Goal: Task Accomplishment & Management: Manage account settings

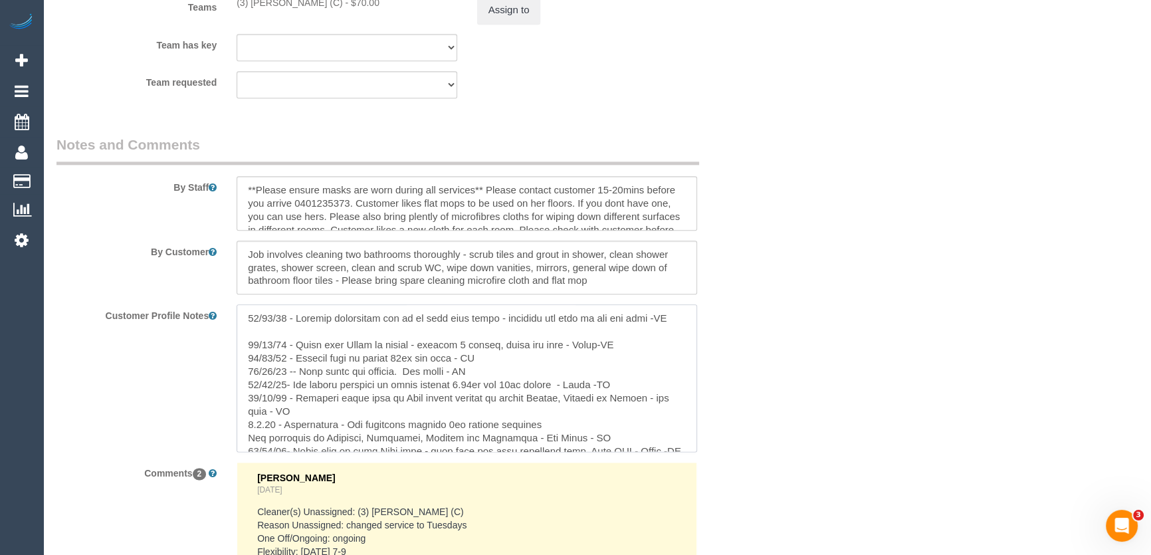
click at [246, 312] on textarea at bounding box center [467, 377] width 461 height 147
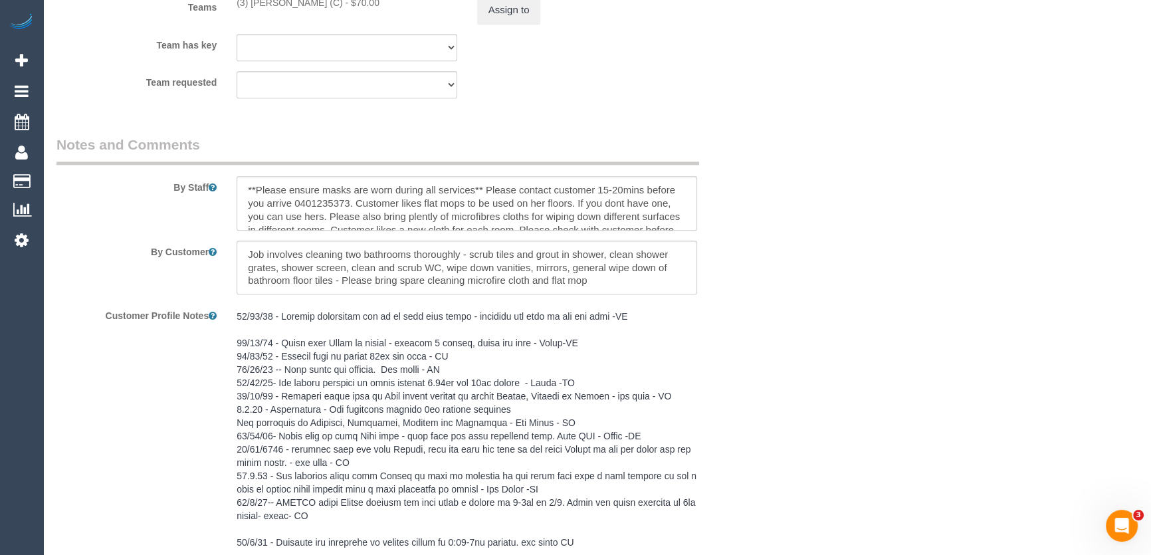
click at [273, 315] on pre at bounding box center [467, 429] width 461 height 239
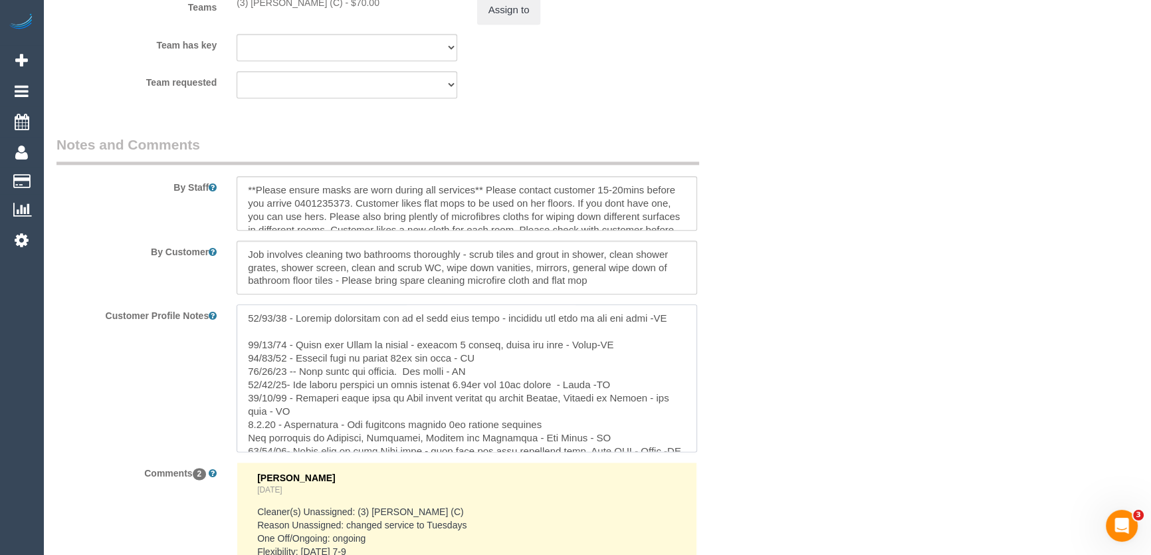
click at [252, 316] on textarea at bounding box center [467, 377] width 461 height 147
paste textarea "** ACCESS ** ** PREFERENCES ** ** DO NOT SEND ** ** GENERAL ** ** BILLING/INVOI…"
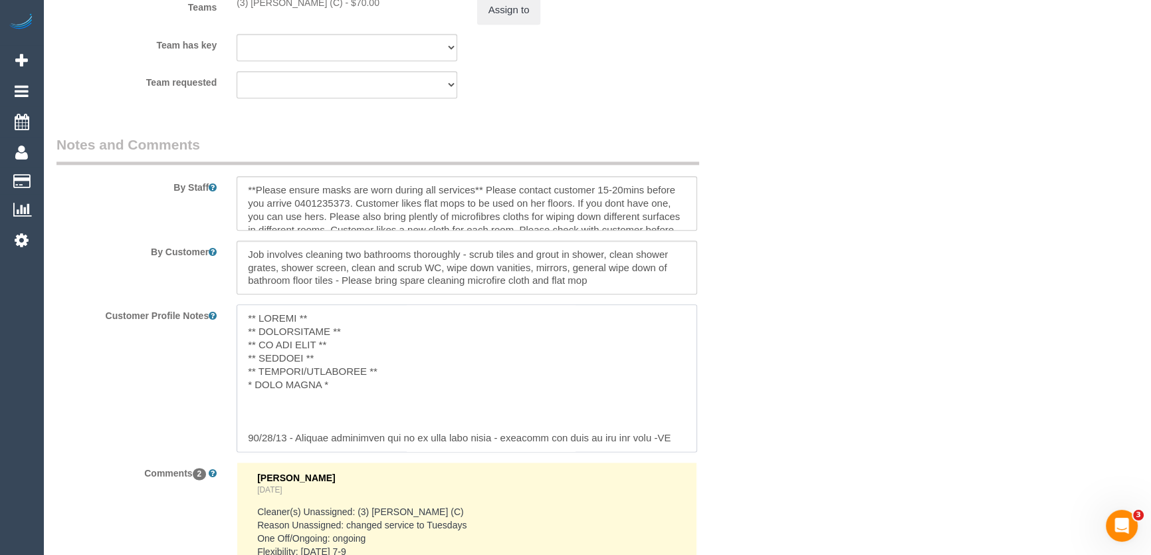
click at [358, 327] on textarea at bounding box center [467, 377] width 461 height 147
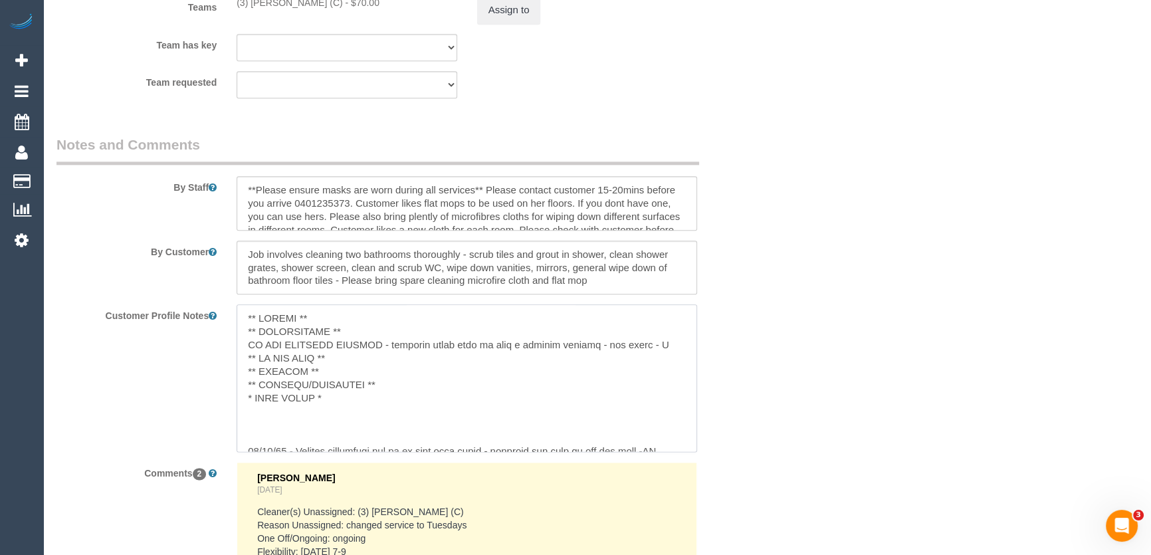
type textarea "** ACCESS ** ** PREFERENCES ** DO NOT UNASSIGN ONGOING - customer would like to…"
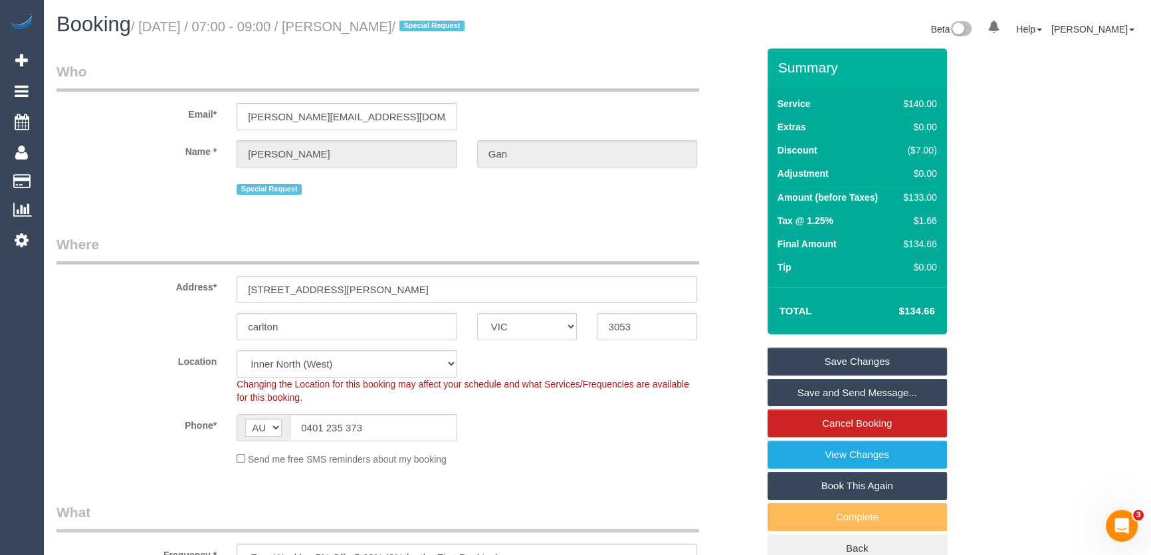
click at [370, 25] on small "/ September 30, 2025 / 07:00 - 09:00 / Jas Gan / Special Request" at bounding box center [300, 26] width 338 height 15
copy small "[PERSON_NAME]"
click at [826, 394] on link "Save and Send Message..." at bounding box center [857, 393] width 179 height 28
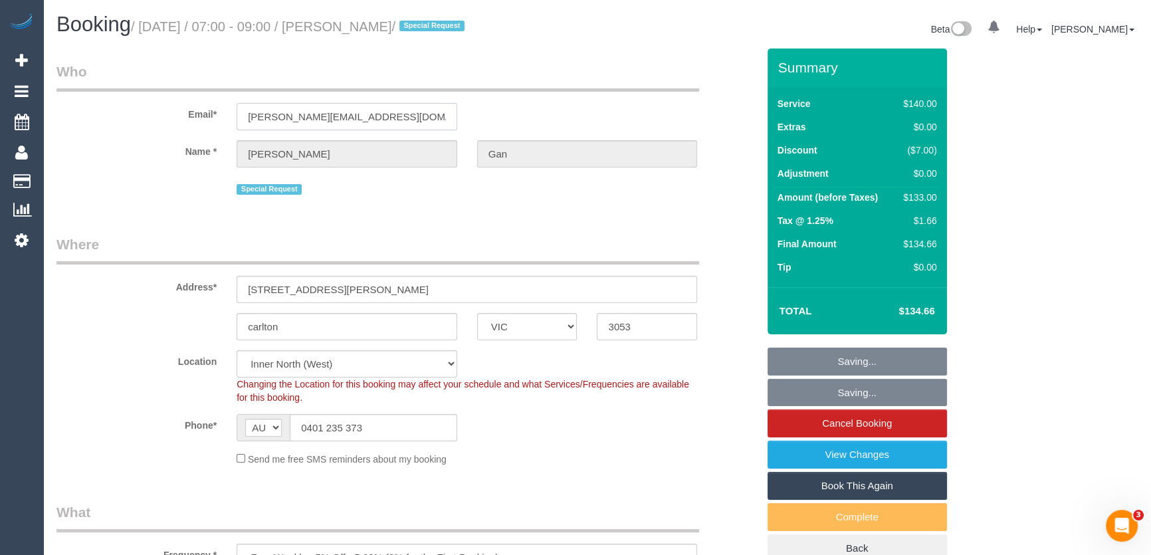
click at [360, 125] on input "jas.gan@gmail.com" at bounding box center [347, 116] width 221 height 27
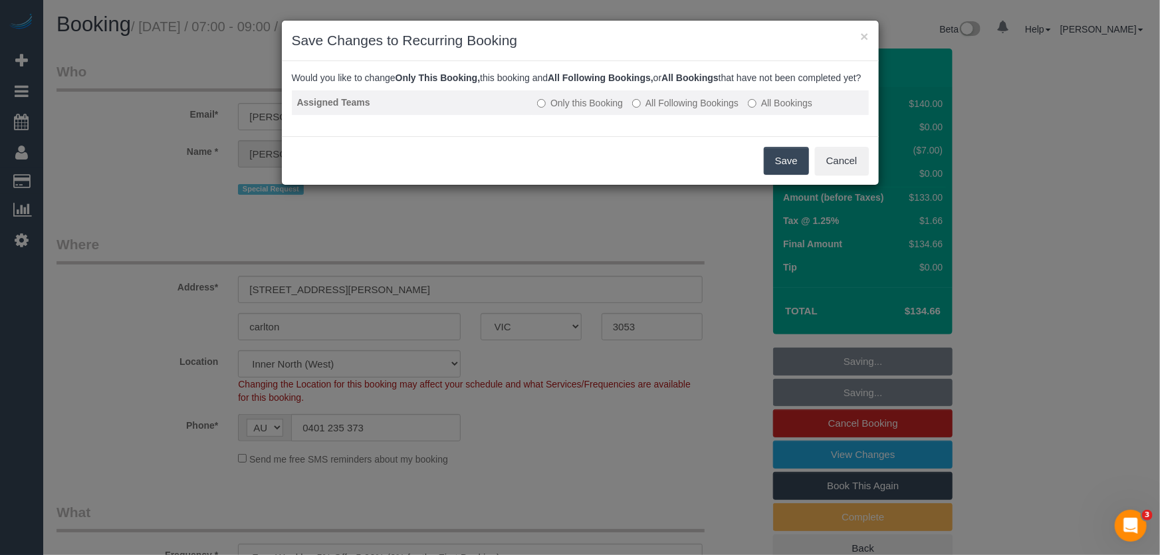
click at [681, 110] on td "Only this Booking All Following Bookings All Bookings" at bounding box center [700, 102] width 336 height 25
click at [676, 110] on label "All Following Bookings" at bounding box center [685, 102] width 106 height 13
click at [782, 171] on button "Save" at bounding box center [786, 161] width 45 height 28
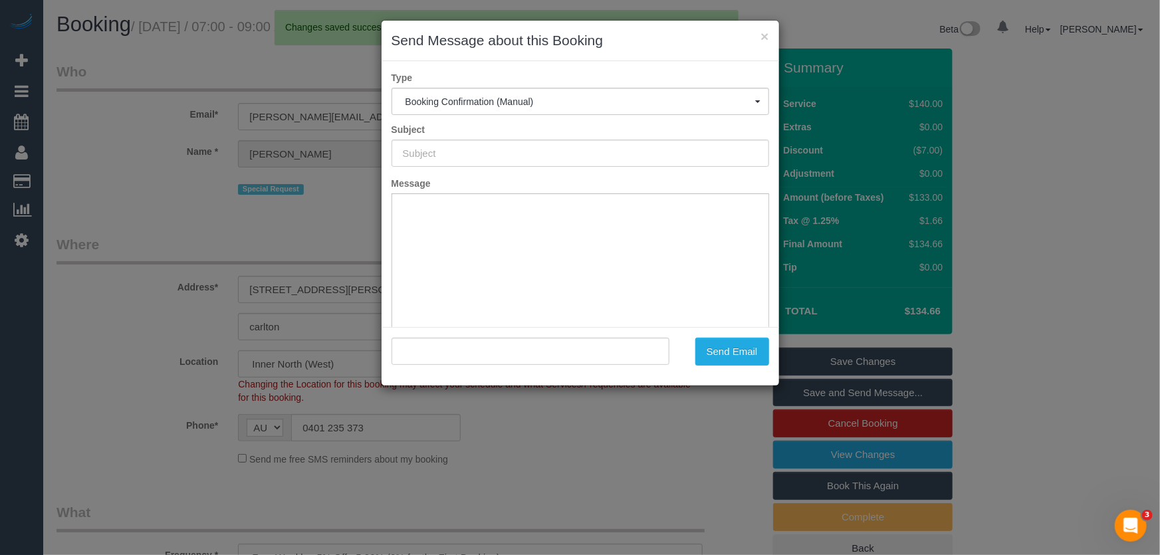
type input "Booking Confirmed"
type input ""Jas Gan" <jas.gan@gmail.com>"
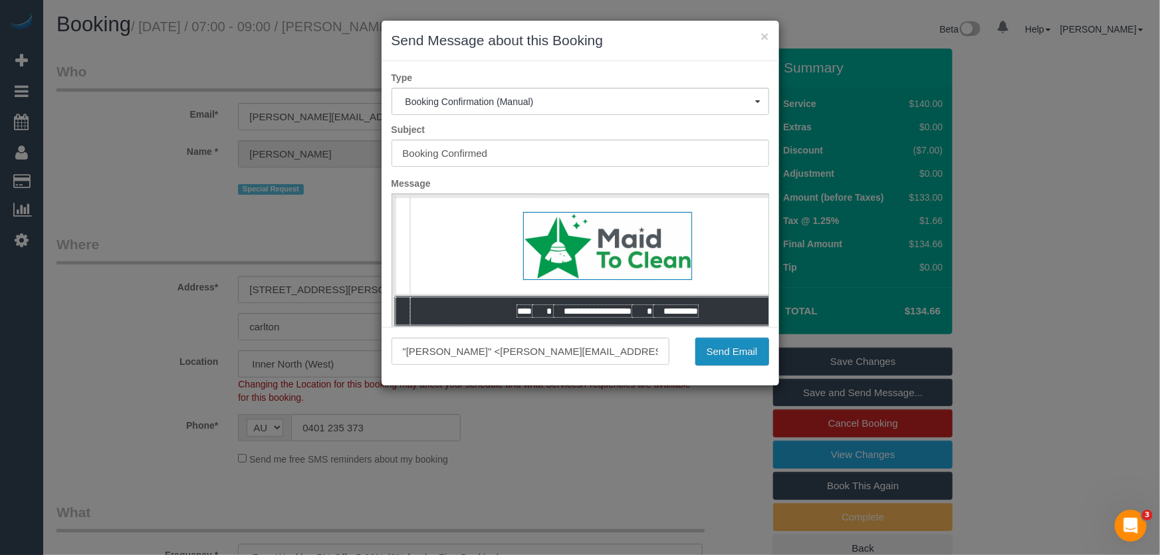
drag, startPoint x: 725, startPoint y: 355, endPoint x: 713, endPoint y: 359, distance: 12.6
click at [725, 355] on button "Send Email" at bounding box center [732, 352] width 74 height 28
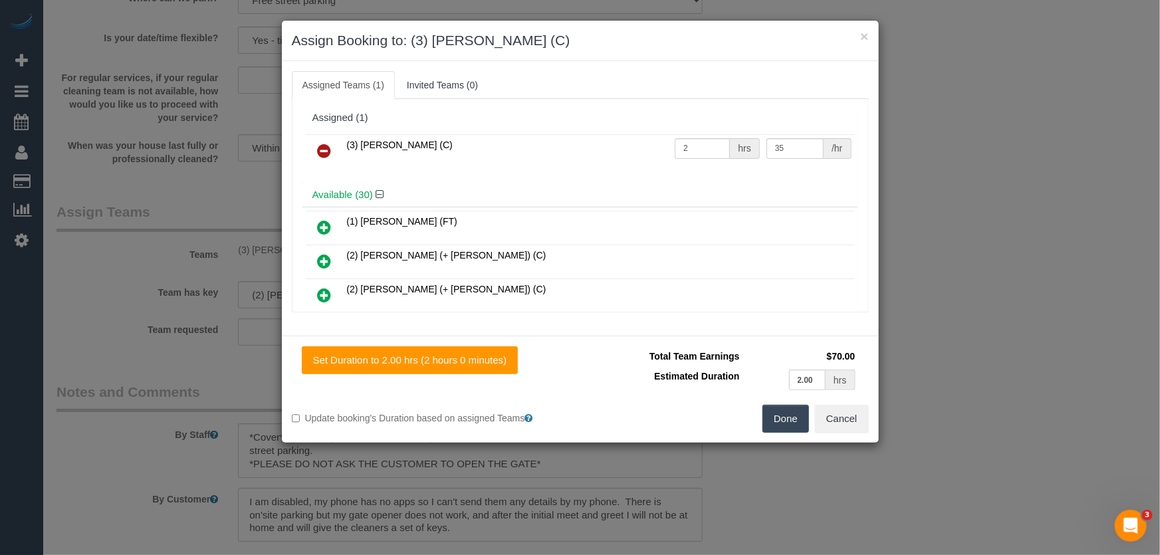
click at [776, 424] on button "Done" at bounding box center [785, 419] width 47 height 28
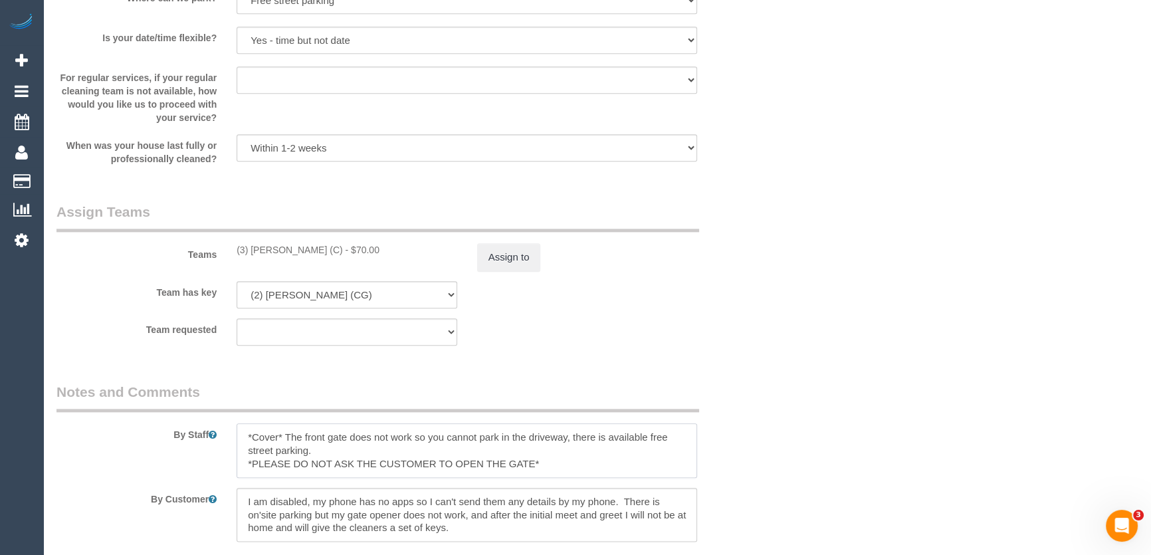
click at [282, 438] on textarea at bounding box center [467, 450] width 461 height 55
type textarea "The front gate does not work so you cannot park in the driveway, there is avail…"
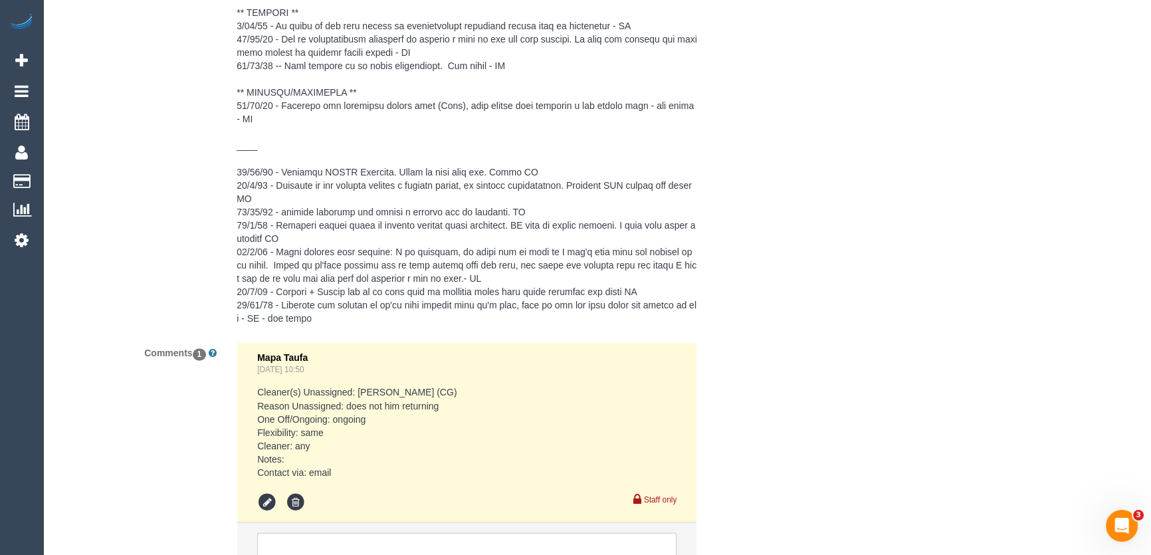
scroll to position [2881, 0]
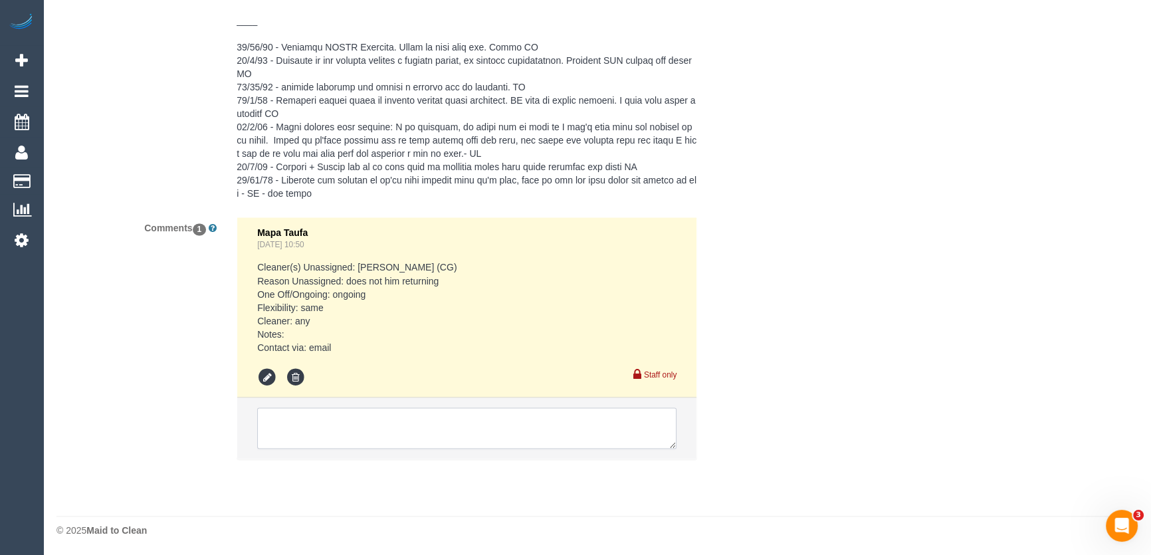
click at [356, 425] on textarea at bounding box center [466, 427] width 419 height 41
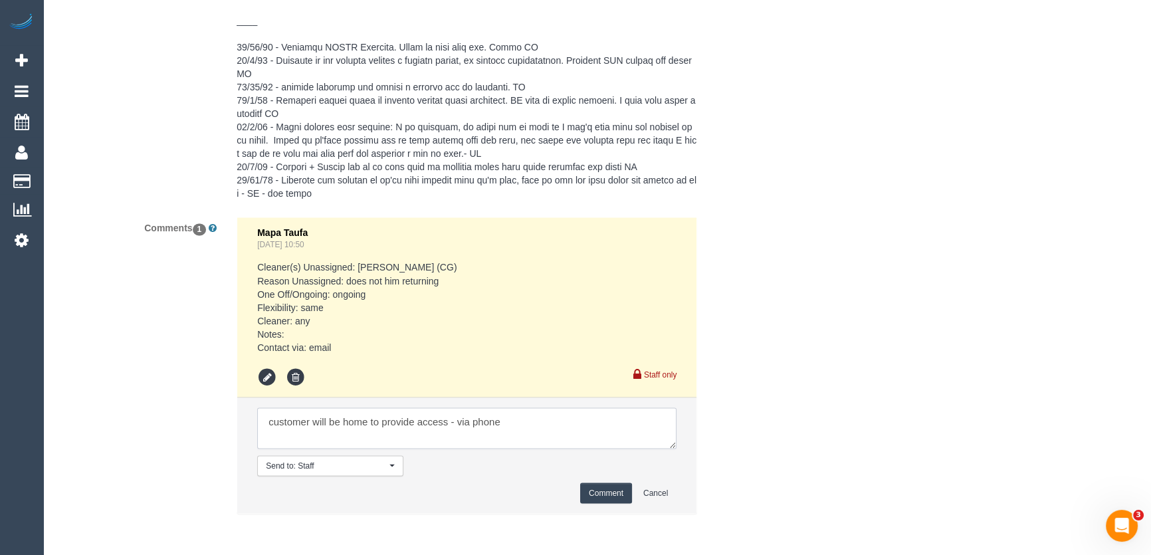
type textarea "customer will be home to provide access - via phone"
click at [598, 495] on button "Comment" at bounding box center [606, 493] width 52 height 21
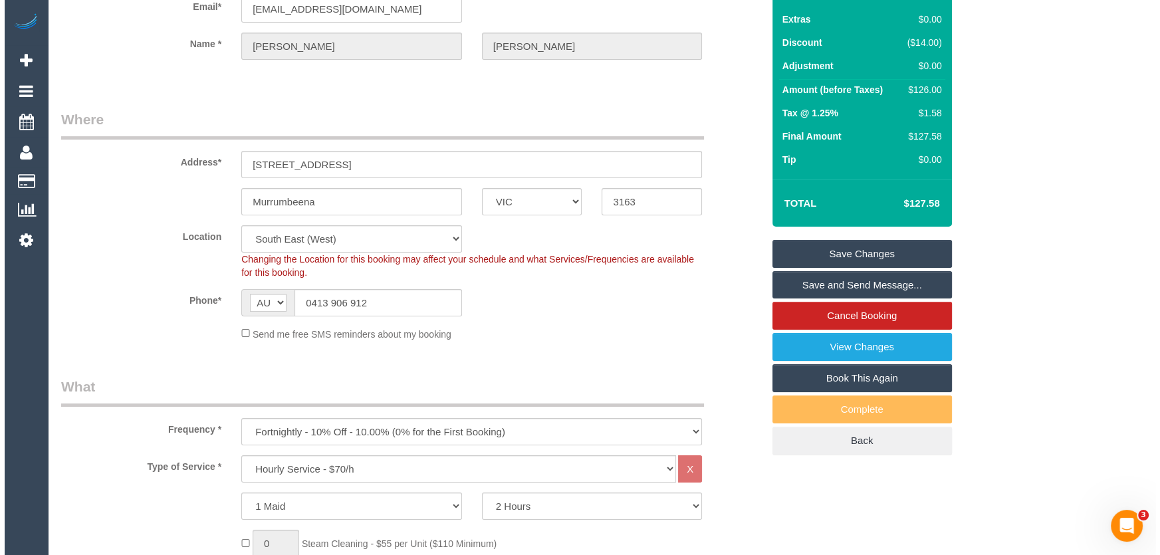
scroll to position [0, 0]
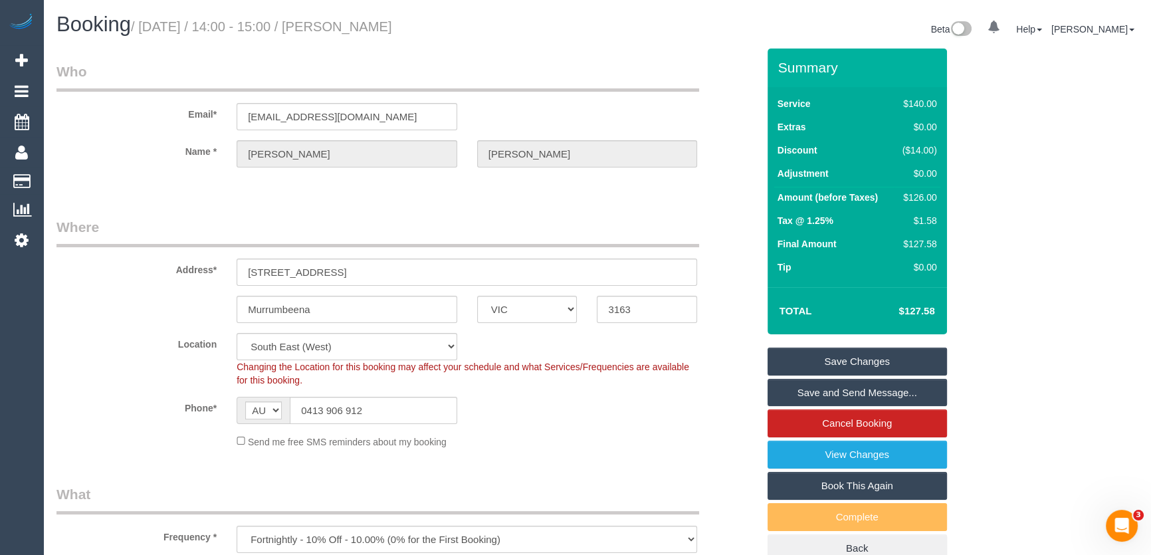
click at [381, 27] on small "/ September 12, 2025 / 14:00 - 15:00 / Brian Moody" at bounding box center [261, 26] width 261 height 15
copy small "Brian Moody"
click at [868, 388] on link "Save and Send Message..." at bounding box center [857, 393] width 179 height 28
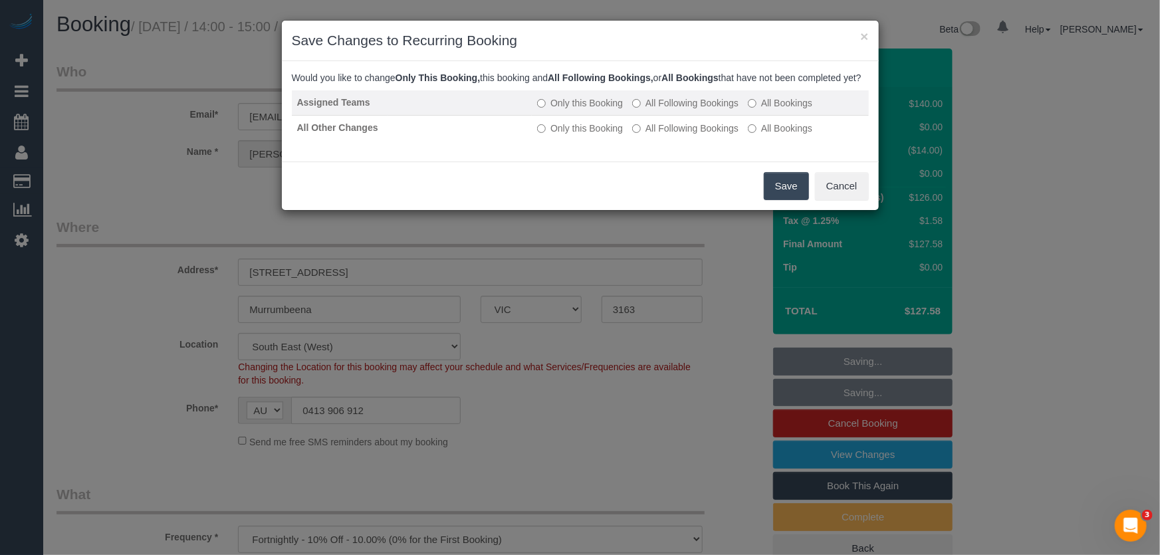
click at [686, 110] on label "All Following Bookings" at bounding box center [685, 102] width 106 height 13
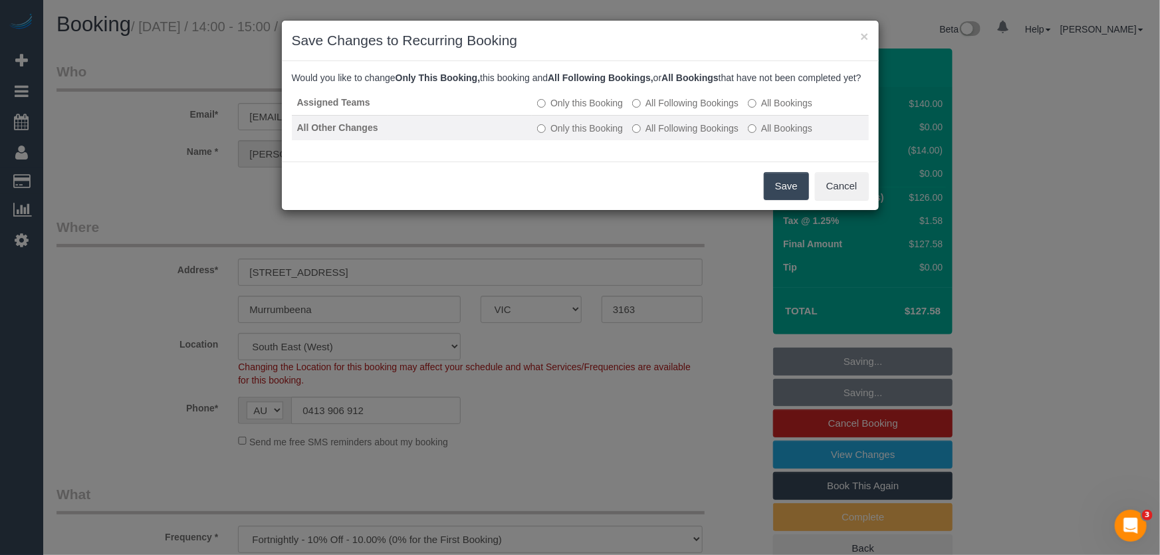
click at [685, 135] on label "All Following Bookings" at bounding box center [685, 128] width 106 height 13
click at [784, 196] on button "Save" at bounding box center [786, 186] width 45 height 28
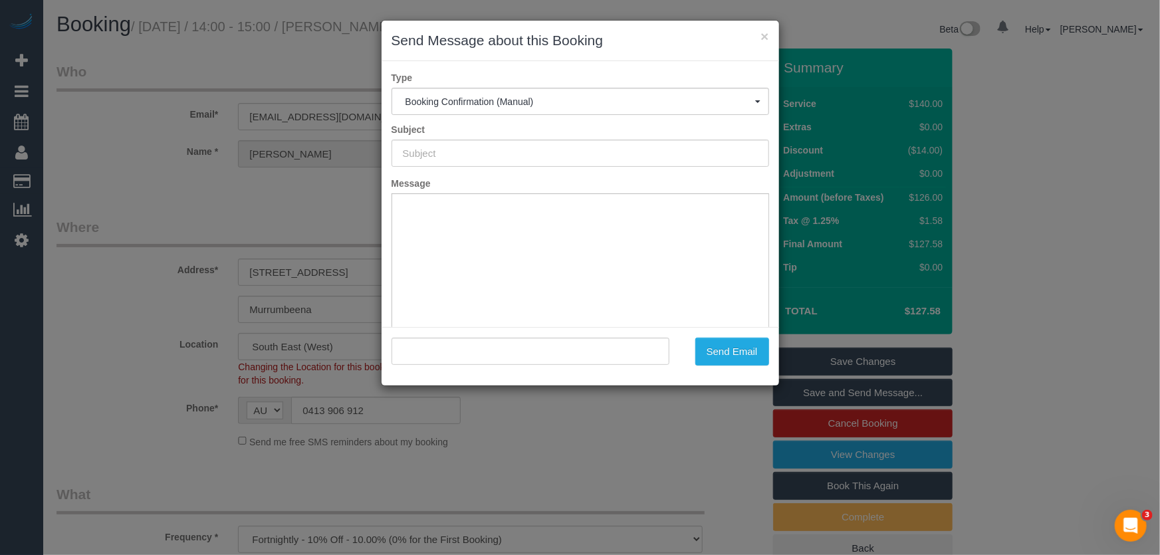
type input "Booking Confirmed"
type input ""Brian Moody" <brianmoody@aussiebroadband.com.au>"
click at [725, 358] on button "Send Email" at bounding box center [732, 352] width 74 height 28
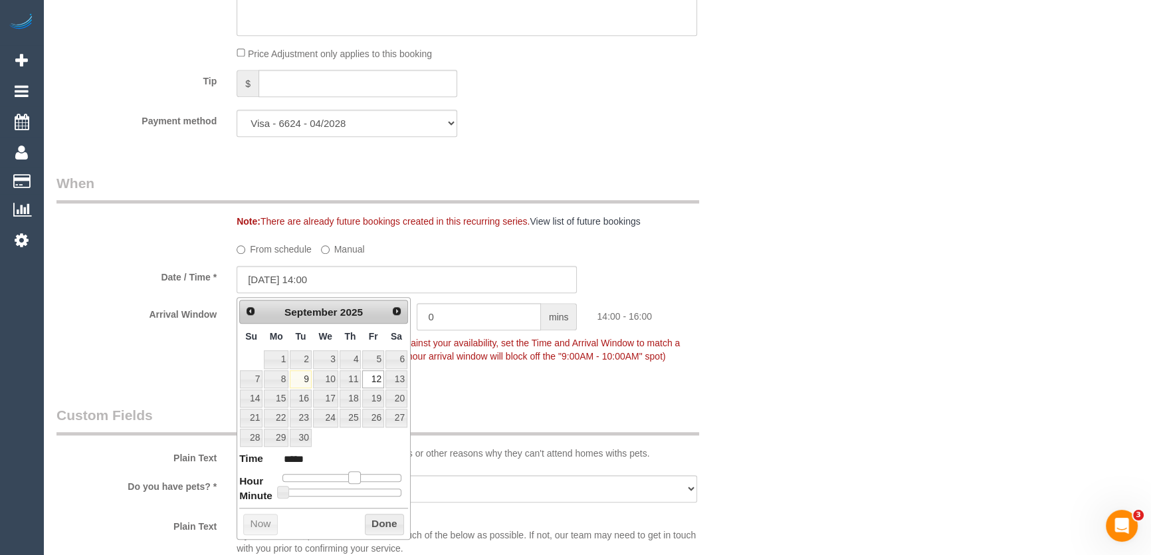
drag, startPoint x: 340, startPoint y: 478, endPoint x: 352, endPoint y: 477, distance: 11.3
click at [352, 477] on span at bounding box center [354, 477] width 12 height 12
click at [289, 491] on span at bounding box center [283, 492] width 12 height 12
type input "12/09/2025 14:35"
type input "*****"
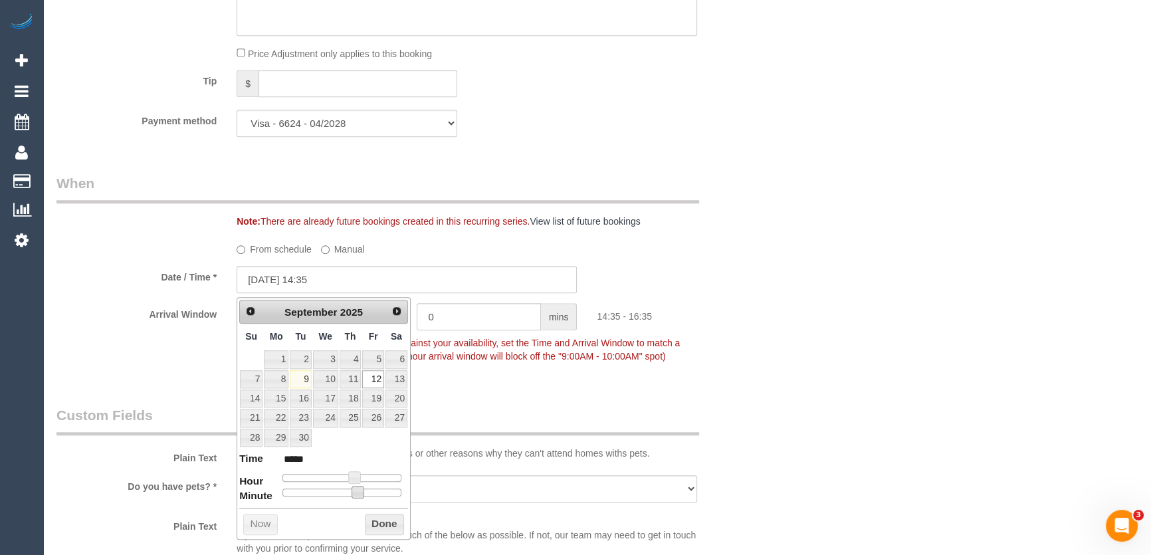
type input "12/09/2025 14:00"
type input "*****"
type input "12/09/2025 14:05"
type input "*****"
type input "12/09/2025 14:10"
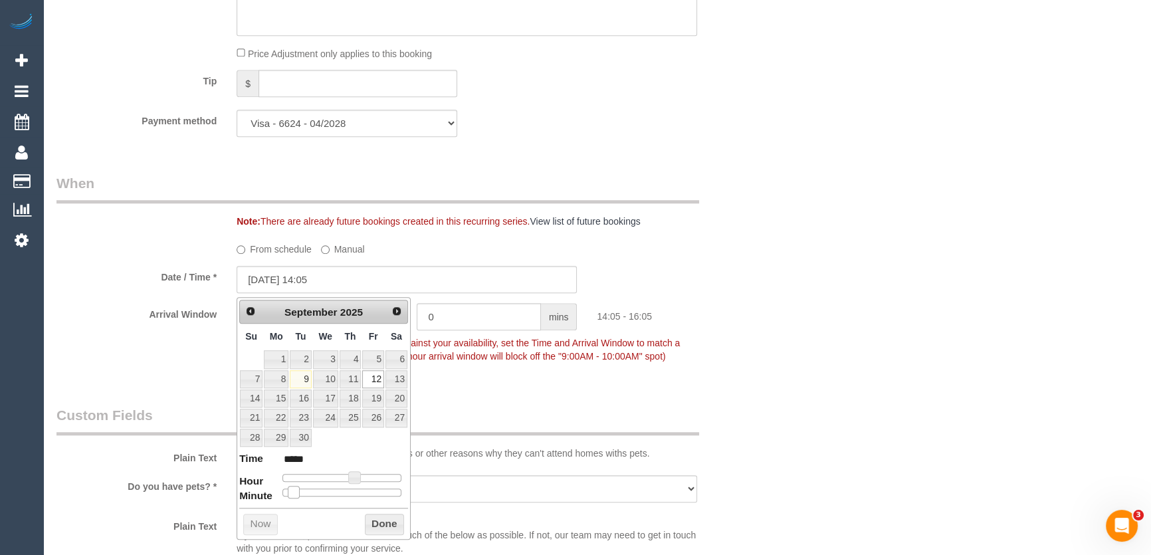
type input "*****"
type input "12/09/2025 14:15"
type input "*****"
type input "12/09/2025 14:20"
type input "*****"
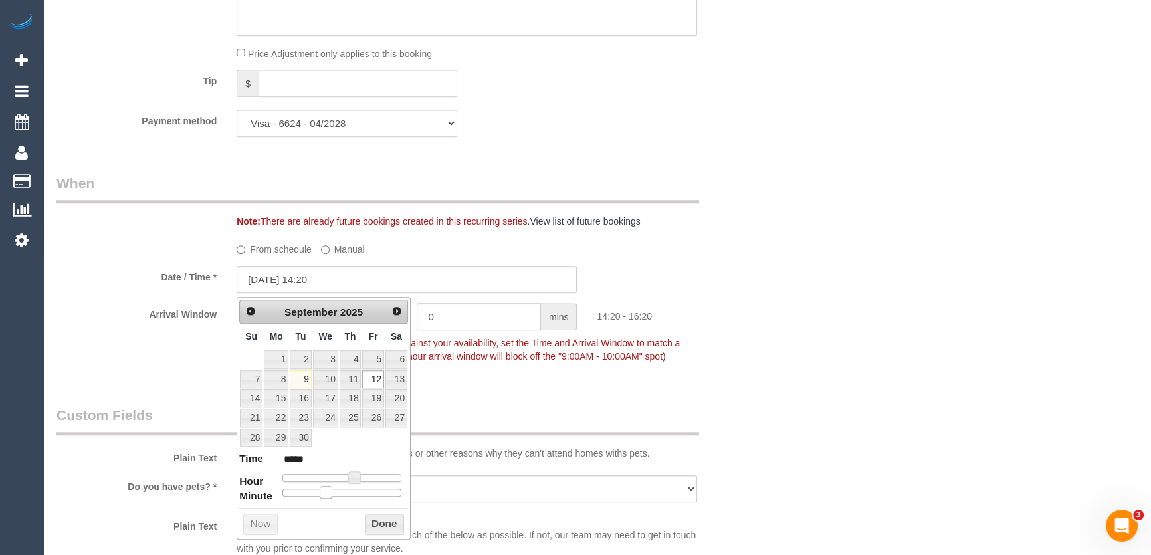
type input "12/09/2025 14:25"
type input "*****"
type input "12/09/2025 14:30"
type input "*****"
drag, startPoint x: 284, startPoint y: 492, endPoint x: 349, endPoint y: 487, distance: 65.3
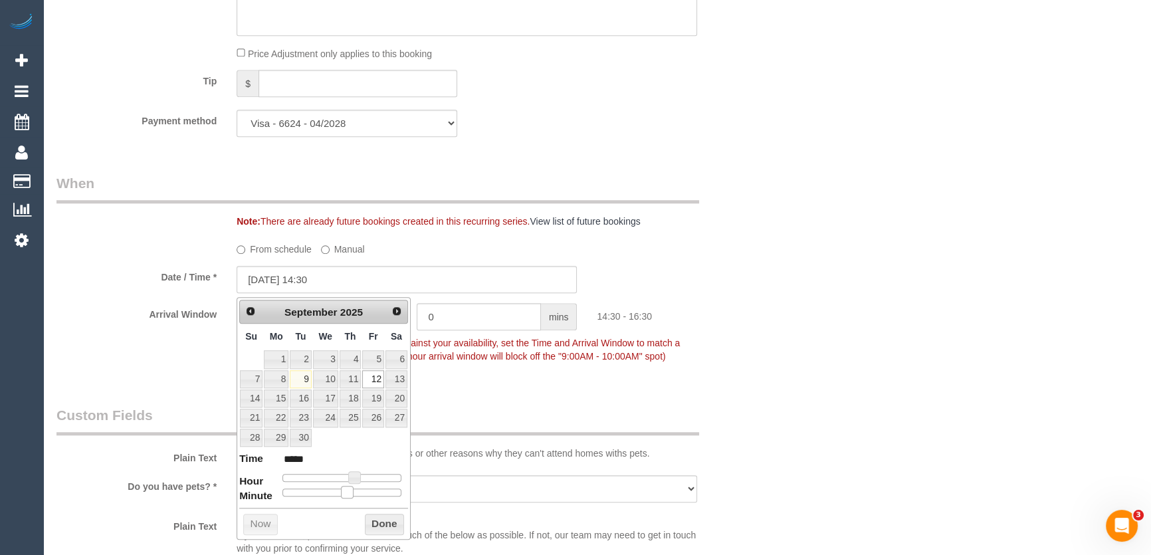
click at [349, 489] on div at bounding box center [341, 493] width 119 height 8
click at [506, 379] on fieldset "When Note: There are already future bookings created in this recurring series. …" at bounding box center [406, 275] width 701 height 205
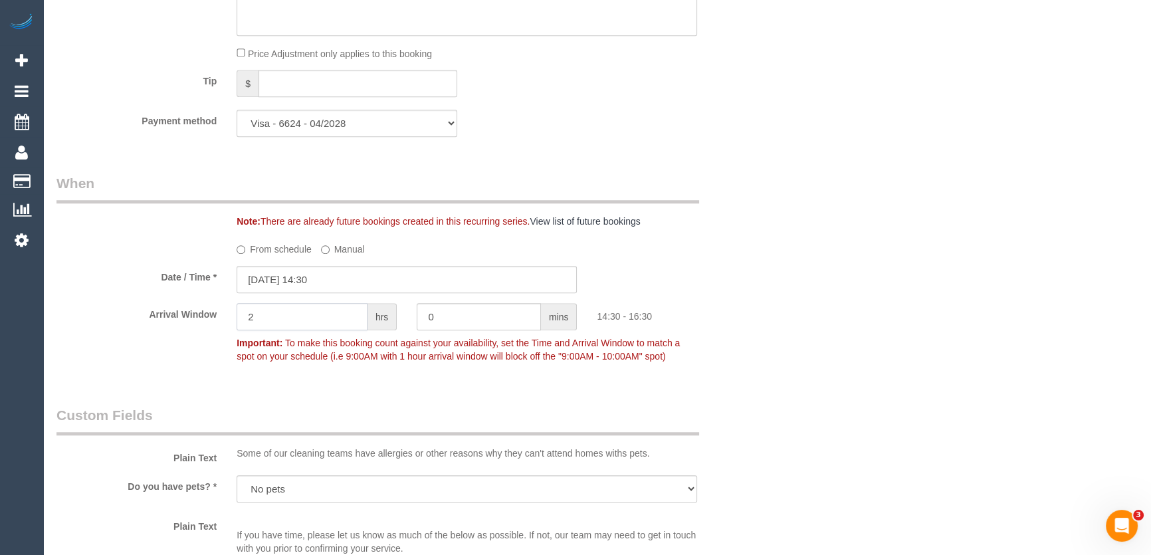
click at [323, 315] on input "2" at bounding box center [302, 316] width 131 height 27
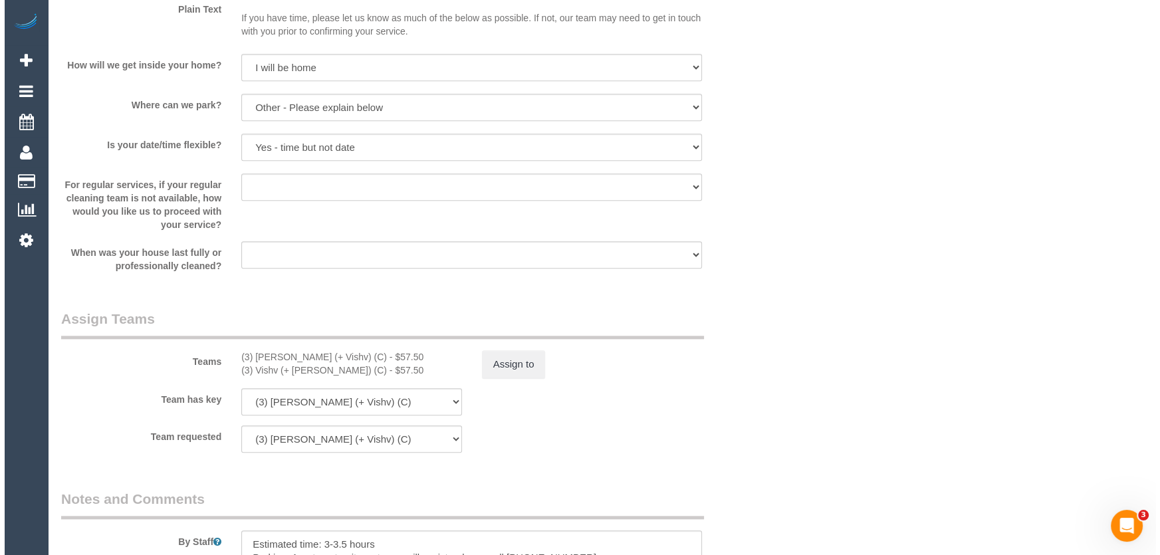
scroll to position [1922, 0]
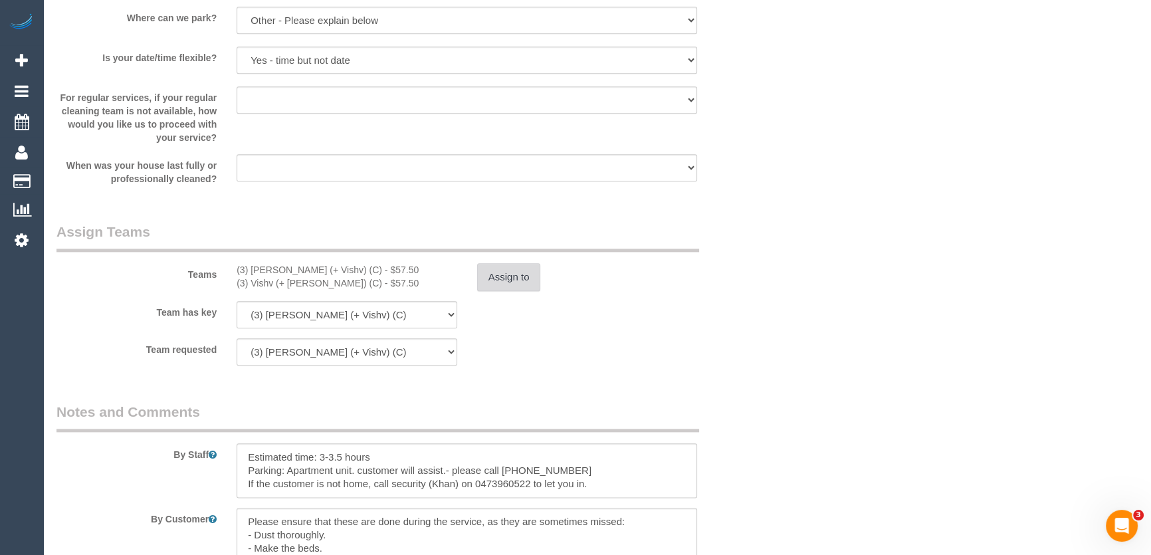
type input "1"
click at [506, 279] on button "Assign to" at bounding box center [509, 277] width 64 height 28
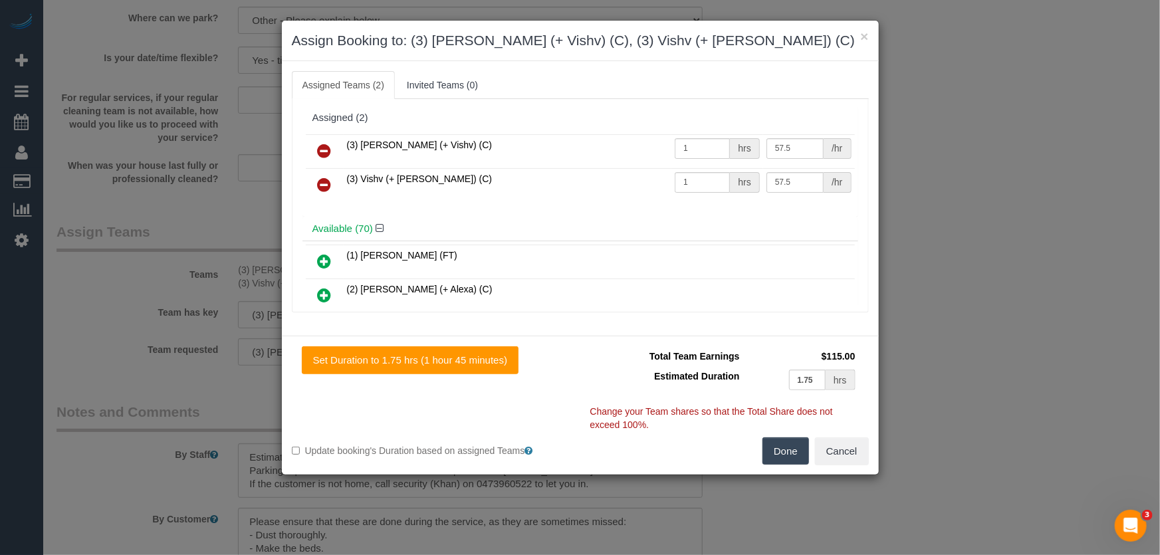
click at [324, 149] on icon at bounding box center [325, 151] width 14 height 16
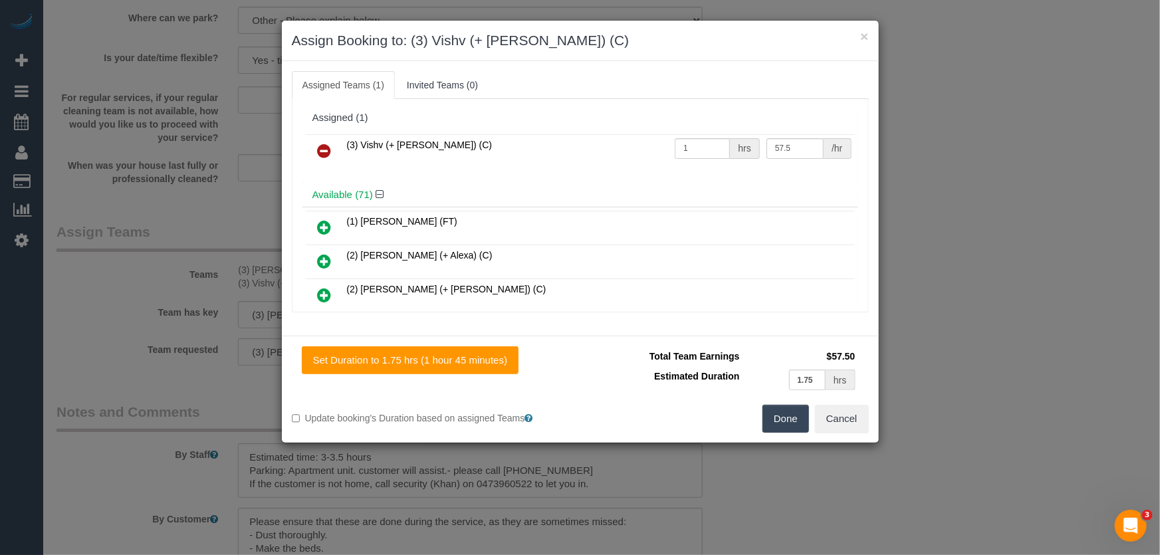
click at [324, 149] on icon at bounding box center [325, 151] width 14 height 16
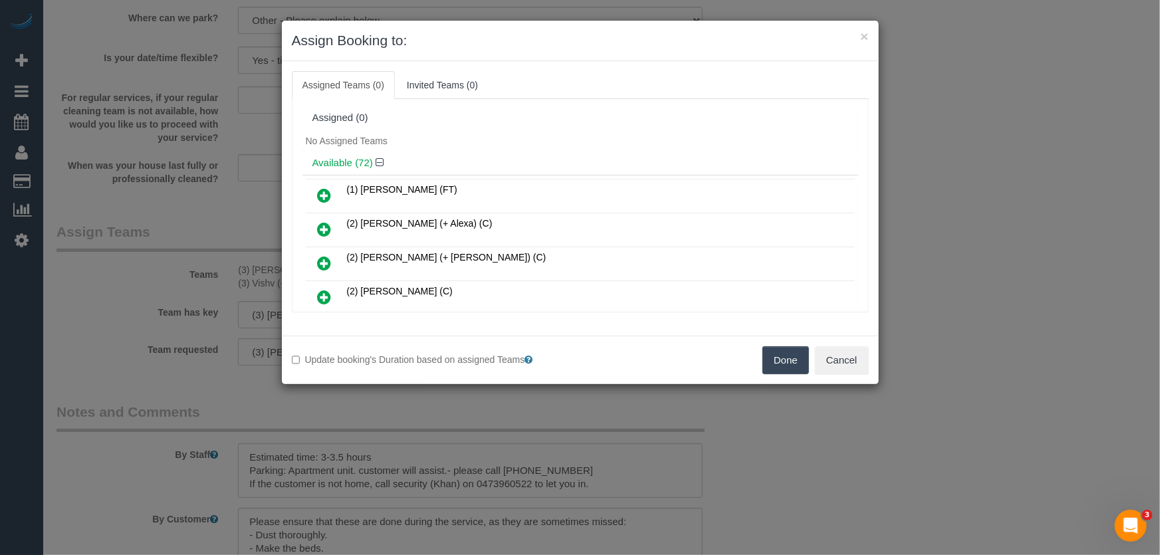
scroll to position [1580, 0]
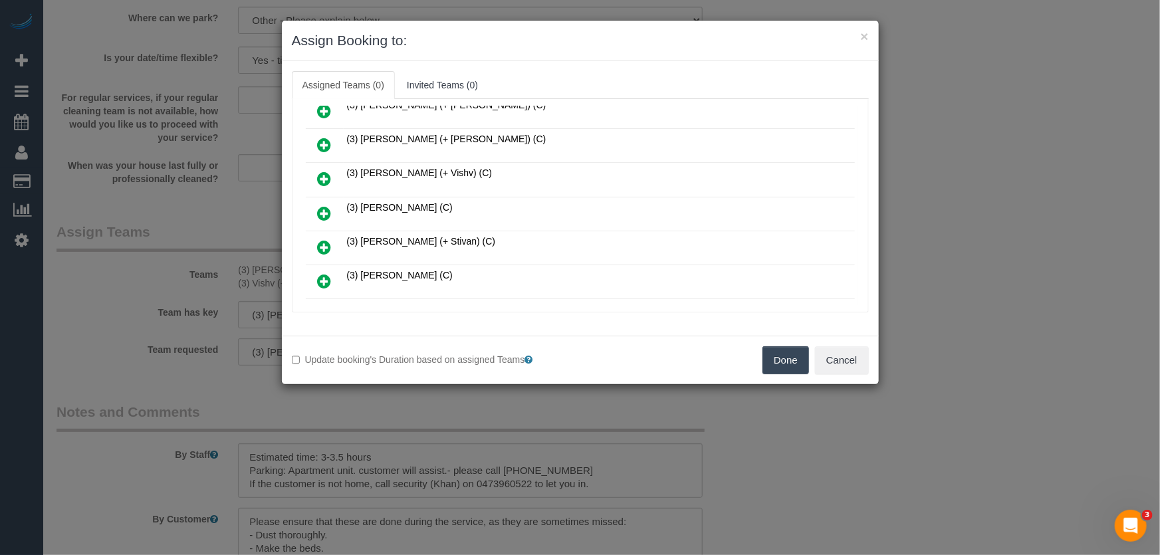
click at [322, 239] on icon at bounding box center [325, 247] width 14 height 16
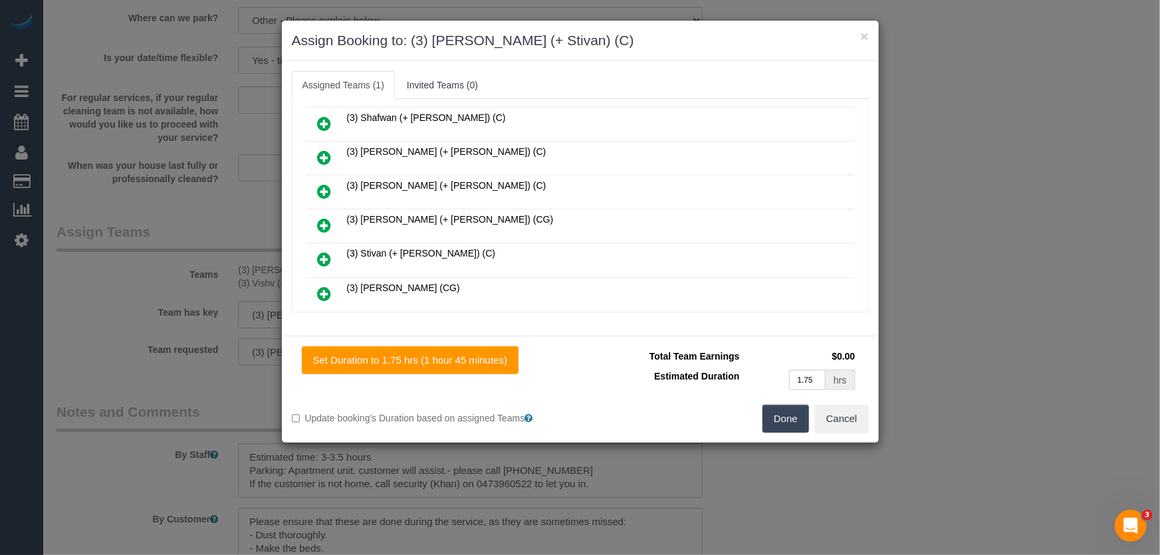
click at [327, 251] on icon at bounding box center [325, 259] width 14 height 16
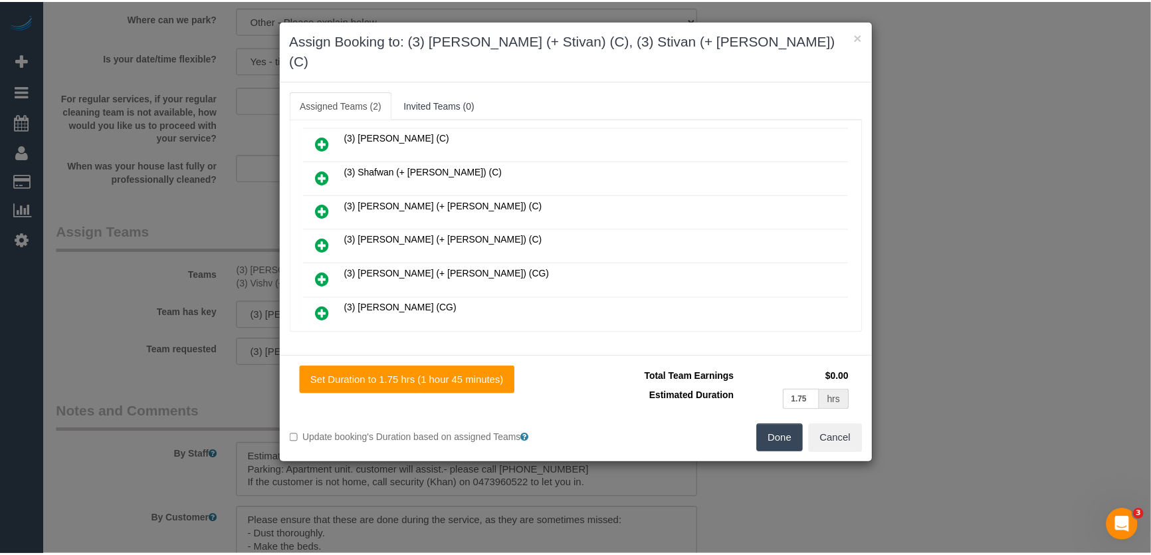
scroll to position [2007, 0]
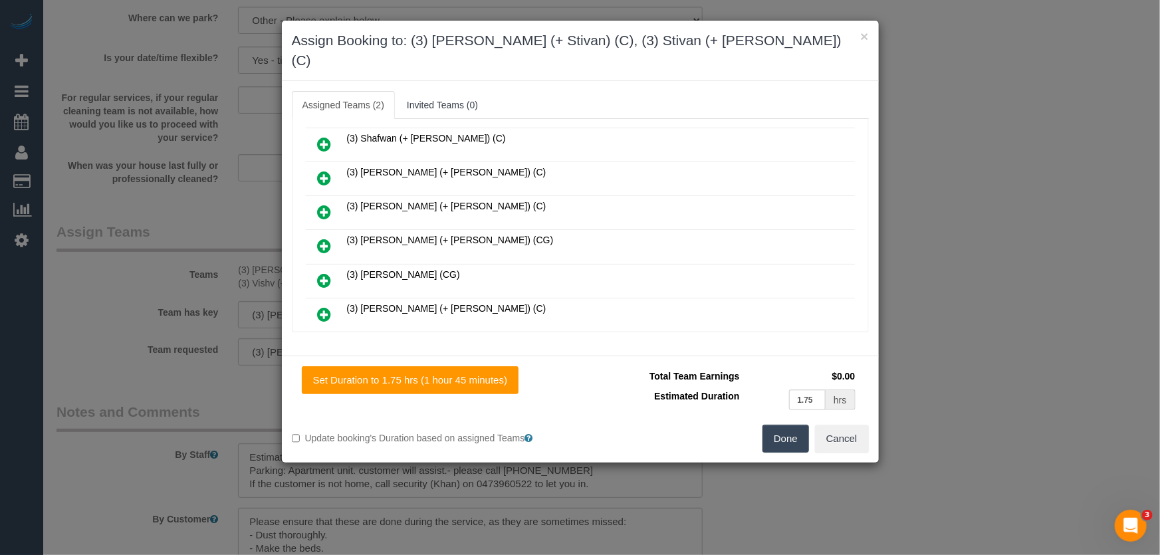
click at [778, 425] on button "Done" at bounding box center [785, 439] width 47 height 28
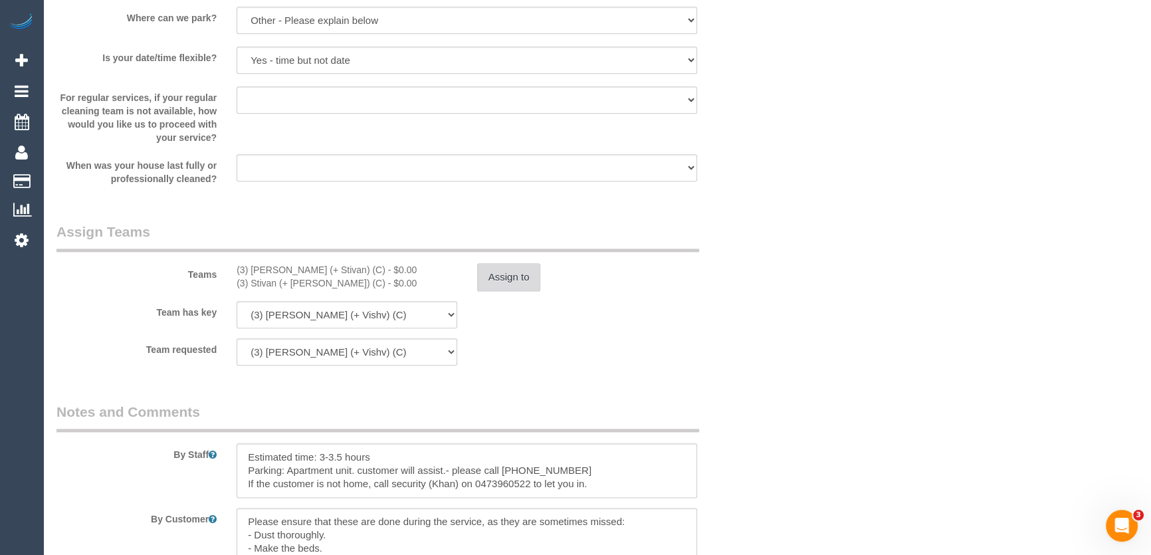
click at [499, 274] on button "Assign to" at bounding box center [509, 277] width 64 height 28
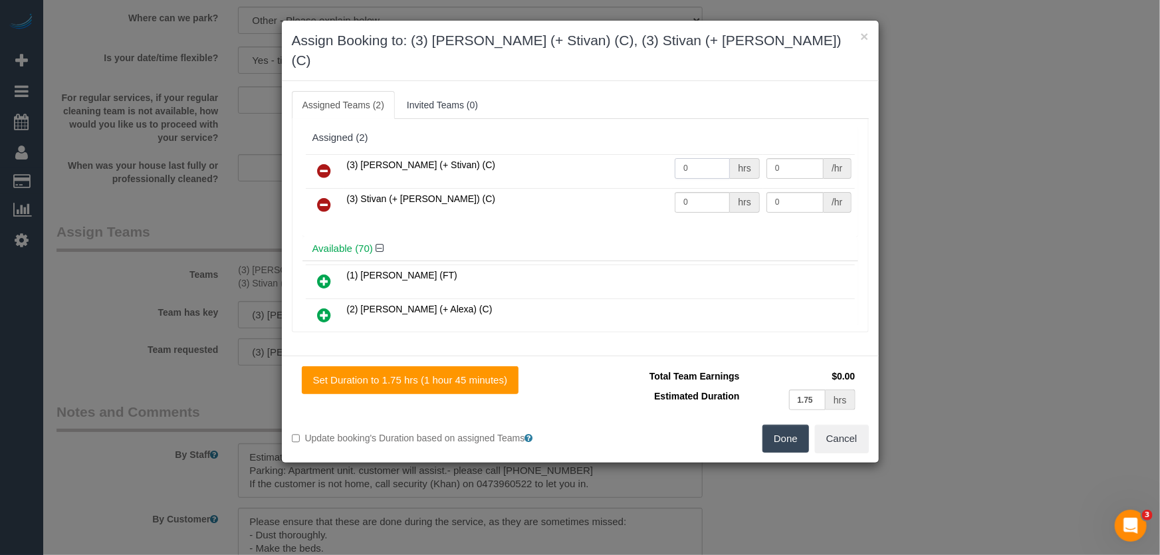
click at [703, 158] on input "0" at bounding box center [702, 168] width 55 height 21
type input "1"
click at [689, 192] on td "0 hrs" at bounding box center [717, 205] width 92 height 34
type input "57.5"
click at [690, 192] on input "0" at bounding box center [702, 202] width 55 height 21
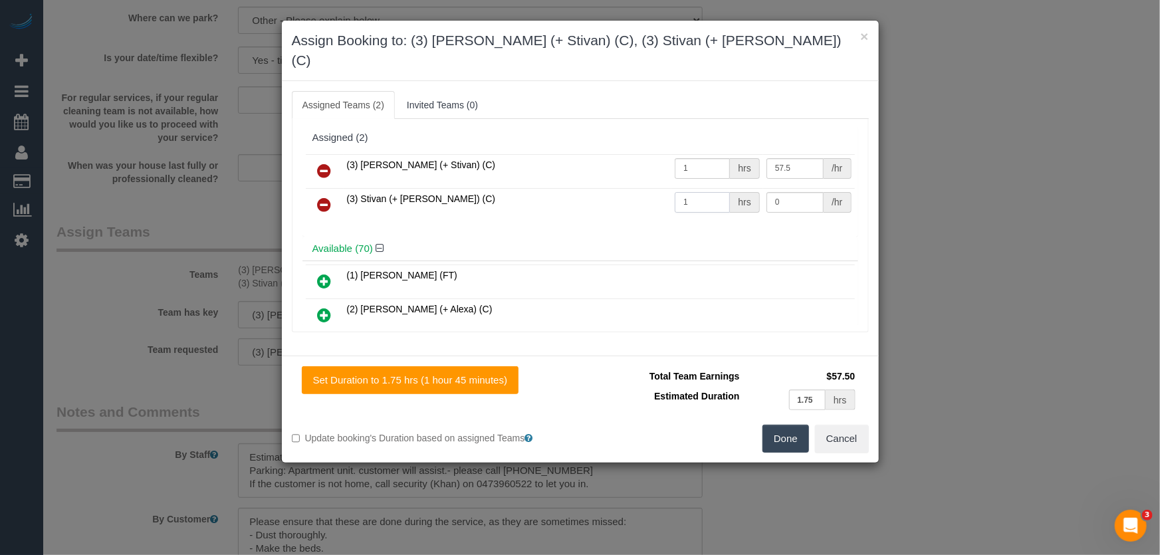
type input "1"
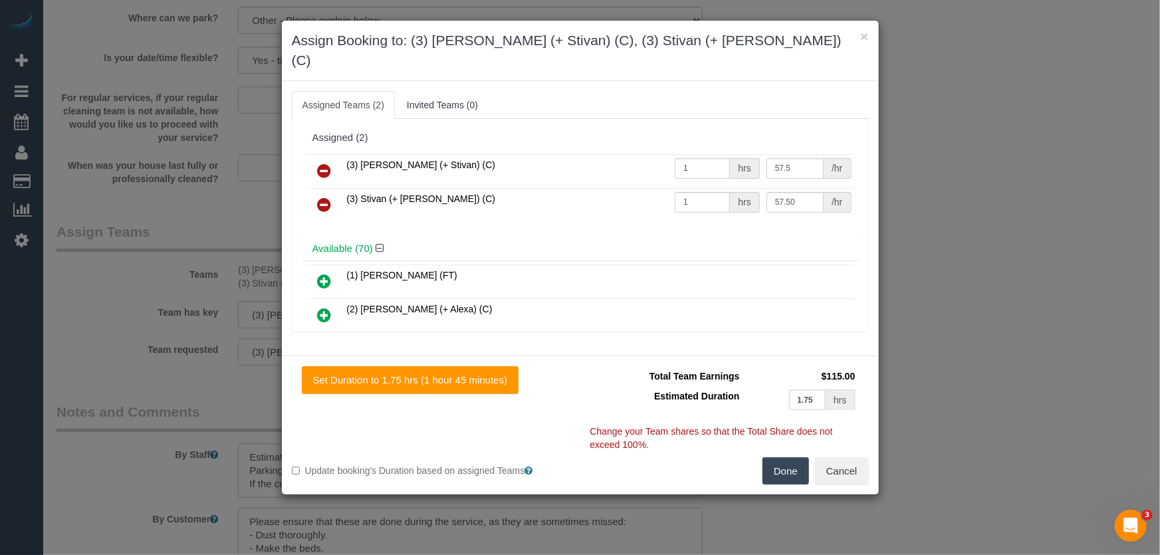
click at [788, 457] on button "Done" at bounding box center [785, 471] width 47 height 28
type input "57.5"
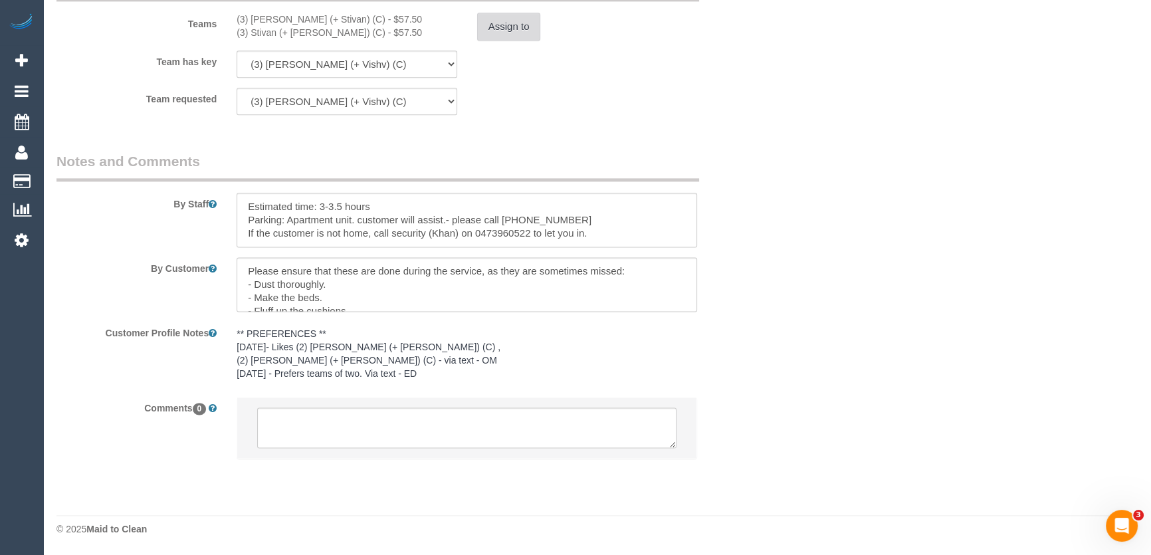
scroll to position [2175, 0]
click at [339, 441] on textarea at bounding box center [466, 427] width 419 height 41
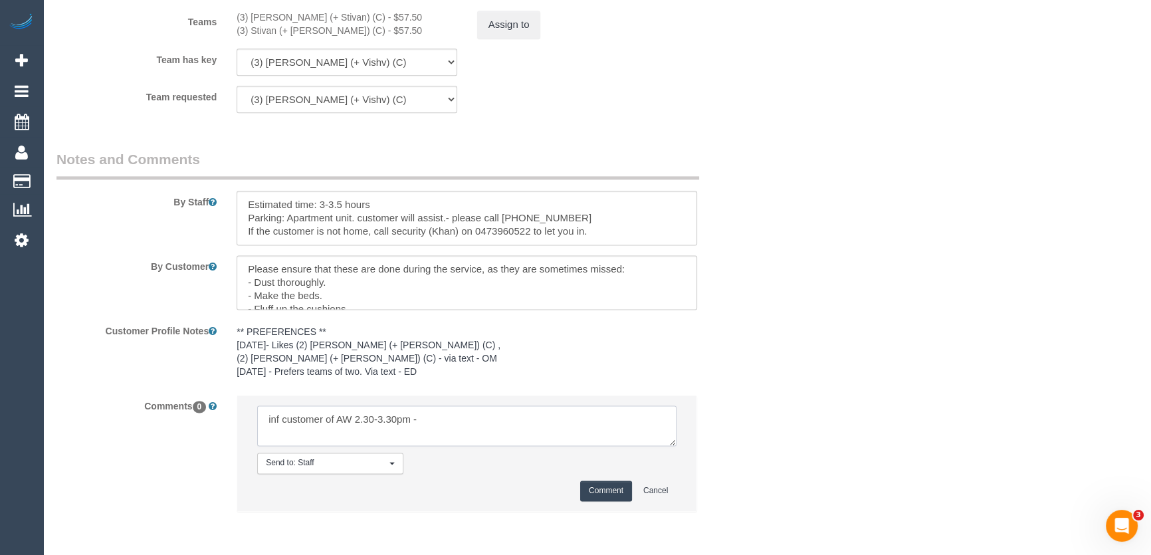
type textarea "inf customer of AW 2.30-3.30pm -"
click at [621, 488] on button "Comment" at bounding box center [606, 491] width 52 height 21
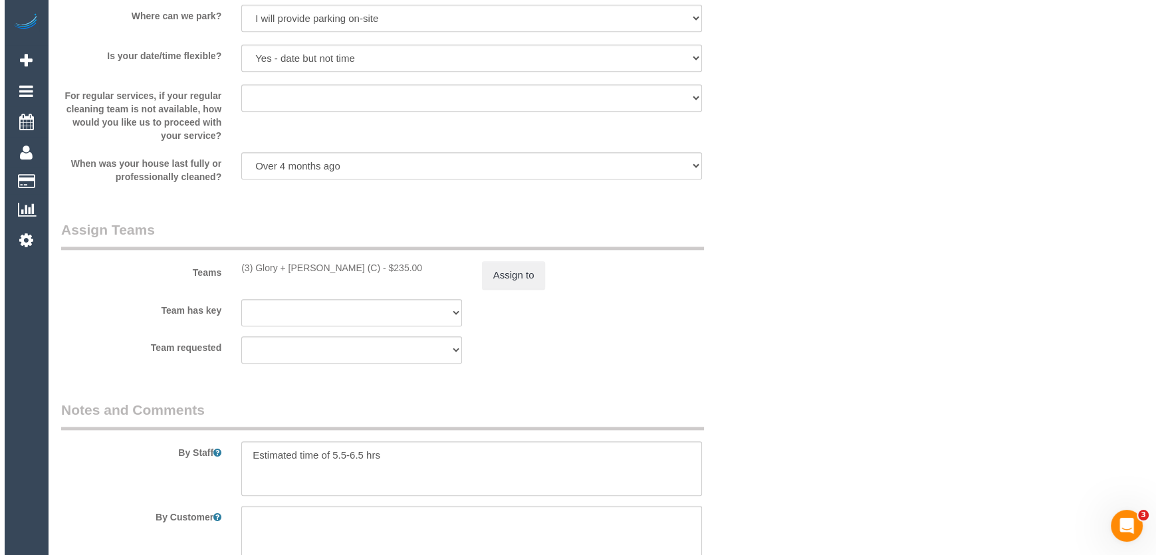
scroll to position [1813, 0]
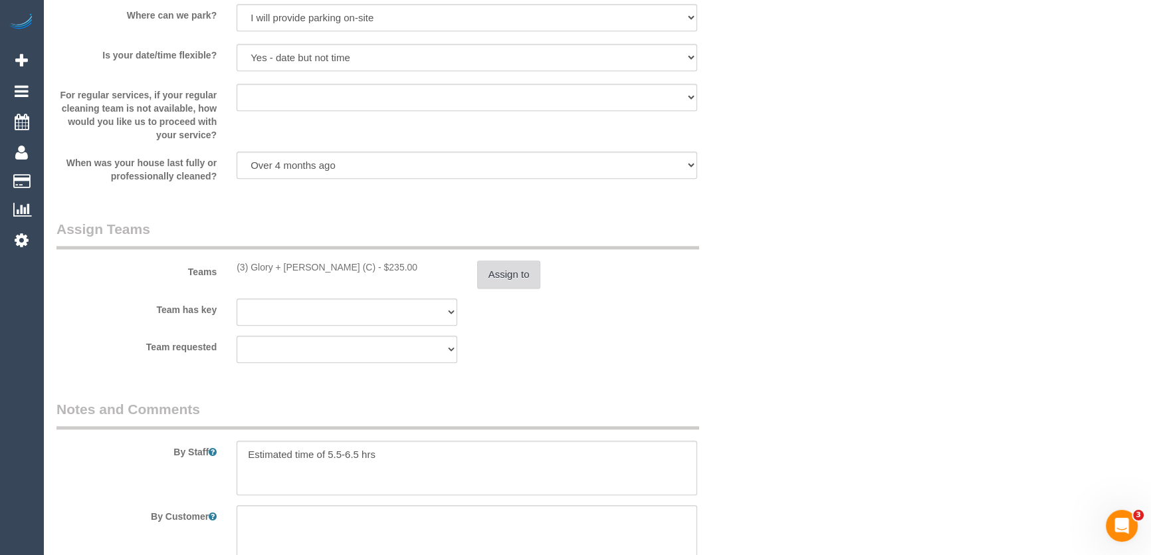
click at [524, 284] on button "Assign to" at bounding box center [509, 275] width 64 height 28
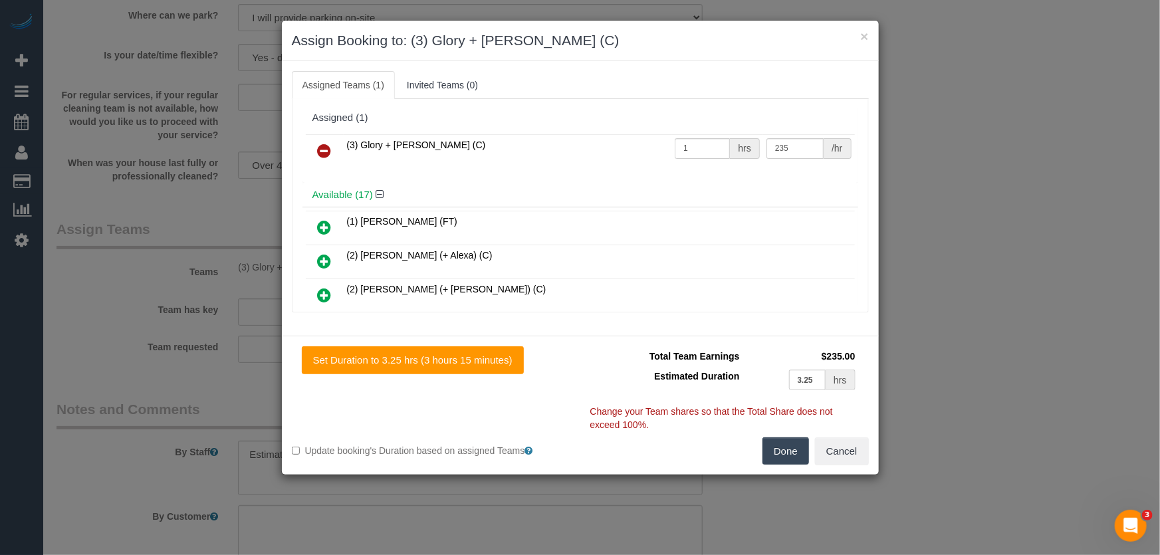
click at [325, 150] on icon at bounding box center [325, 151] width 14 height 16
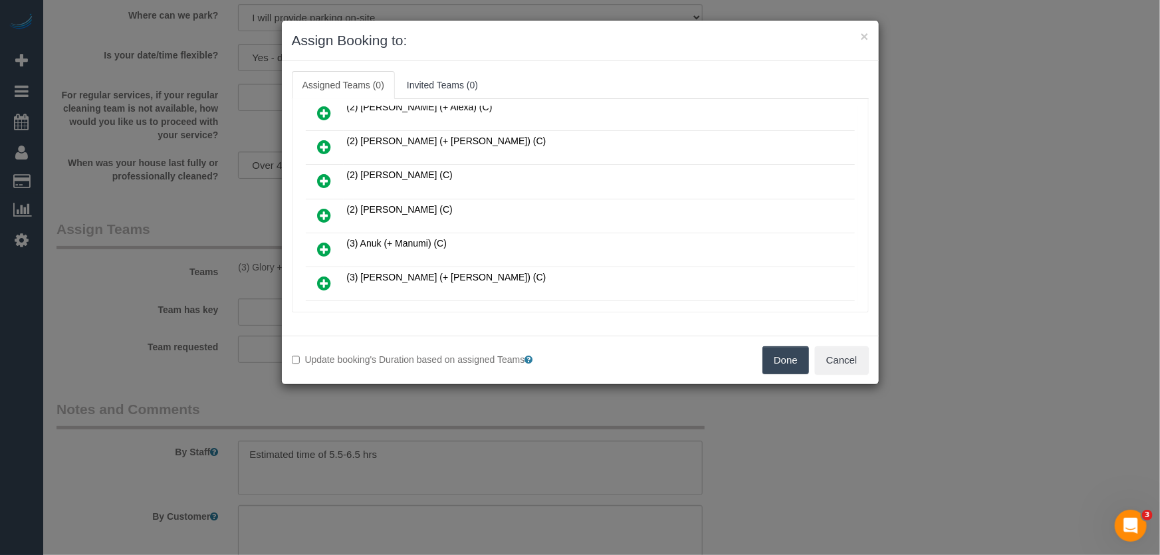
scroll to position [316, 0]
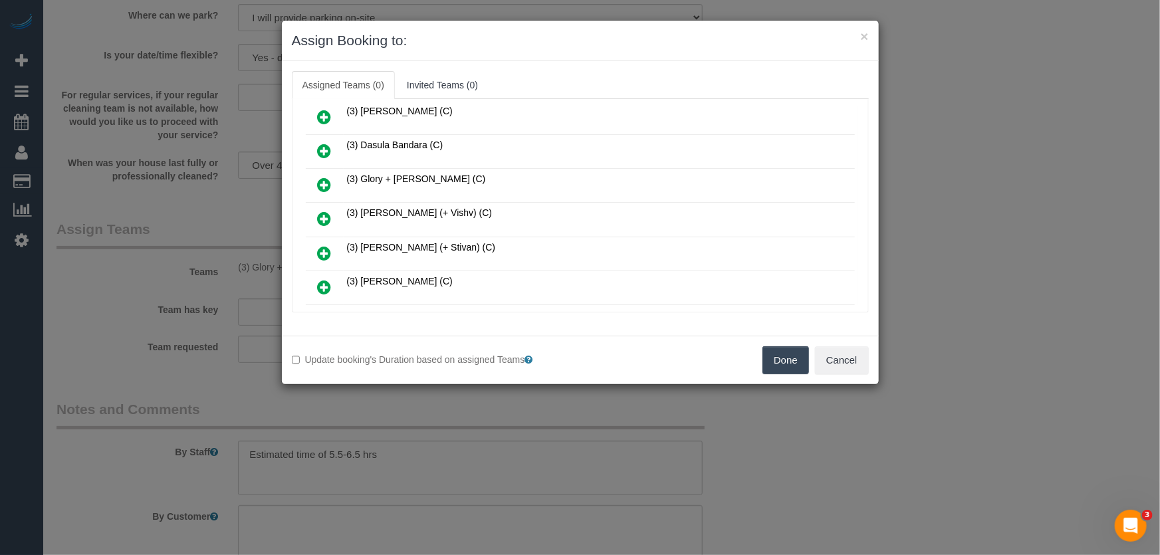
click at [318, 211] on icon at bounding box center [325, 219] width 14 height 16
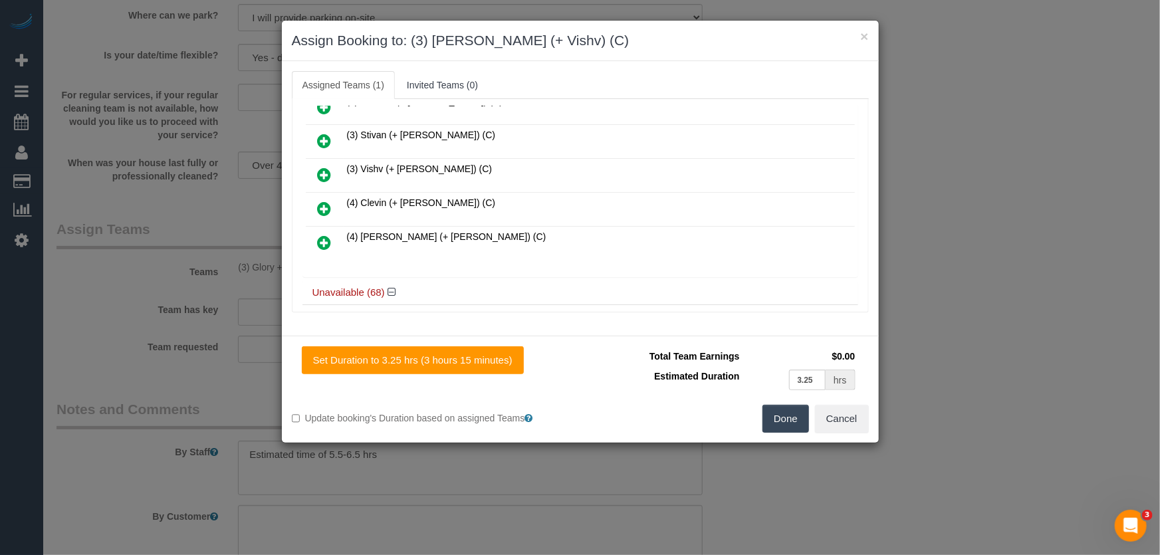
click at [324, 167] on icon at bounding box center [325, 175] width 14 height 16
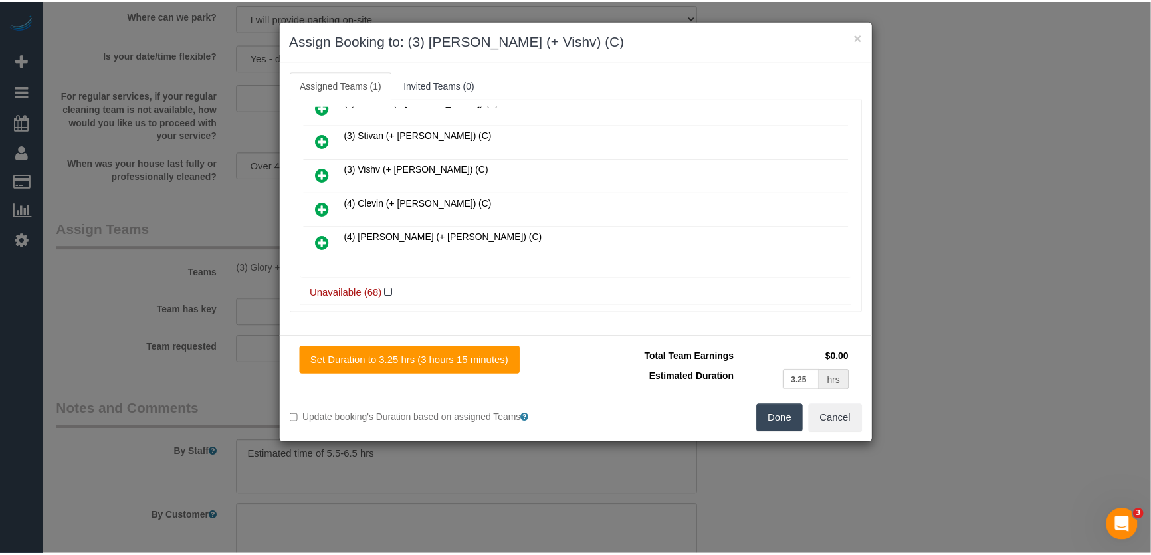
scroll to position [562, 0]
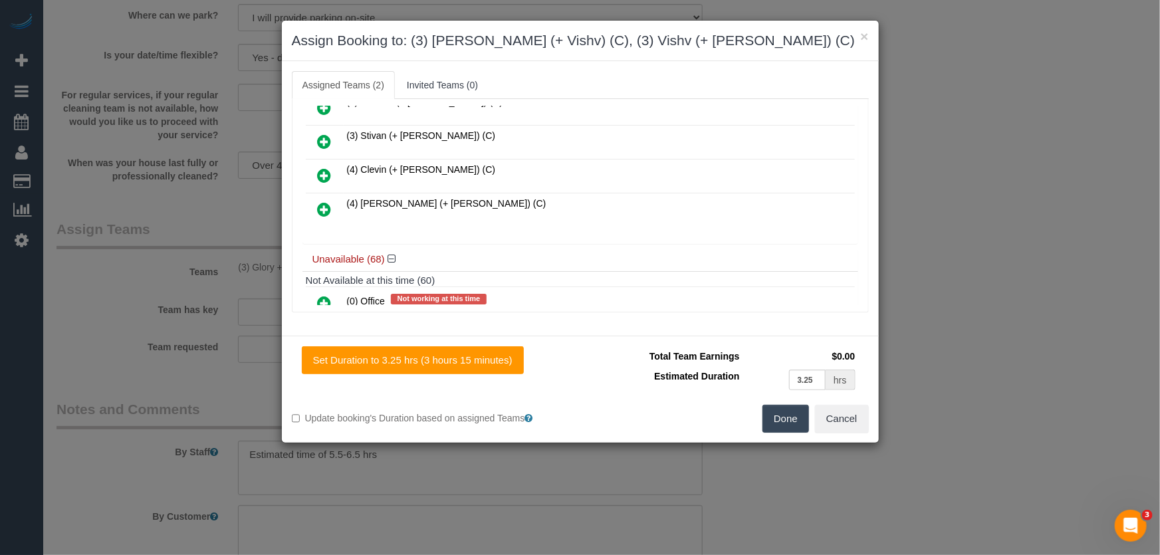
click at [769, 416] on button "Done" at bounding box center [785, 419] width 47 height 28
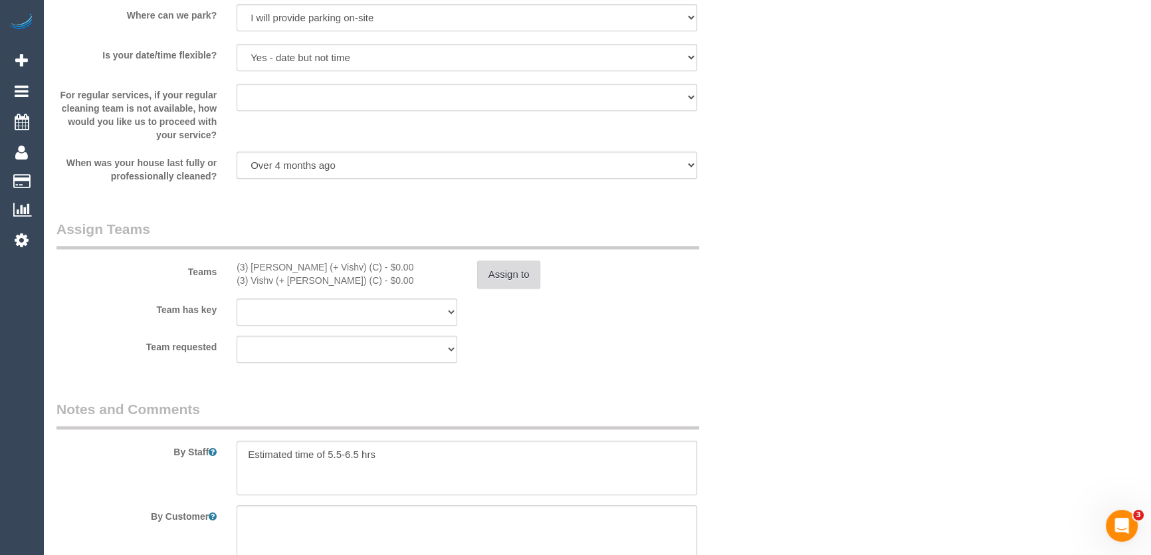
click at [502, 277] on button "Assign to" at bounding box center [509, 275] width 64 height 28
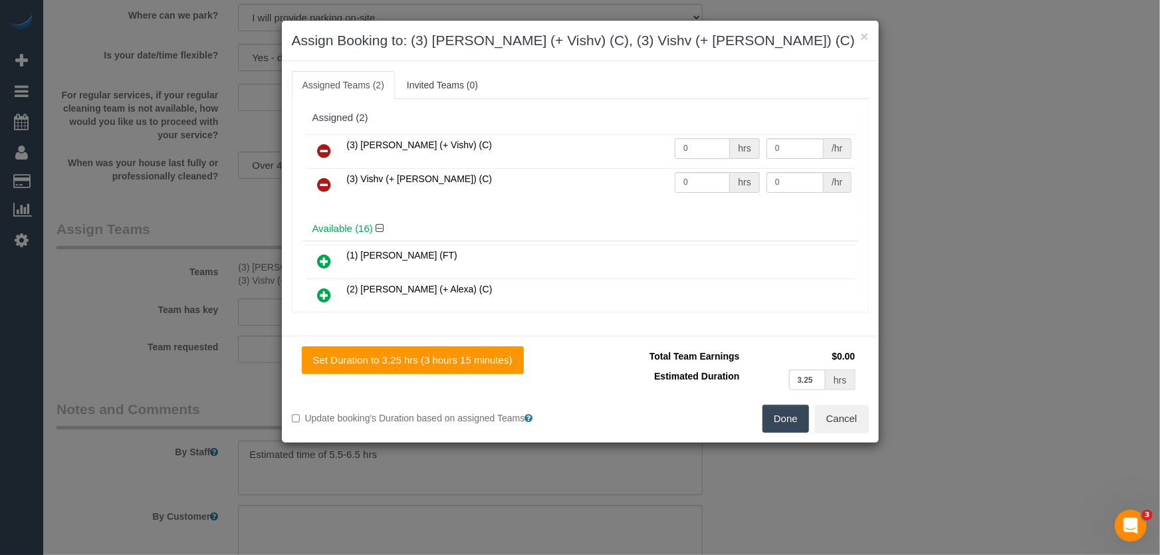
click at [697, 142] on input "0" at bounding box center [702, 148] width 55 height 21
type input "1"
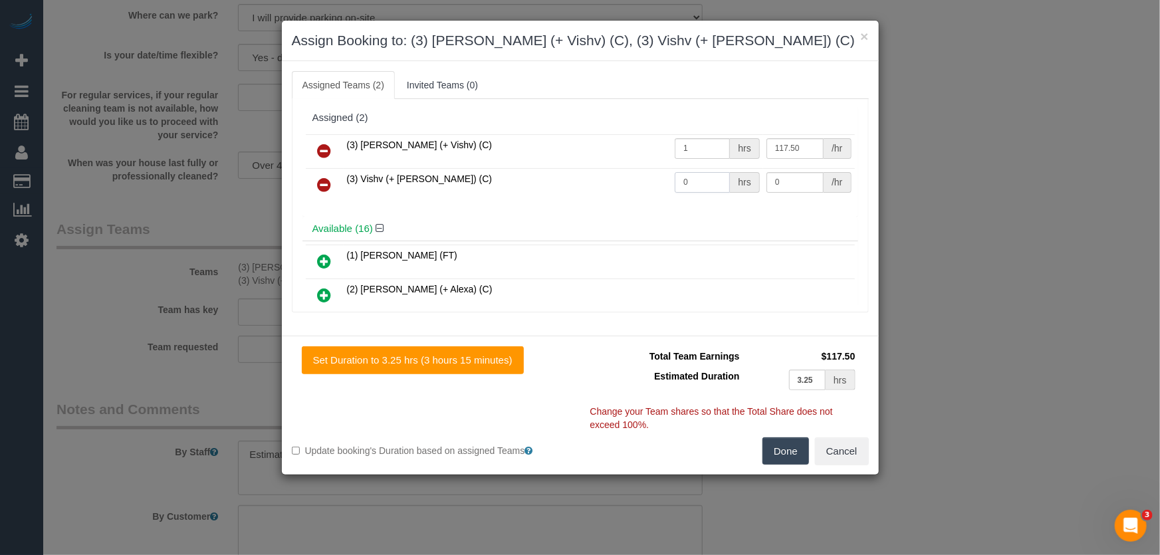
click at [703, 187] on input "0" at bounding box center [702, 182] width 55 height 21
type input "117.5"
type input "1"
type input "117.5"
click at [779, 454] on button "Done" at bounding box center [785, 451] width 47 height 28
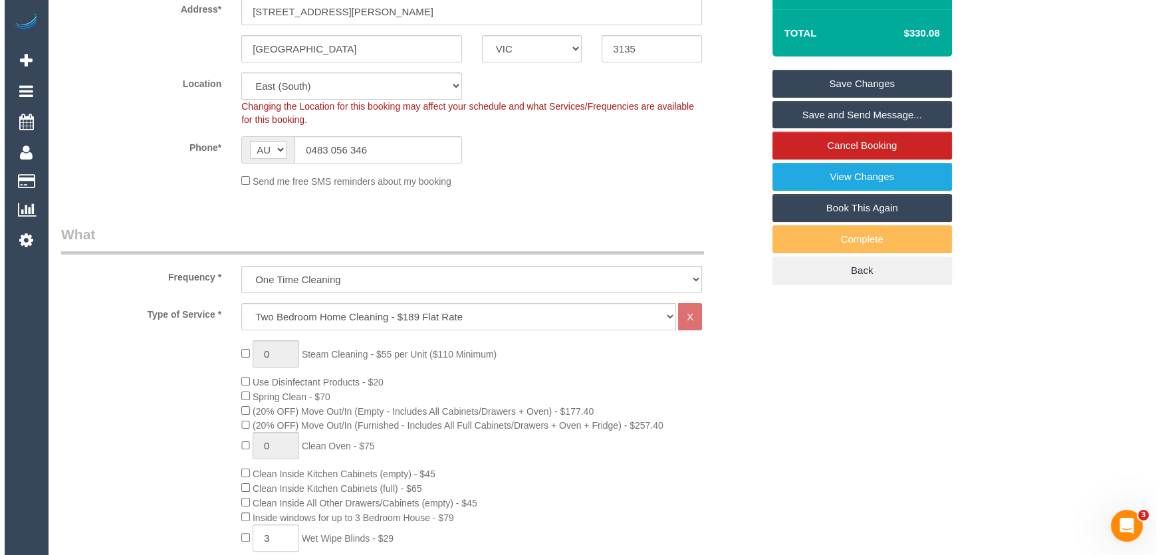
scroll to position [0, 0]
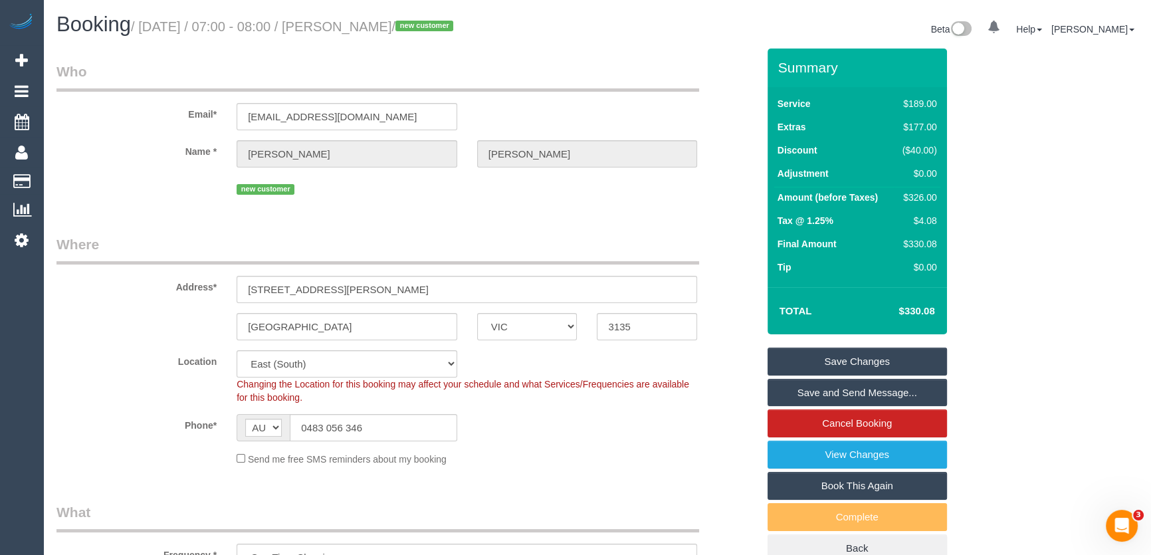
click at [378, 23] on small "/ September 12, 2025 / 07:00 - 08:00 / James Vercoe / new customer" at bounding box center [294, 26] width 326 height 15
copy small "James Vercoe"
click at [798, 367] on link "Save Changes" at bounding box center [857, 362] width 179 height 28
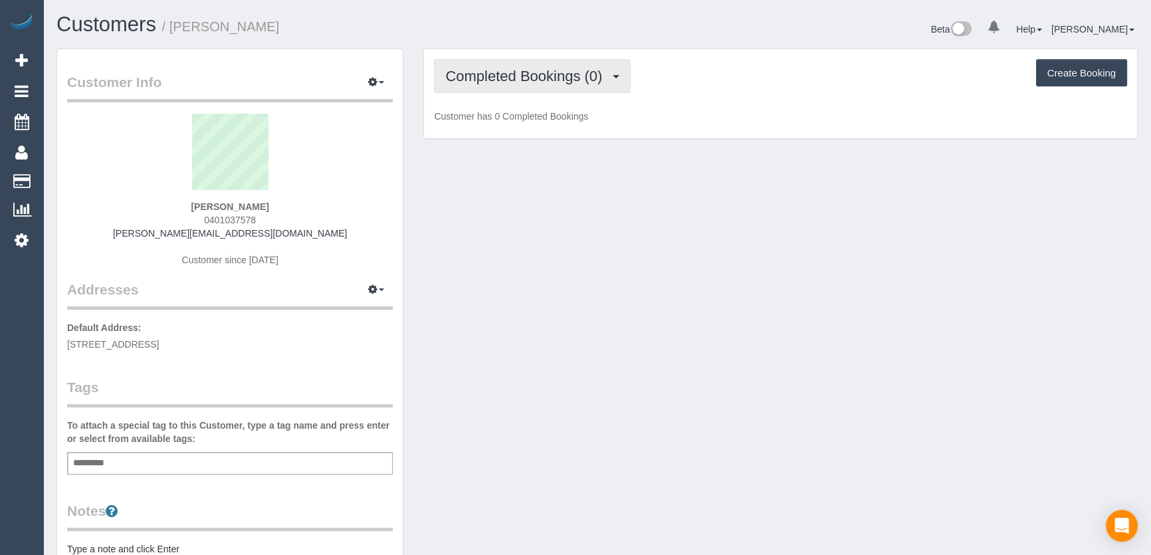
click at [600, 79] on span "Completed Bookings (0)" at bounding box center [527, 76] width 164 height 17
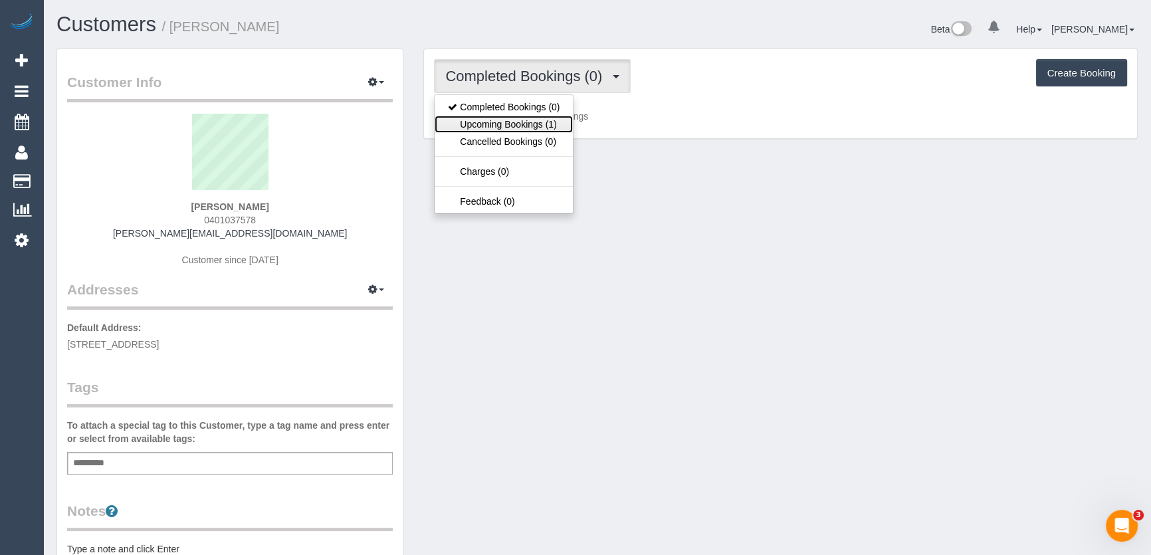
click at [546, 120] on link "Upcoming Bookings (1)" at bounding box center [504, 124] width 138 height 17
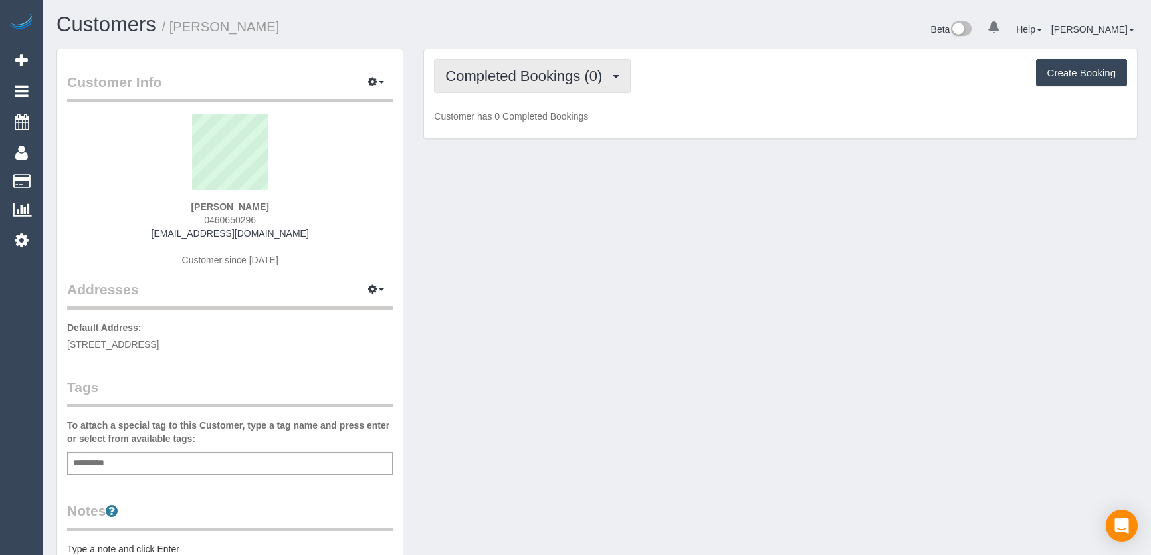
click at [508, 87] on button "Completed Bookings (0)" at bounding box center [532, 76] width 197 height 34
click at [560, 82] on span "Completed Bookings (0)" at bounding box center [527, 76] width 164 height 17
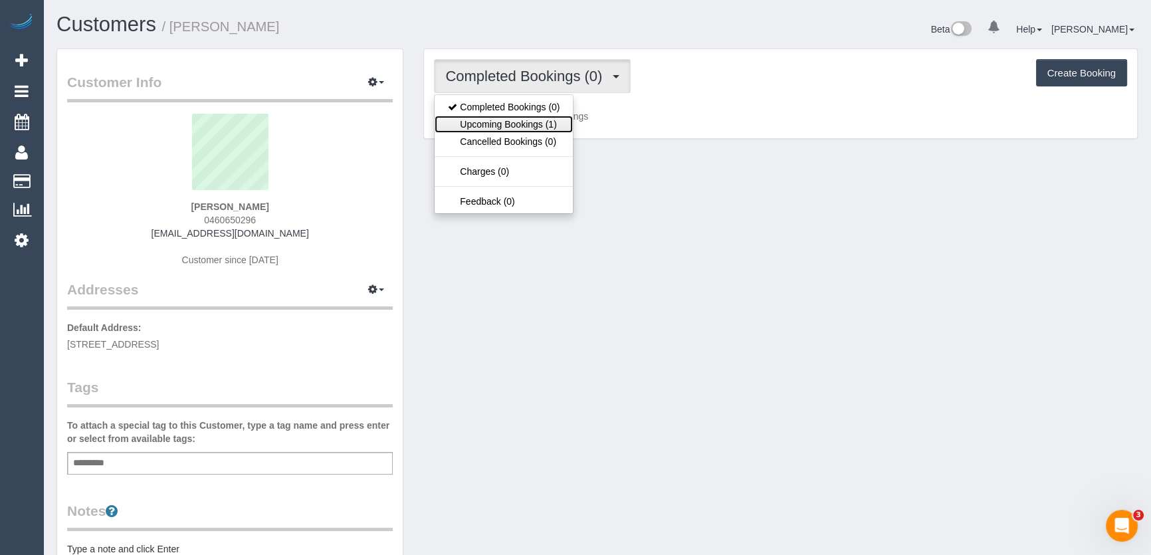
click at [538, 120] on link "Upcoming Bookings (1)" at bounding box center [504, 124] width 138 height 17
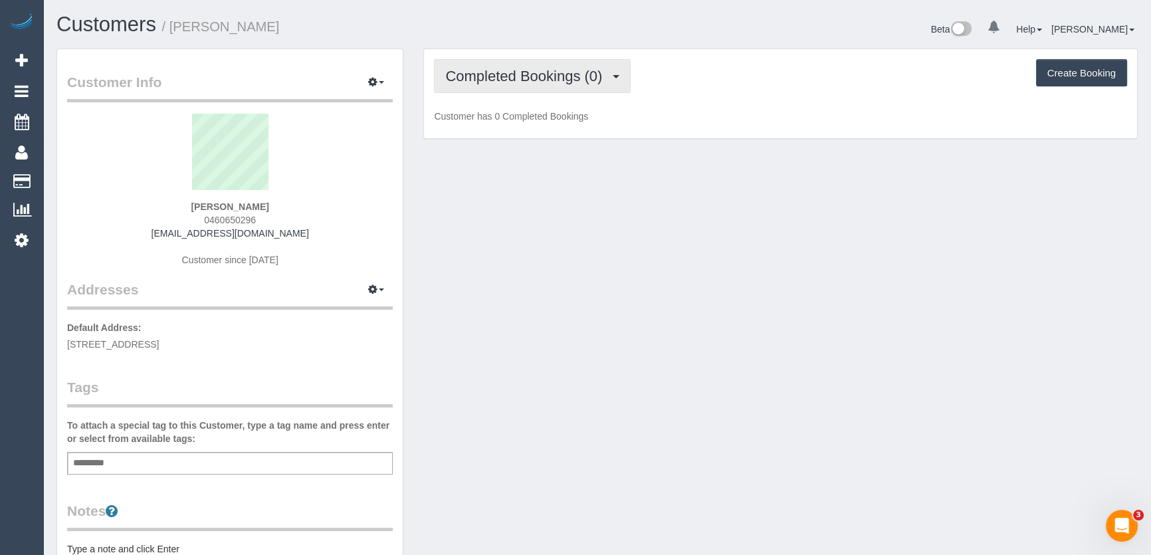
click at [539, 81] on span "Completed Bookings (0)" at bounding box center [527, 76] width 164 height 17
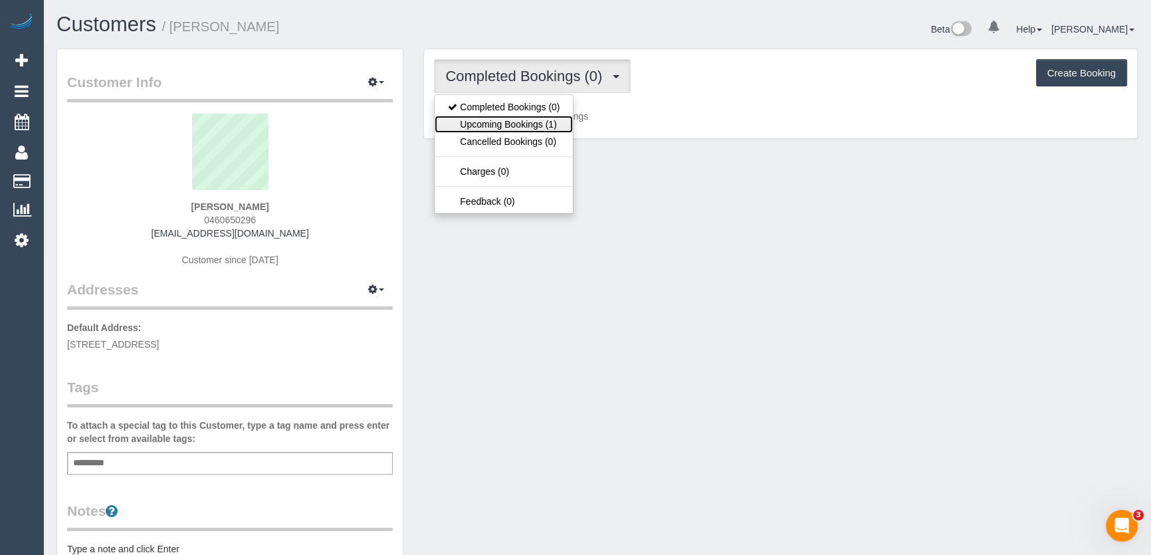
click at [528, 125] on link "Upcoming Bookings (1)" at bounding box center [504, 124] width 138 height 17
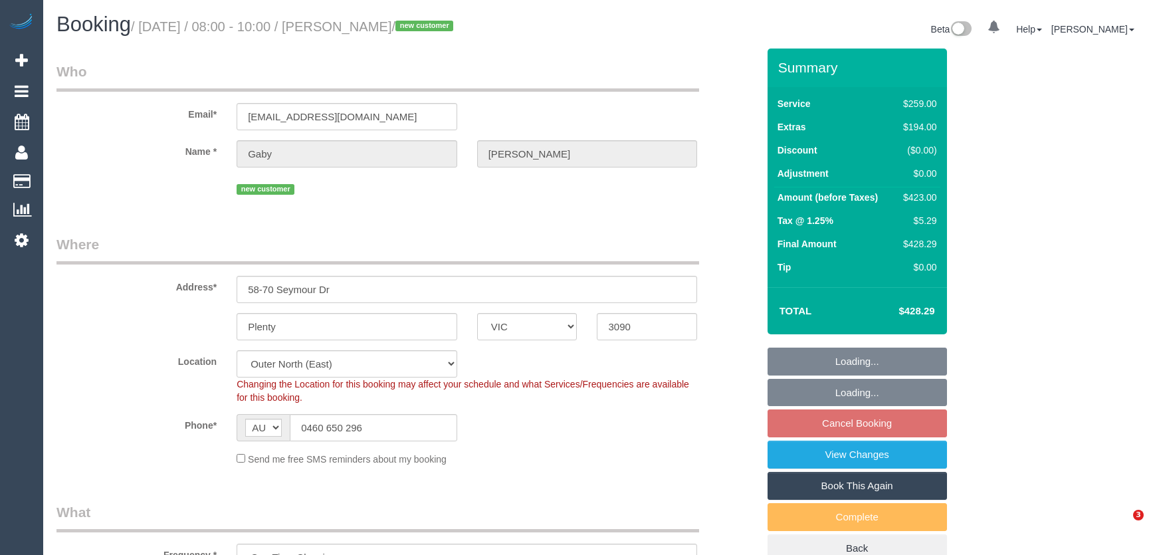
select select "VIC"
select select "number:27"
select select "number:14"
select select "number:18"
select select "number:24"
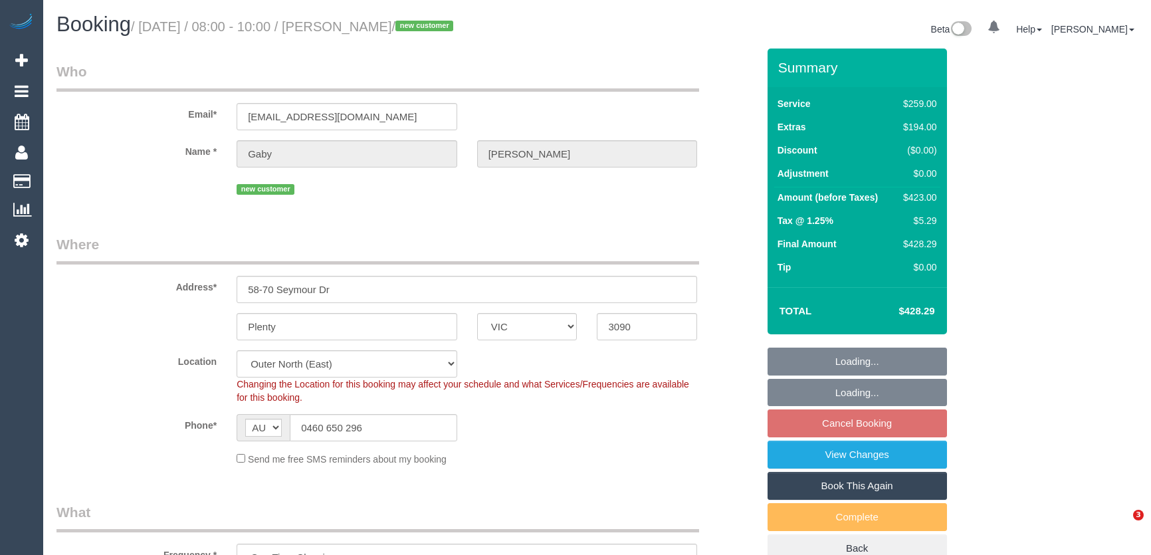
select select "number:33"
select select "number:26"
select select "spot1"
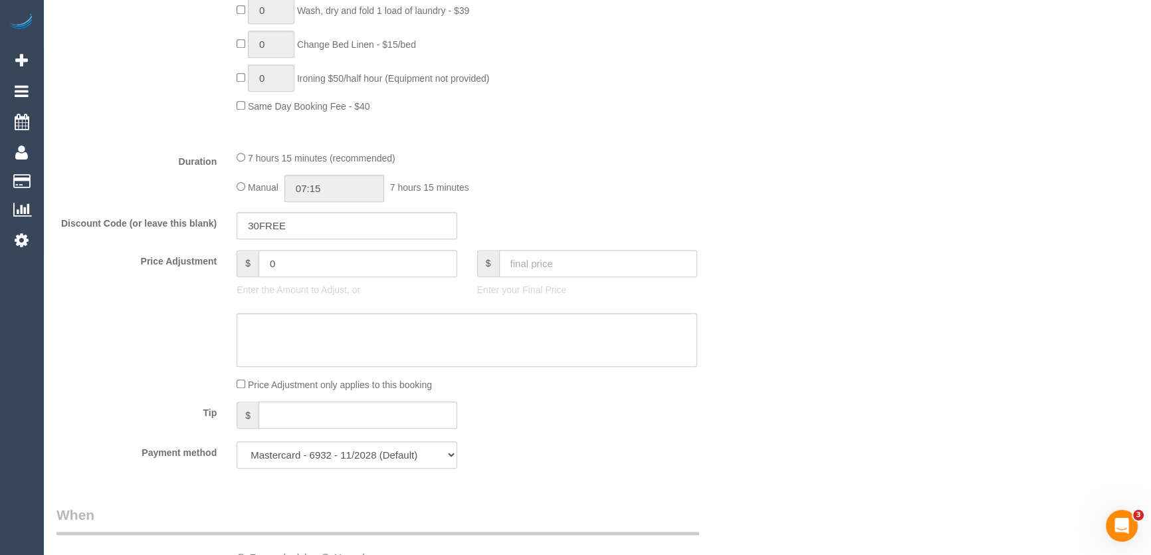
scroll to position [966, 0]
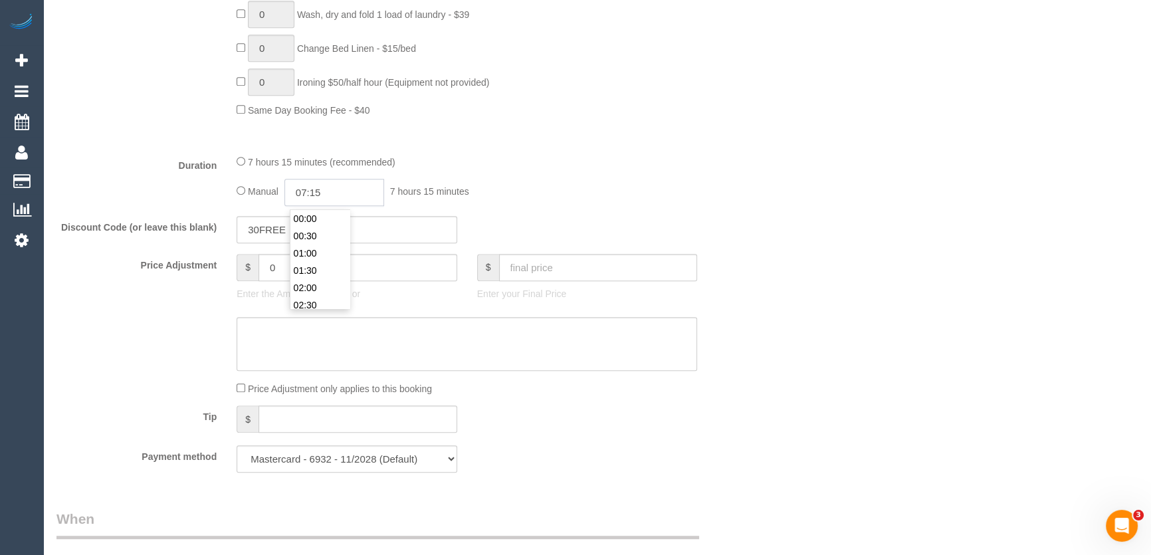
click at [359, 193] on input "07:15" at bounding box center [334, 192] width 100 height 27
click at [315, 282] on li "04:00" at bounding box center [319, 284] width 59 height 17
click at [334, 197] on input "04:00" at bounding box center [334, 192] width 100 height 27
type input "04:15"
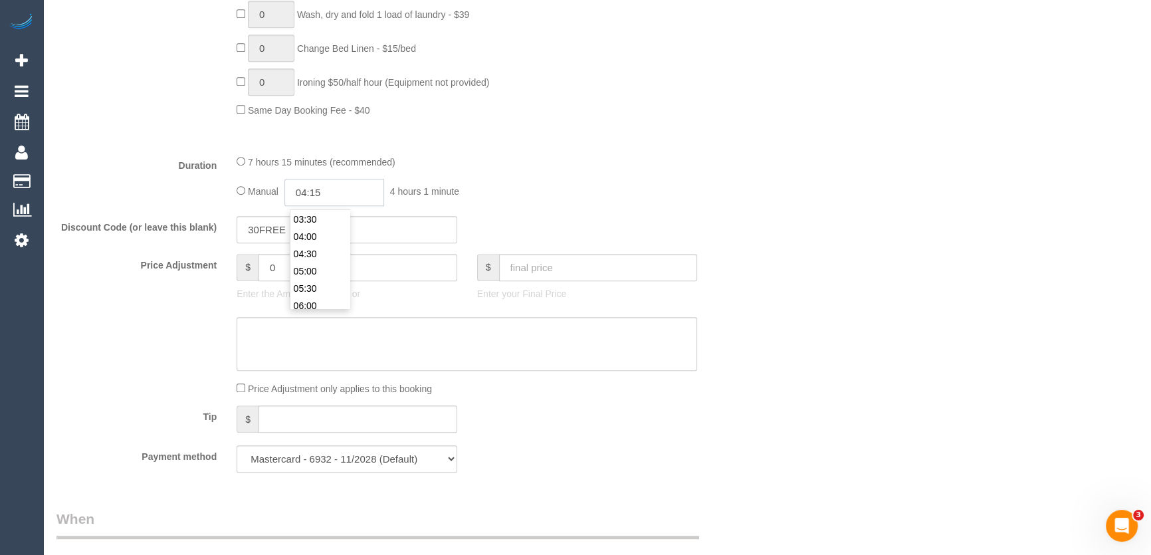
select select "spot15"
select select
type input "04:15"
click at [705, 169] on div "7 hours 15 minutes (recommended) Manual 04:15 4 hours 15 minutes" at bounding box center [467, 180] width 481 height 52
select select "spot30"
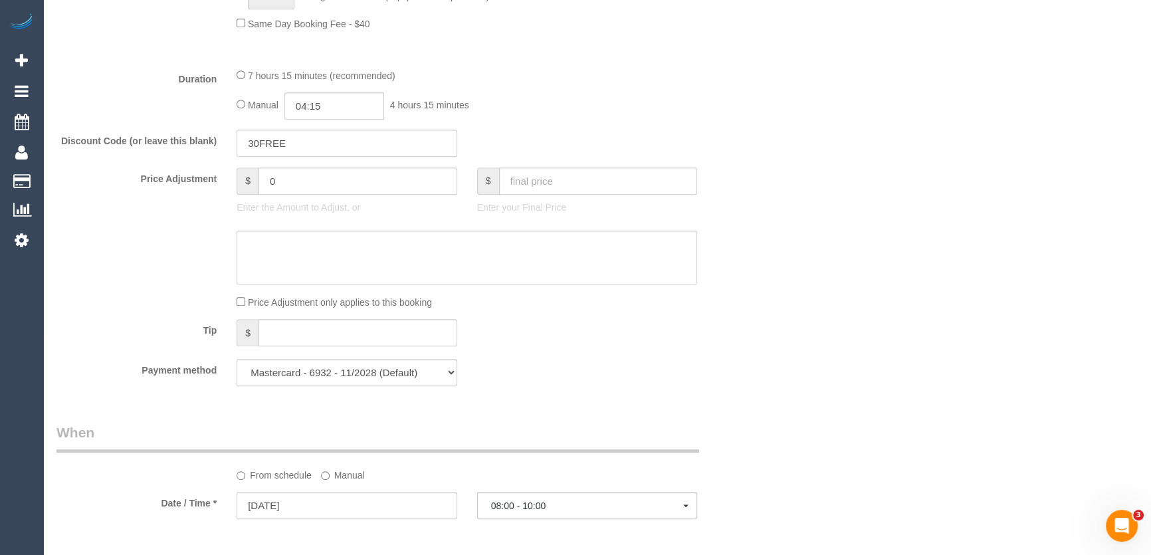
scroll to position [1208, 0]
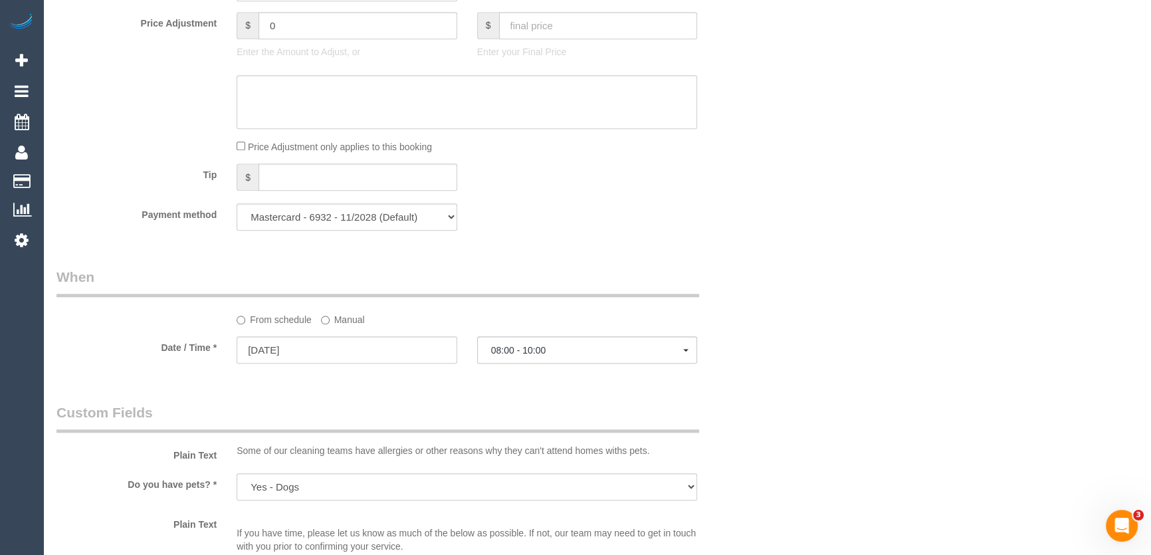
select select "spot45"
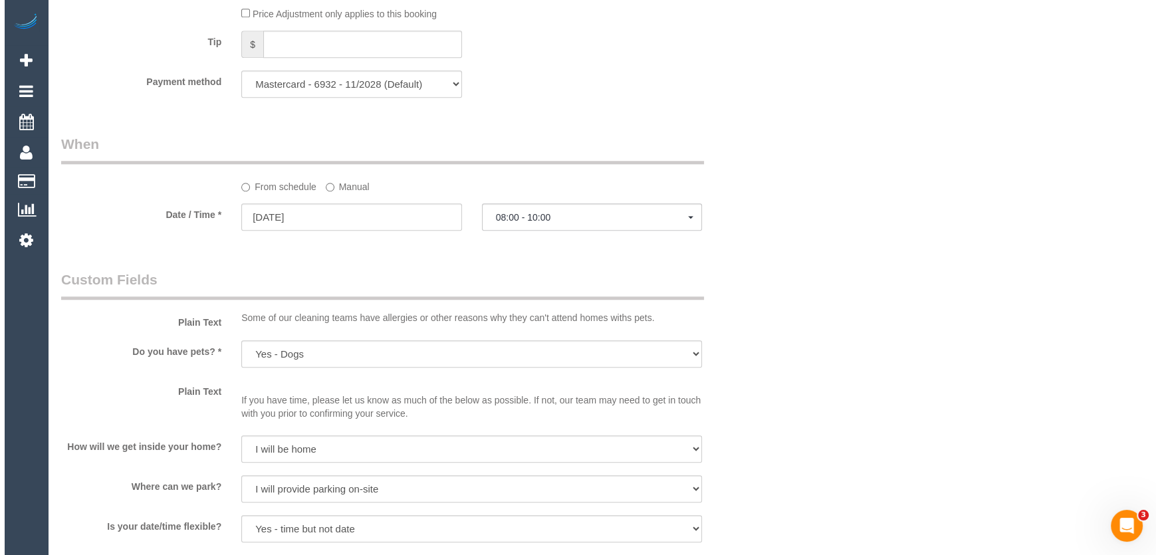
scroll to position [1813, 0]
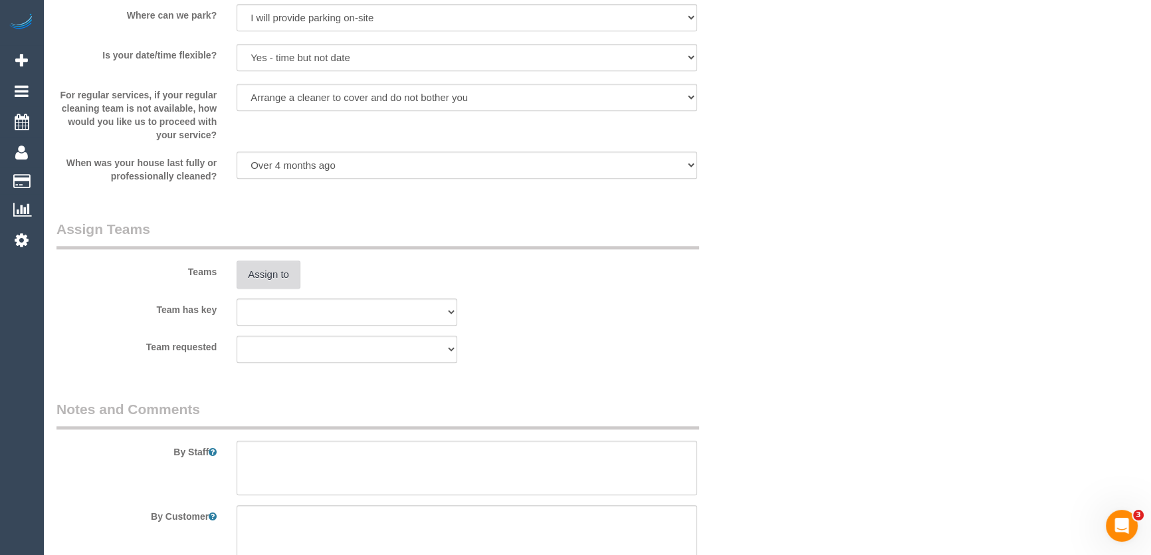
click at [262, 273] on button "Assign to" at bounding box center [269, 275] width 64 height 28
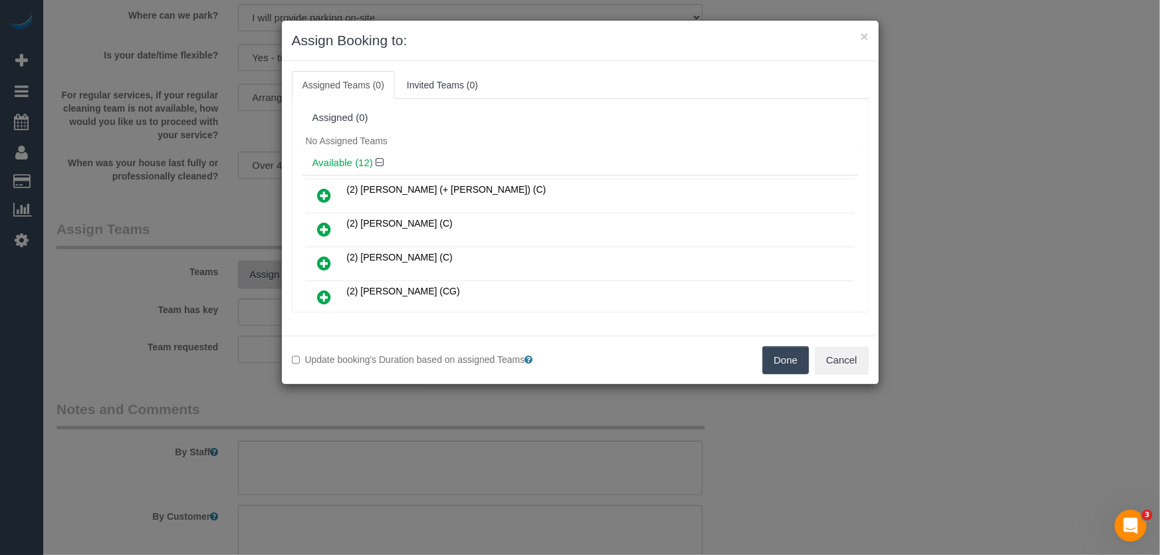
scroll to position [1012, 0]
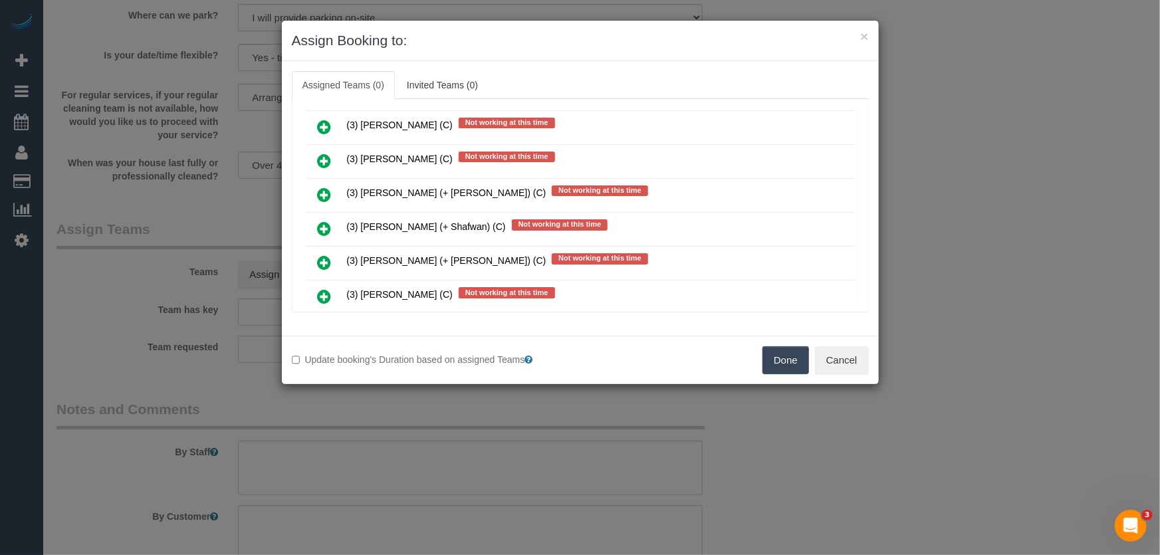
click at [325, 221] on icon at bounding box center [325, 229] width 14 height 16
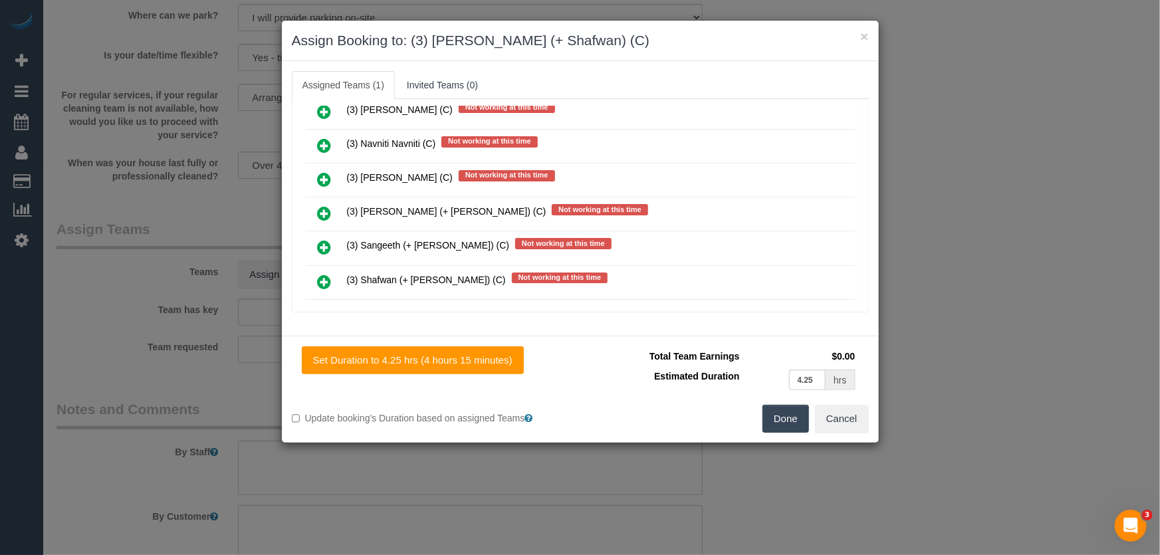
scroll to position [1406, 0]
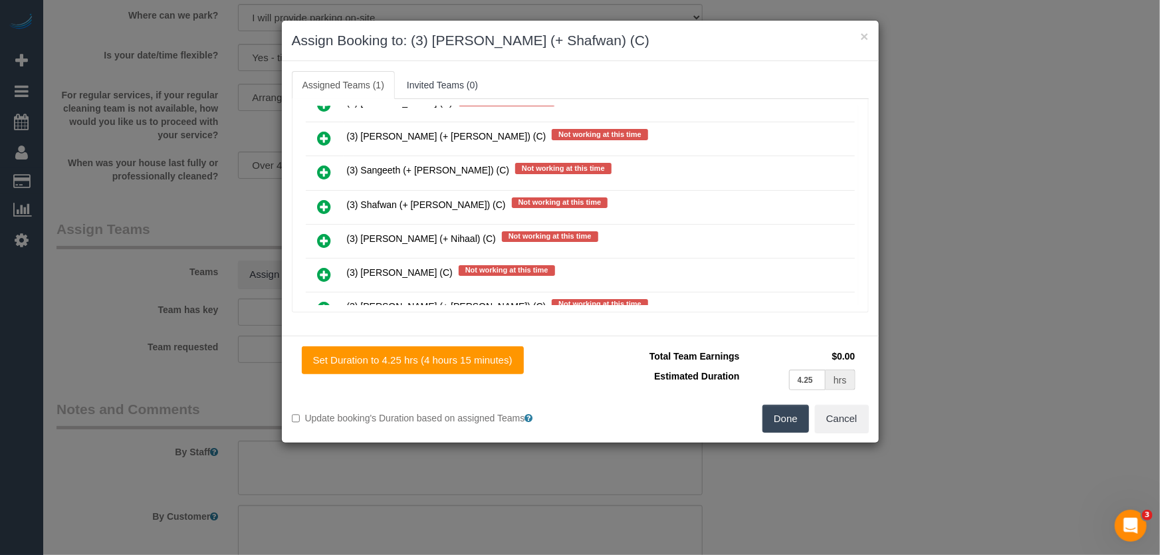
click at [319, 199] on icon at bounding box center [325, 207] width 14 height 16
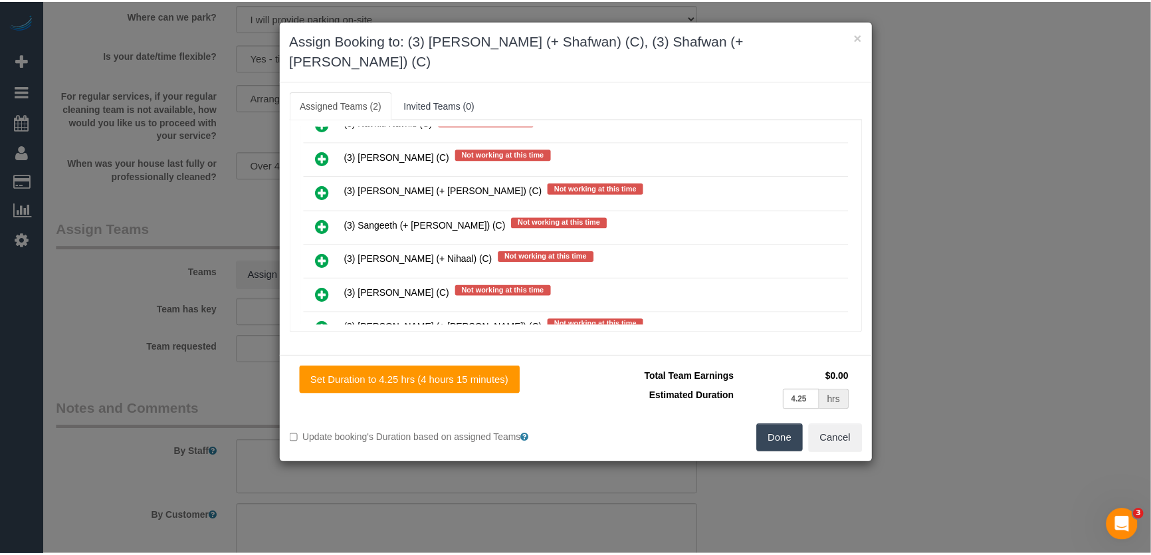
scroll to position [1439, 0]
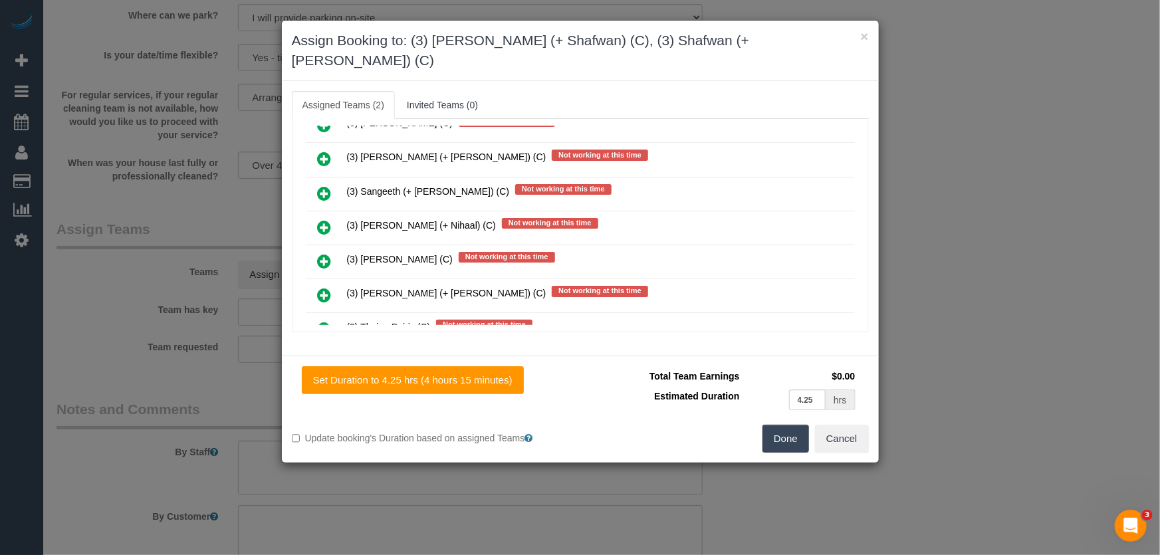
click at [789, 425] on button "Done" at bounding box center [785, 439] width 47 height 28
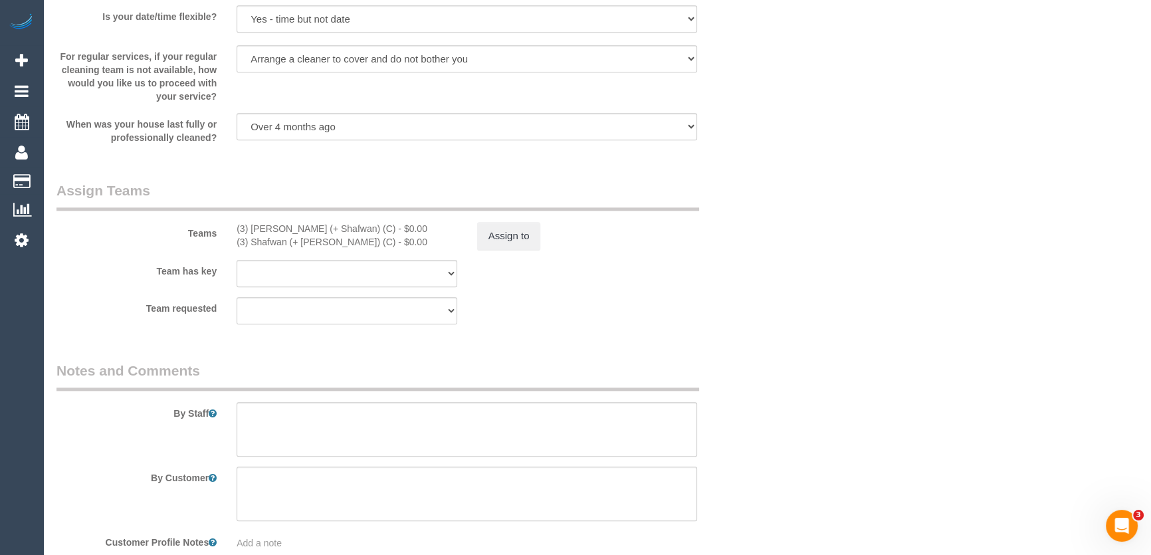
scroll to position [1873, 0]
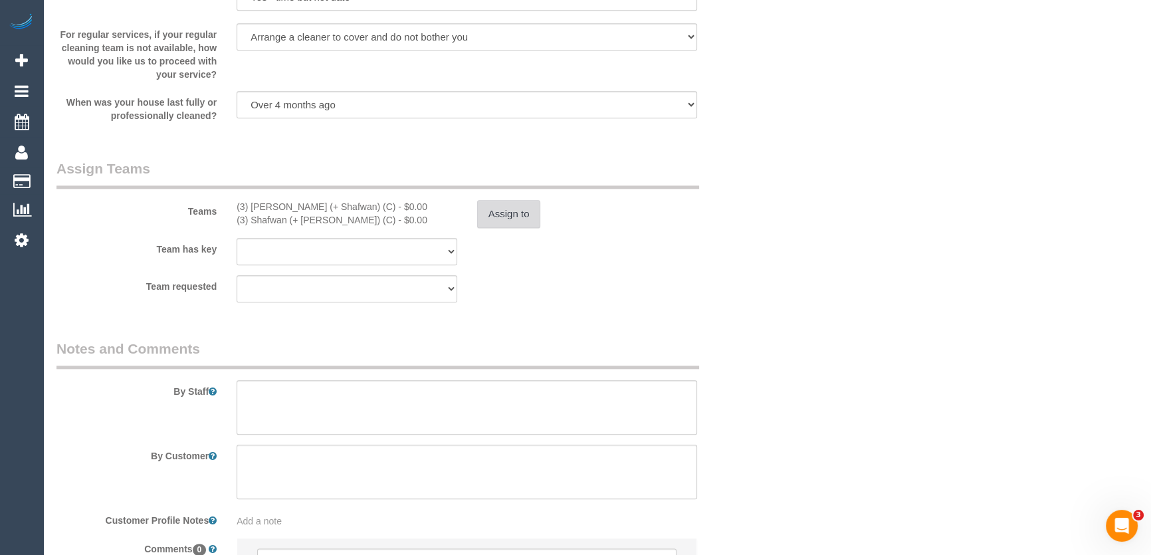
click at [505, 222] on button "Assign to" at bounding box center [509, 214] width 64 height 28
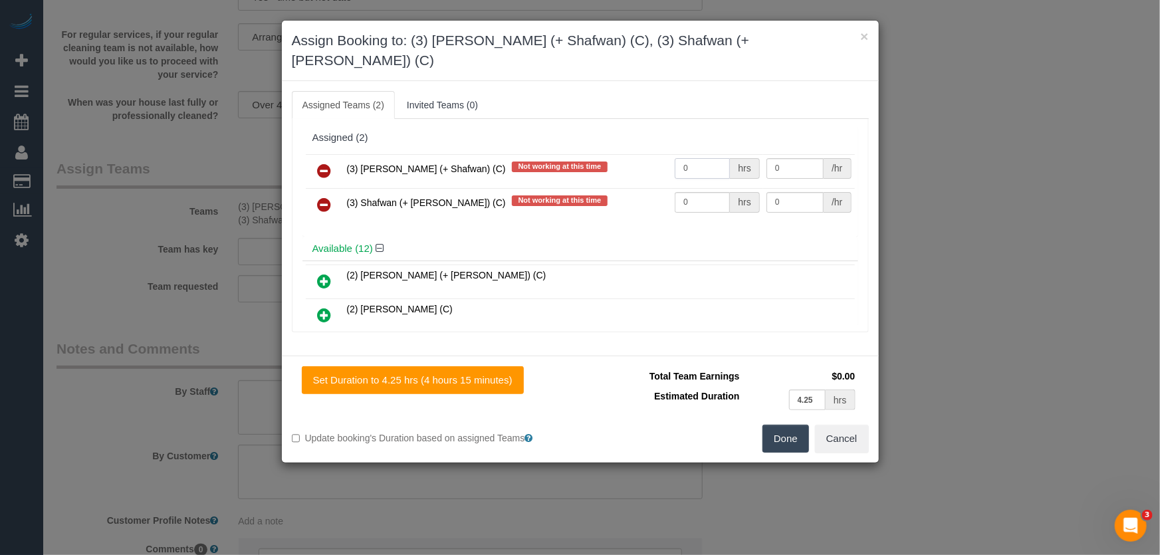
click at [708, 158] on input "0" at bounding box center [702, 168] width 55 height 21
type input "1"
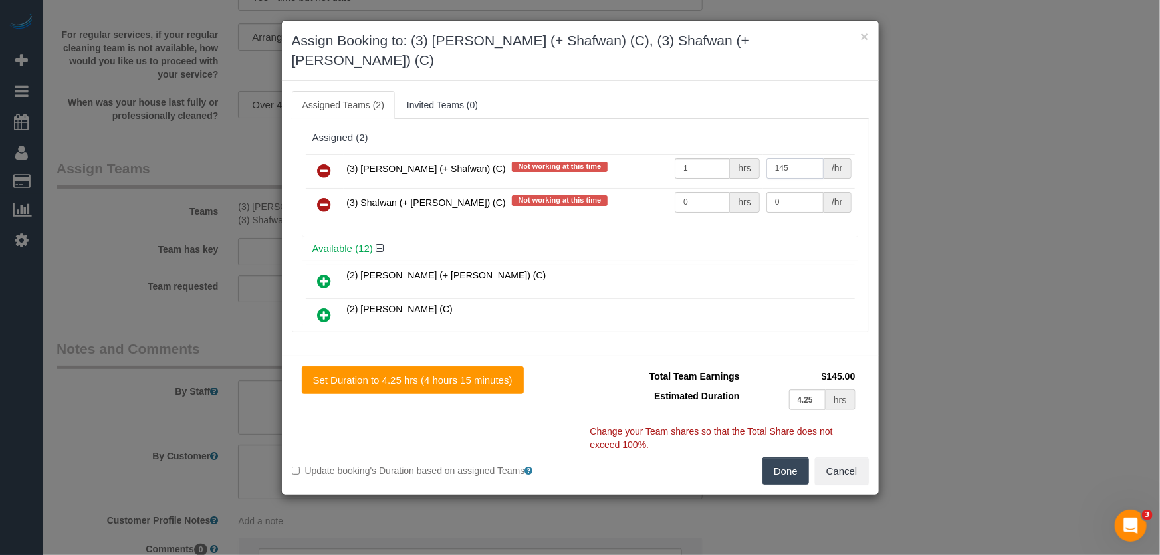
type input "145"
click at [703, 192] on input "0" at bounding box center [702, 202] width 55 height 21
type input "1"
type input "145"
click at [789, 457] on button "Done" at bounding box center [785, 471] width 47 height 28
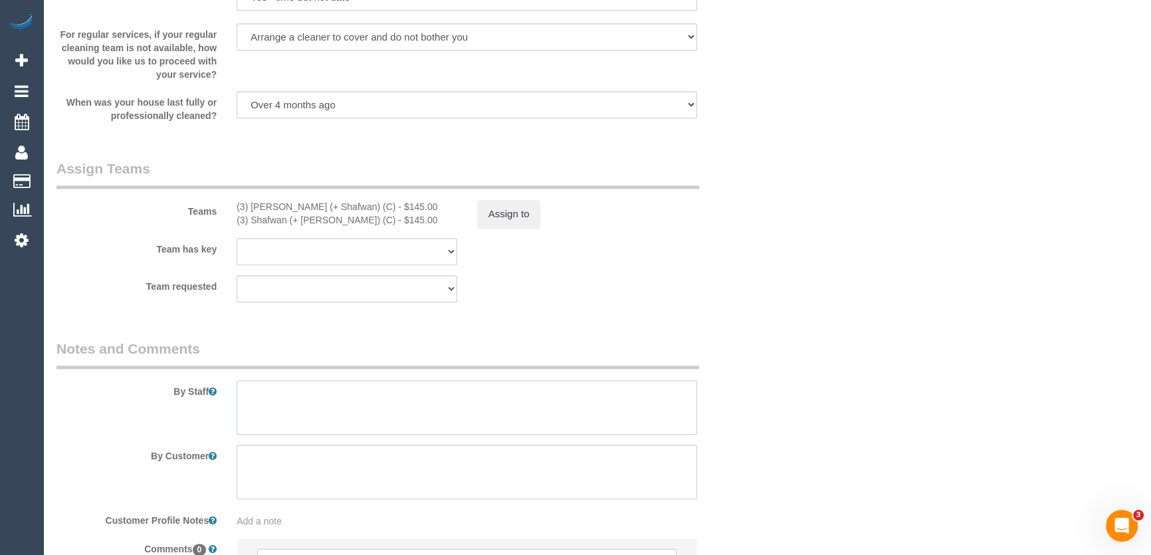
click at [322, 397] on textarea at bounding box center [467, 407] width 461 height 55
click at [343, 393] on textarea at bounding box center [467, 407] width 461 height 55
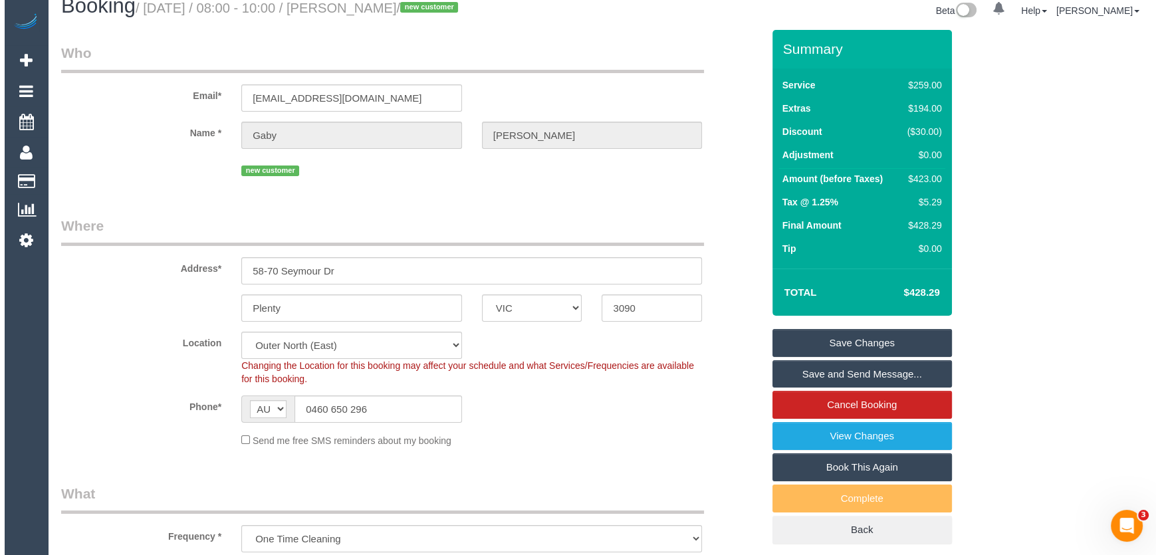
scroll to position [0, 0]
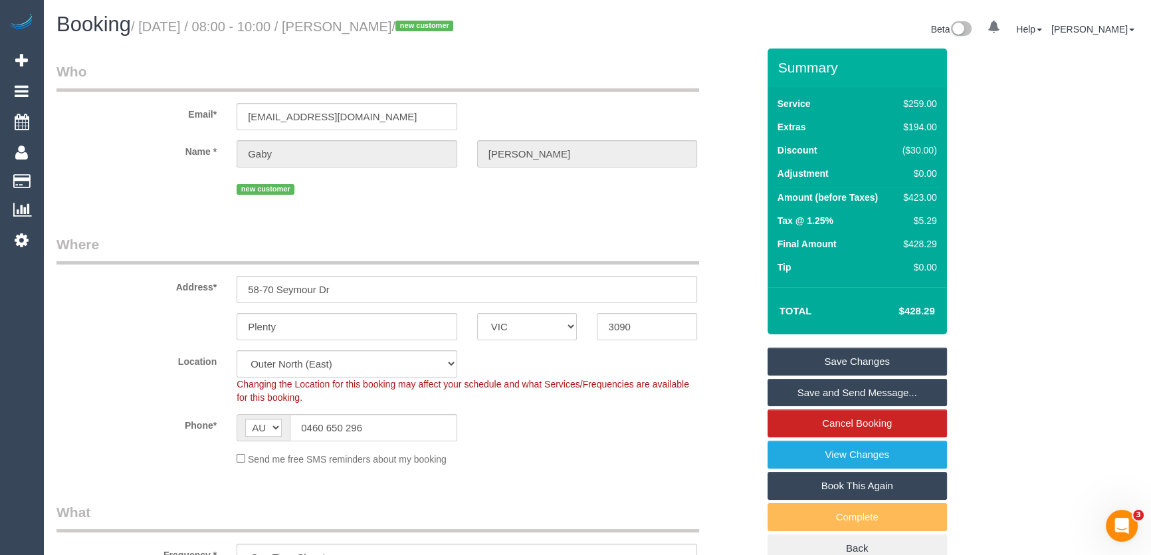
type textarea "Estimated time: 7.5-8.5 hours"
click at [379, 31] on small "/ [DATE] / 08:00 - 10:00 / [PERSON_NAME] / new customer" at bounding box center [294, 26] width 326 height 15
copy small "[PERSON_NAME]"
click at [863, 395] on link "Save and Send Message..." at bounding box center [857, 393] width 179 height 28
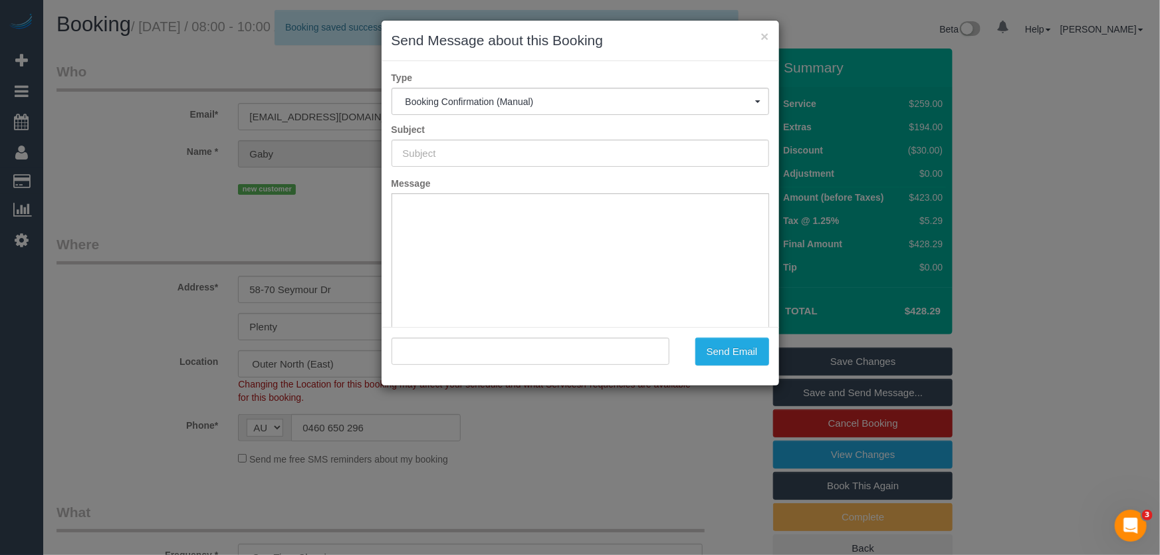
type input "Booking Confirmed"
type input ""[PERSON_NAME]" <[EMAIL_ADDRESS][DOMAIN_NAME]>"
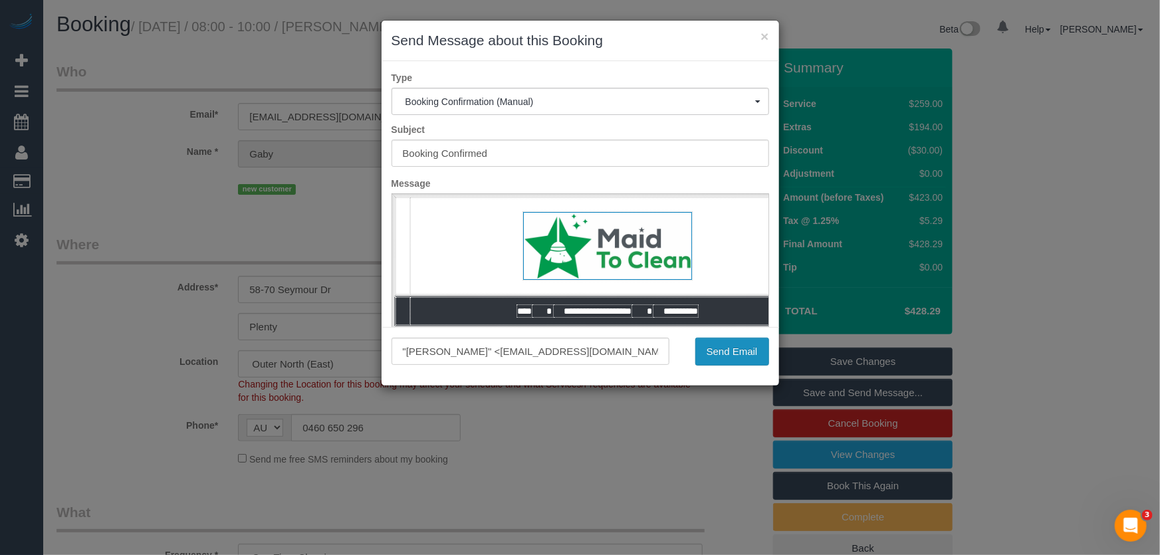
click at [725, 355] on button "Send Email" at bounding box center [732, 352] width 74 height 28
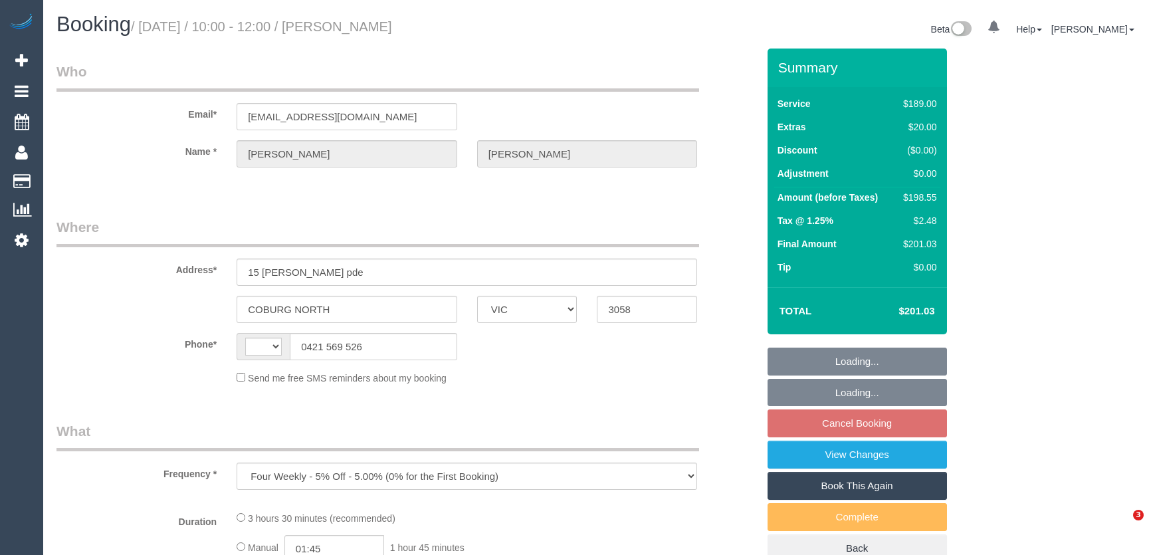
select select "VIC"
select select "string:AU"
select select "number:29"
select select "number:14"
select select "number:19"
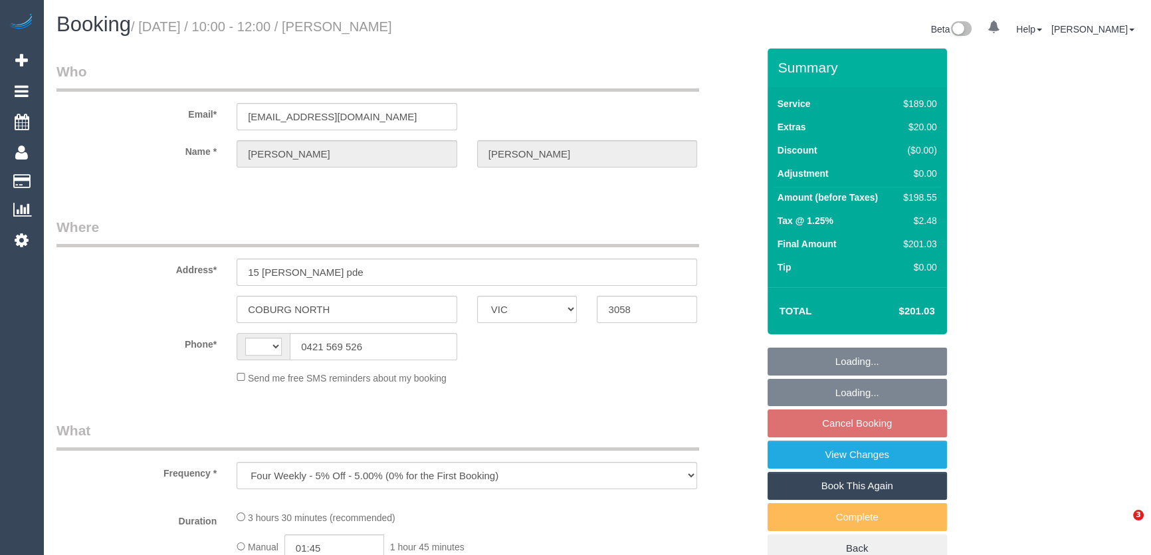
select select "number:24"
select select "number:35"
select select "number:13"
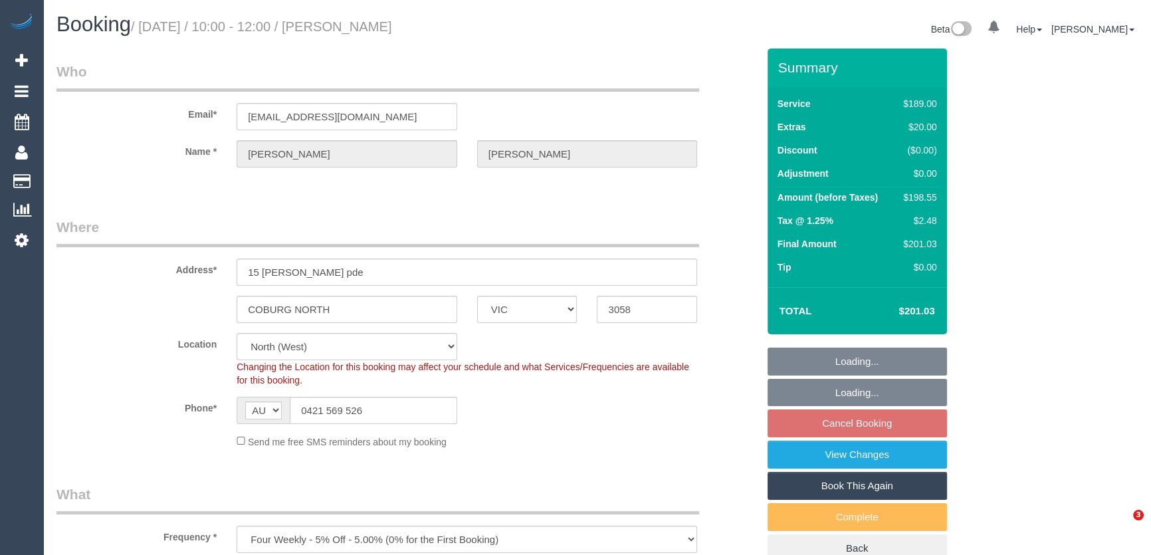
select select "string:stripe-pm_1RNwNW2GScqysDRVotgZRWj8"
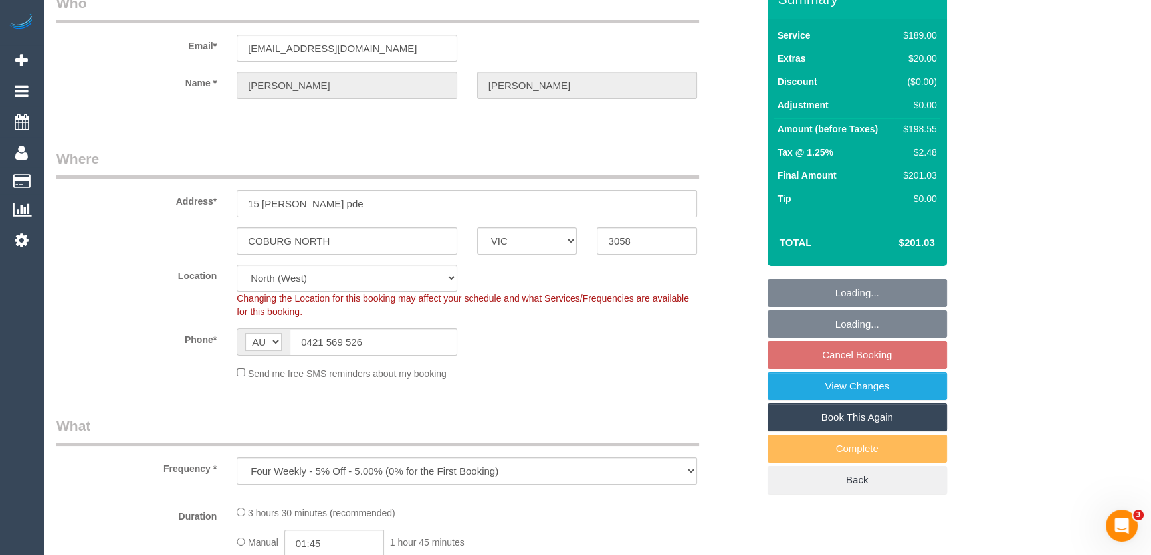
select select "object:685"
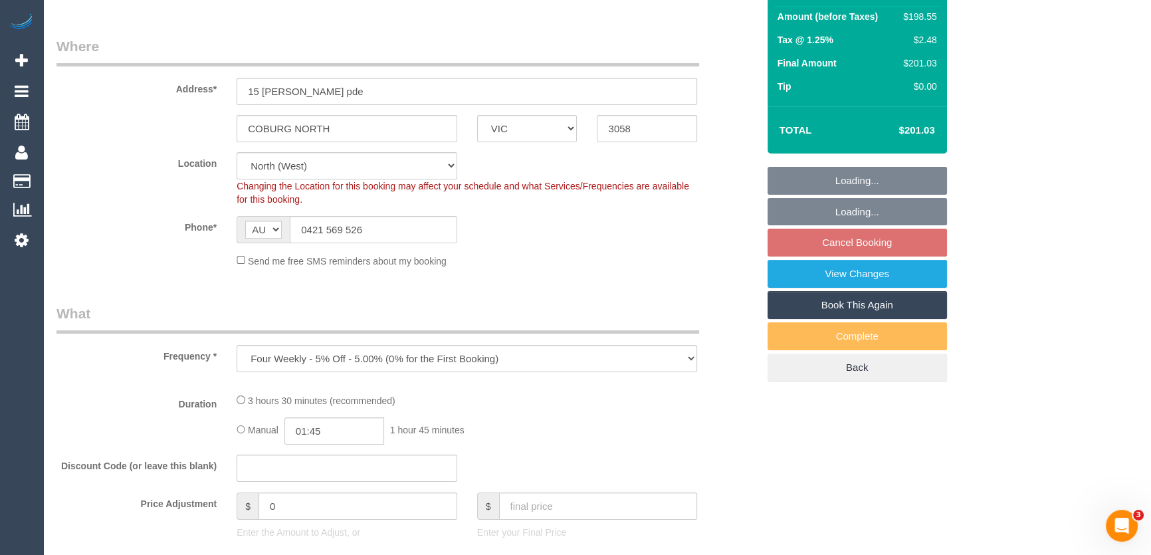
select select "spot1"
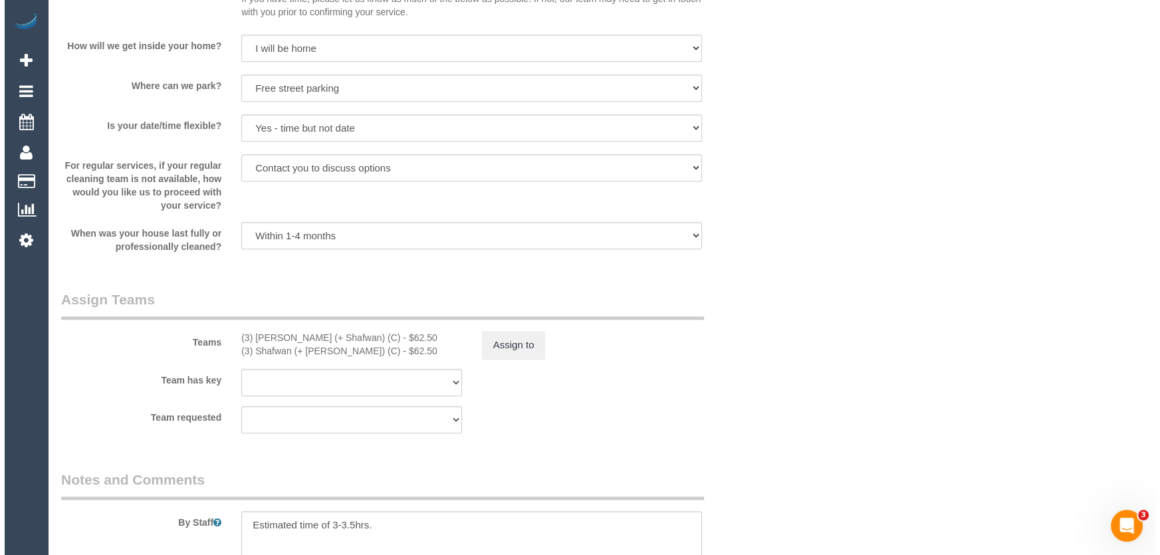
scroll to position [1752, 0]
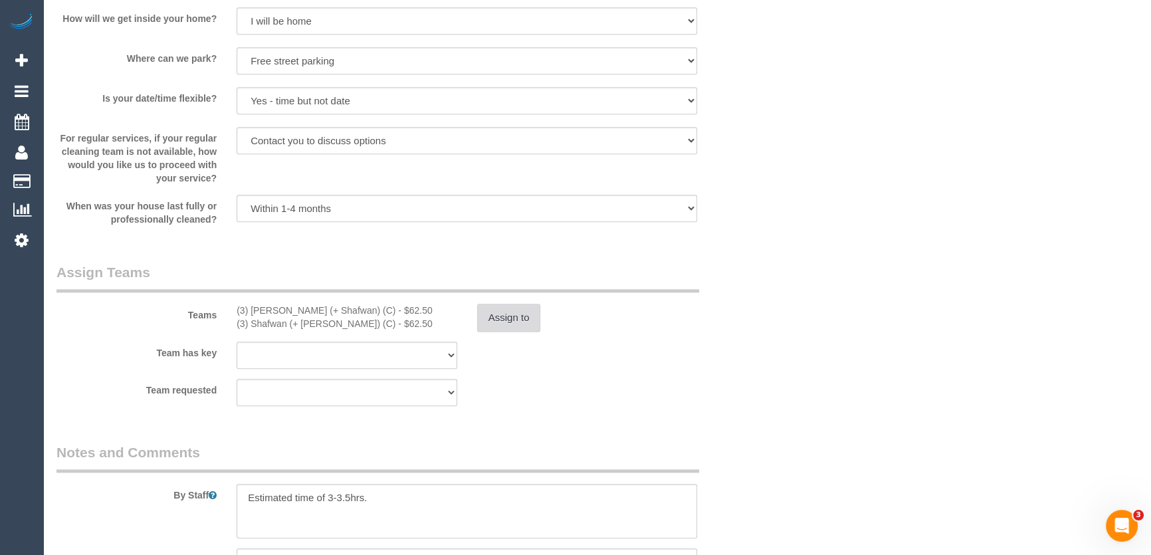
click at [505, 321] on button "Assign to" at bounding box center [509, 318] width 64 height 28
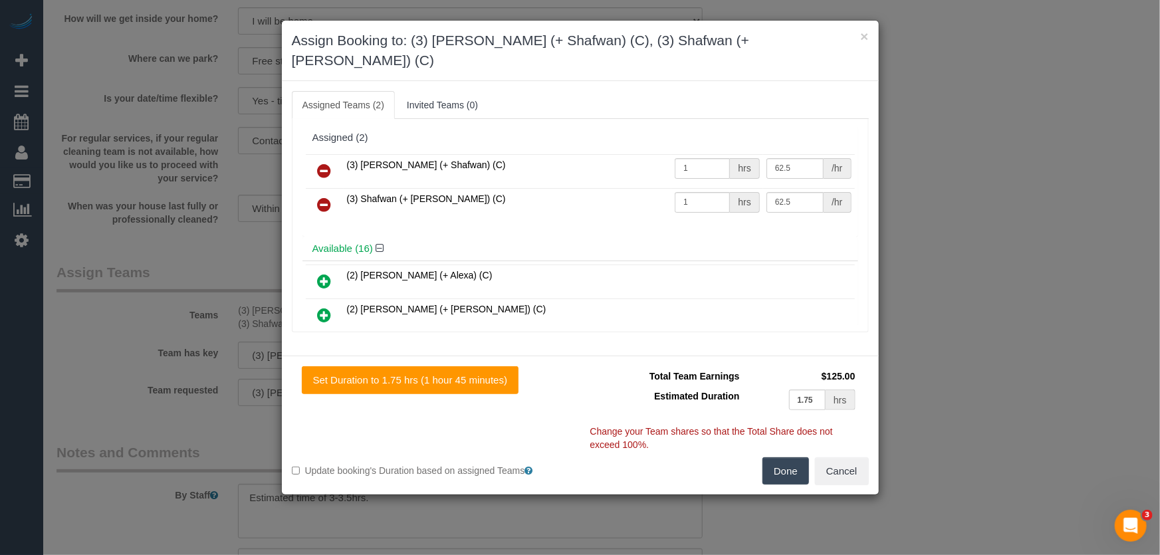
click at [323, 163] on icon at bounding box center [325, 171] width 14 height 16
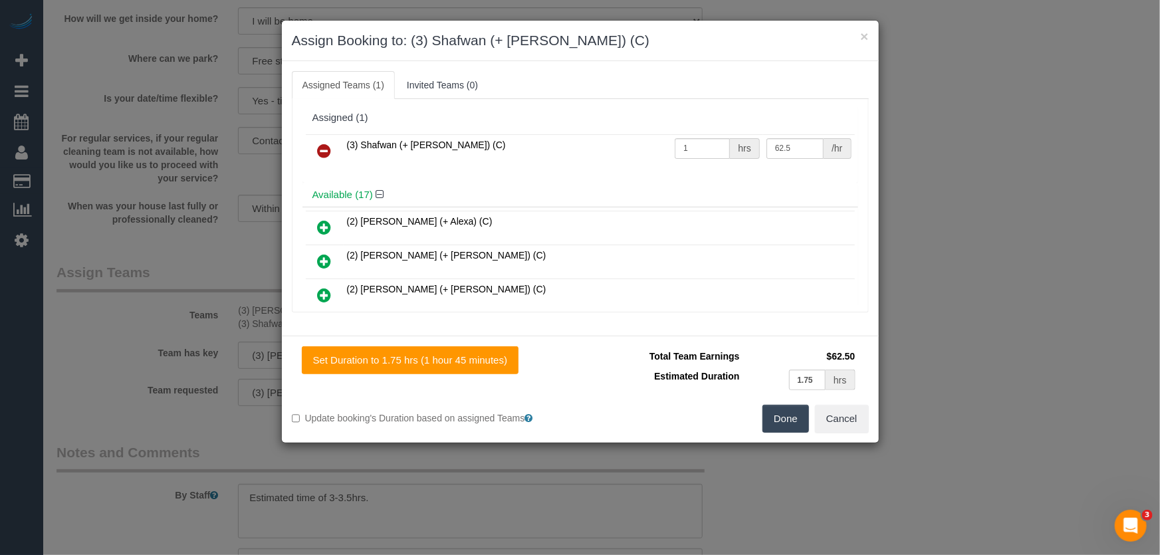
click at [323, 152] on icon at bounding box center [325, 151] width 14 height 16
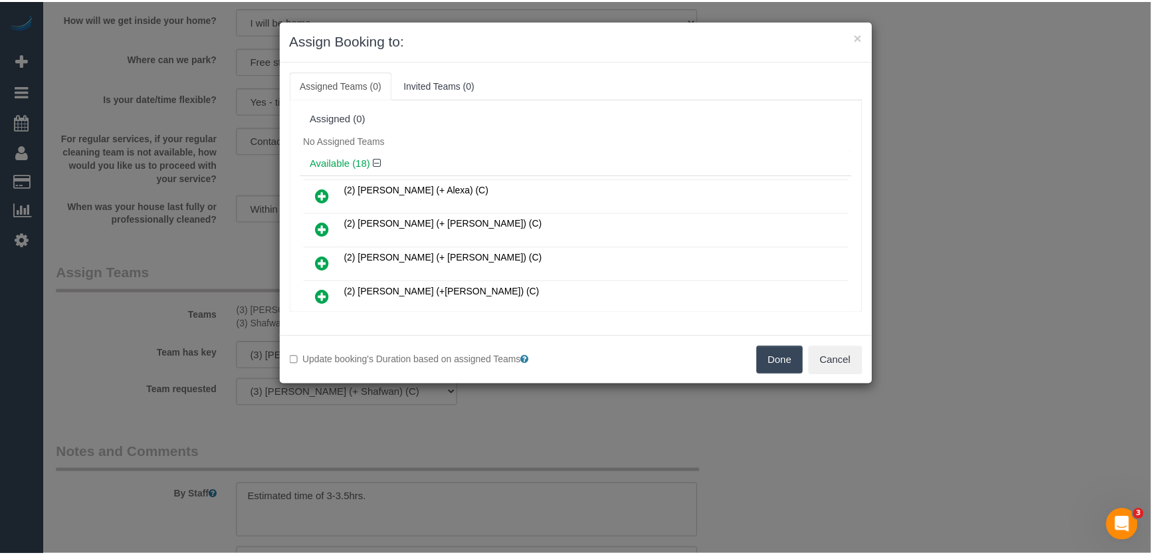
scroll to position [1278, 0]
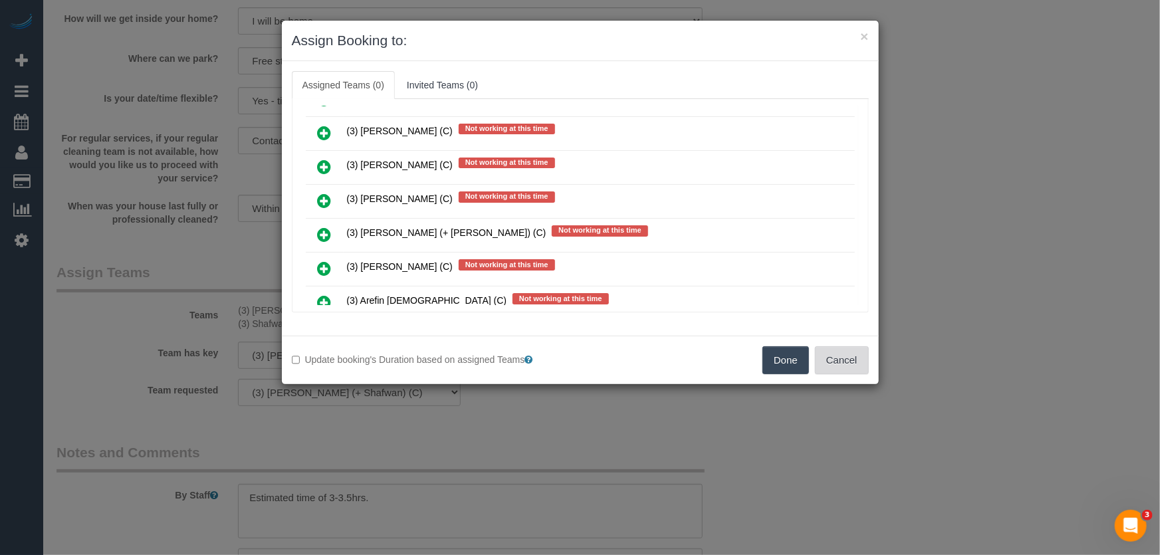
click at [855, 360] on button "Cancel" at bounding box center [842, 360] width 54 height 28
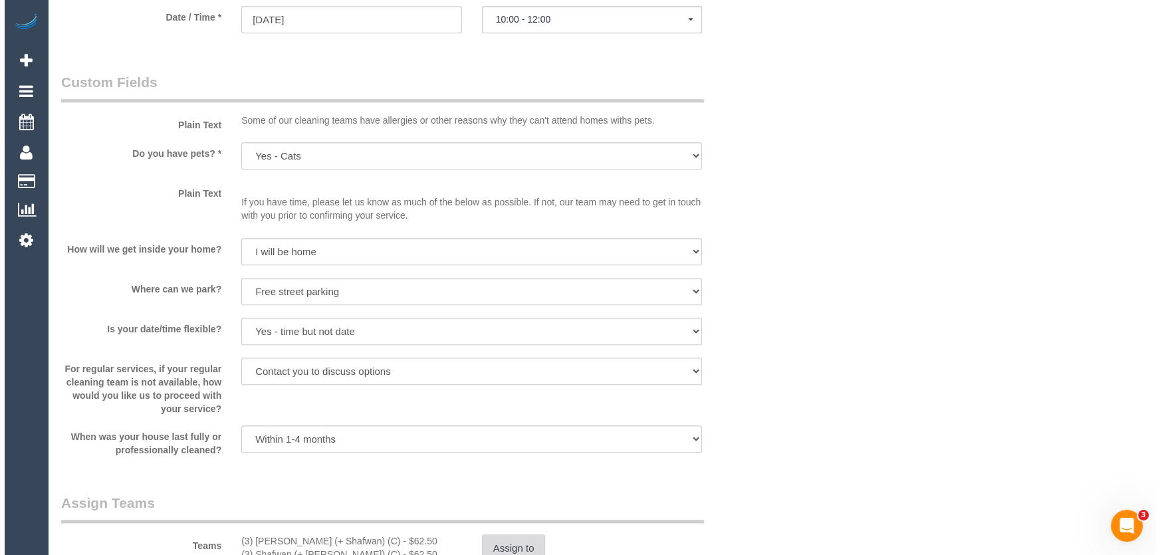
scroll to position [1631, 0]
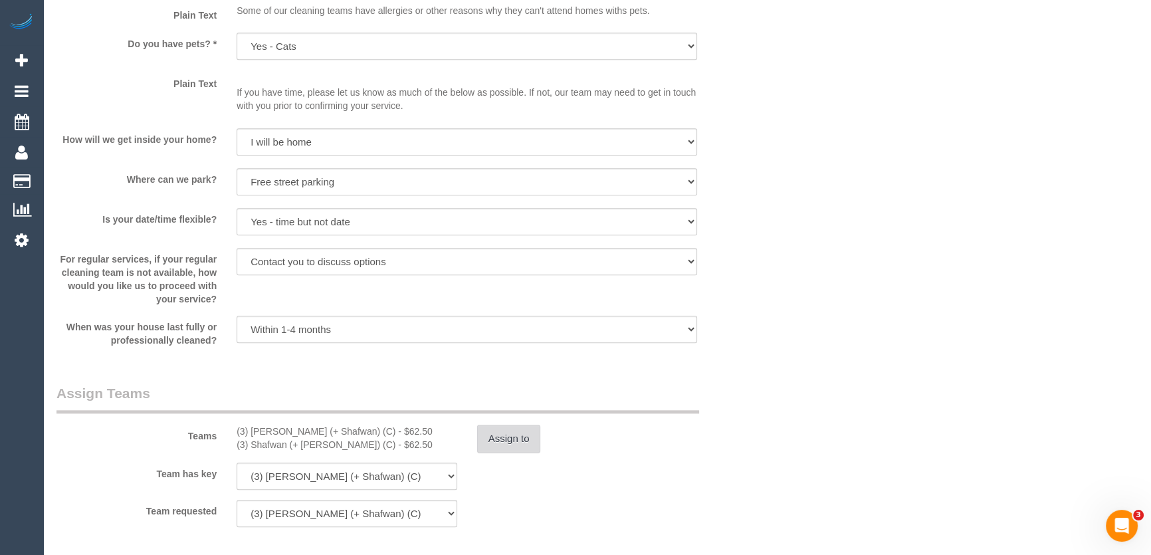
click at [518, 439] on button "Assign to" at bounding box center [509, 439] width 64 height 28
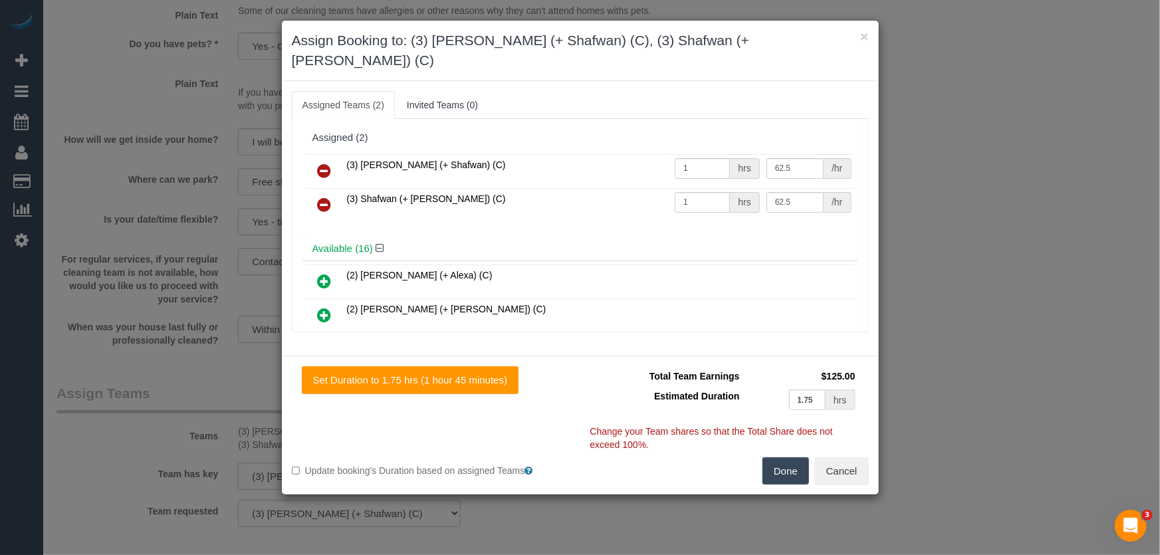
click at [331, 158] on link at bounding box center [324, 171] width 31 height 27
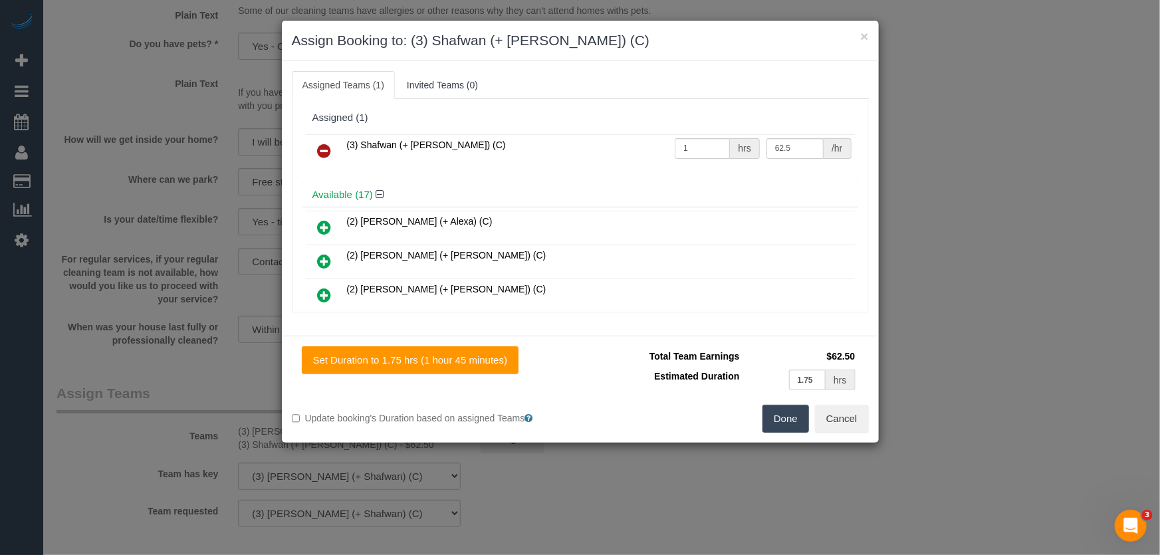
click at [327, 152] on icon at bounding box center [325, 151] width 14 height 16
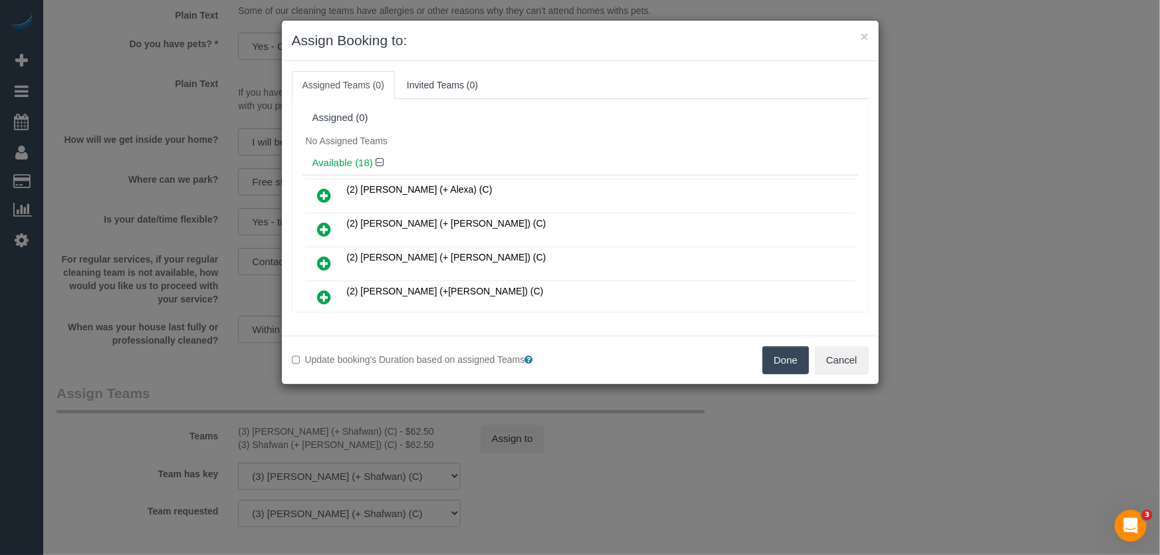
scroll to position [1278, 0]
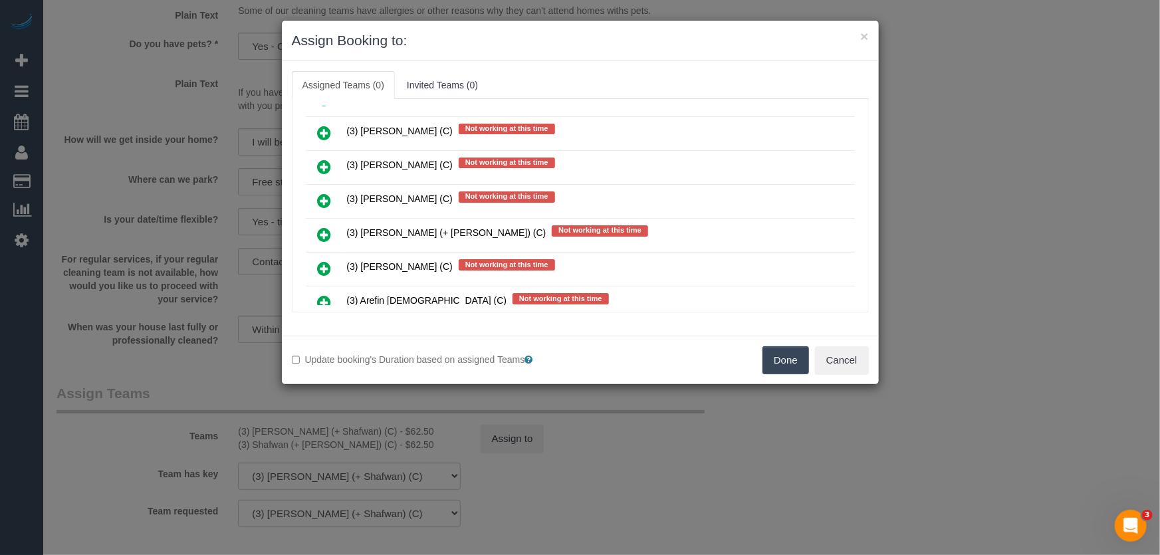
click at [320, 227] on icon at bounding box center [325, 235] width 14 height 16
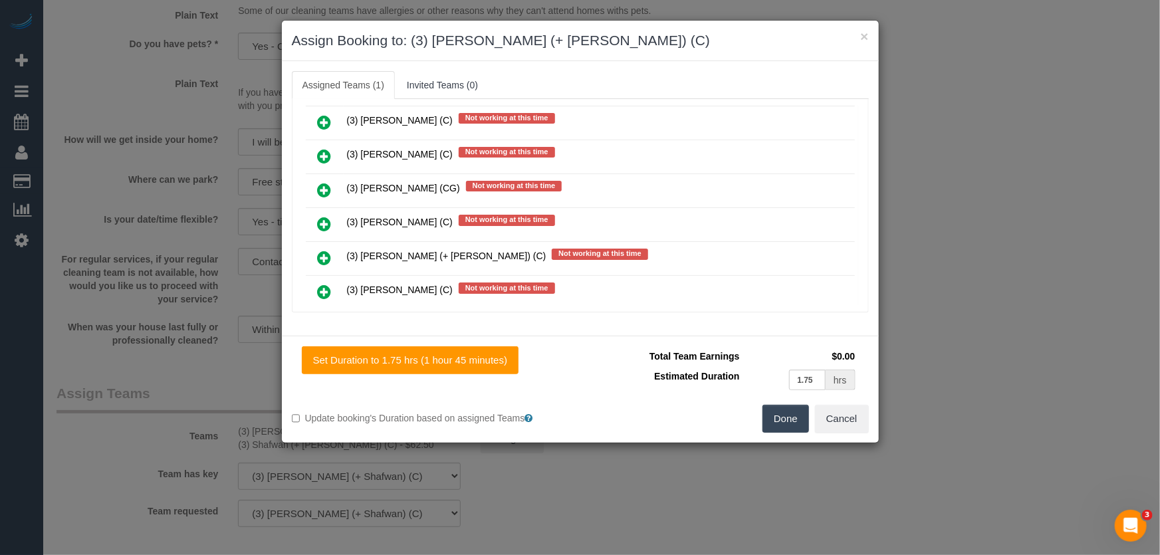
click at [324, 250] on icon at bounding box center [325, 258] width 14 height 16
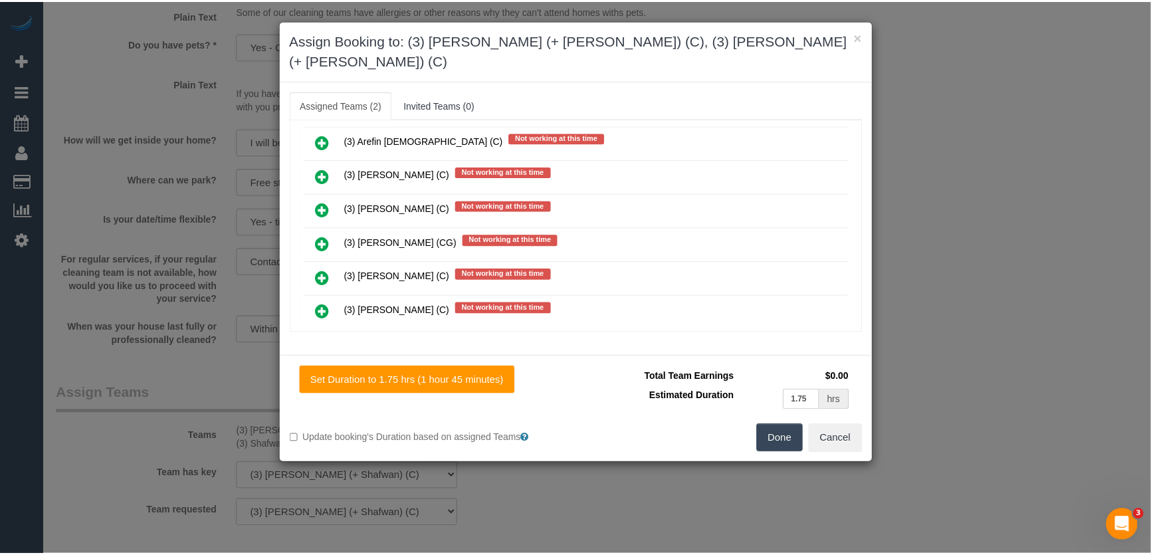
scroll to position [1523, 0]
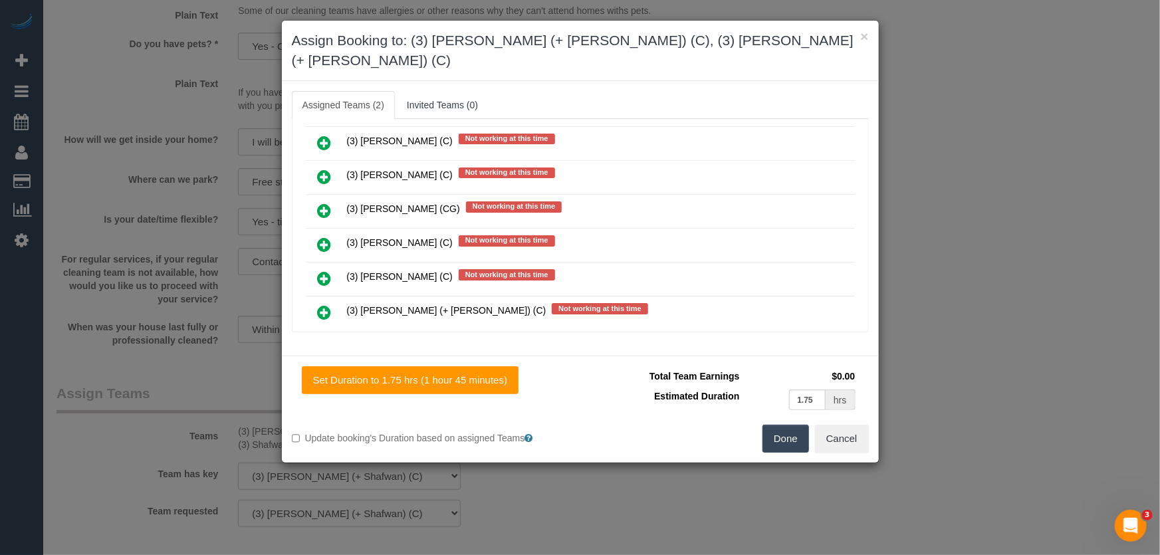
click at [791, 425] on button "Done" at bounding box center [785, 439] width 47 height 28
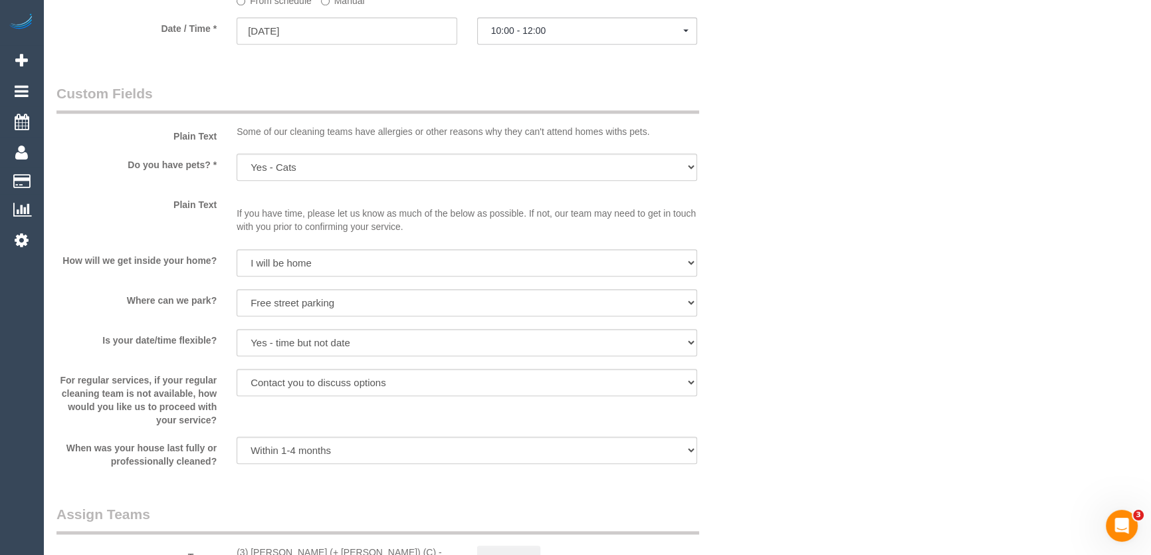
scroll to position [1692, 0]
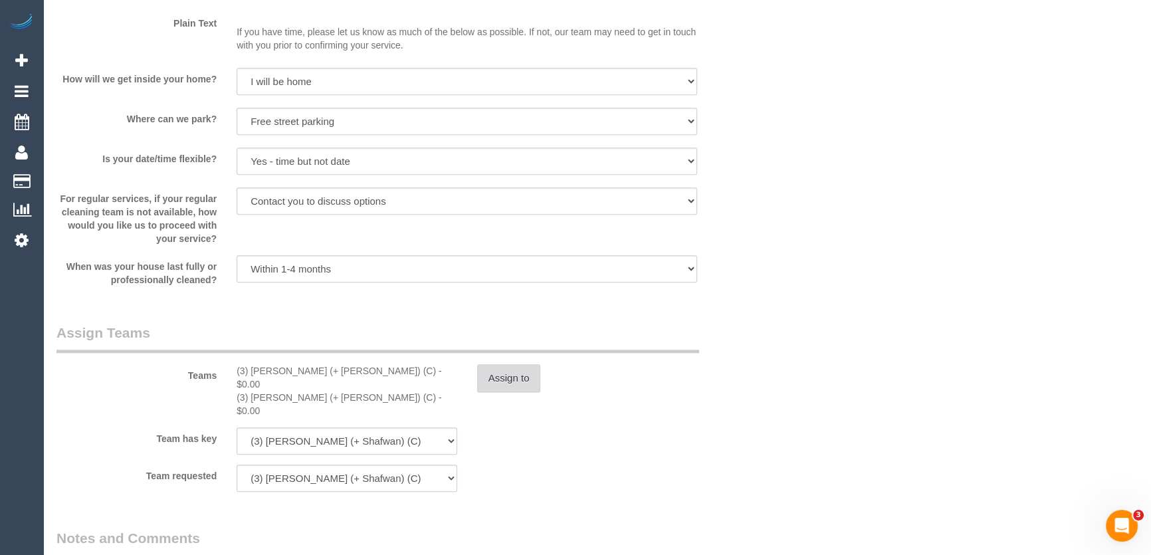
click at [534, 370] on button "Assign to" at bounding box center [509, 378] width 64 height 28
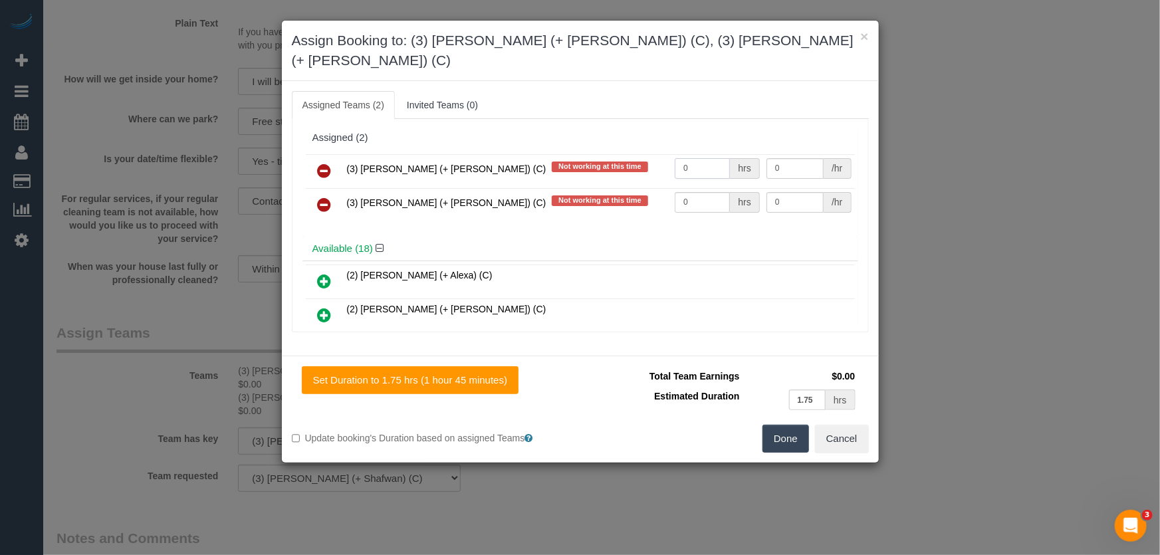
click at [701, 158] on input "0" at bounding box center [702, 168] width 55 height 21
type input "1"
type input "62.5"
click at [703, 192] on input "0" at bounding box center [702, 202] width 55 height 21
type input "1"
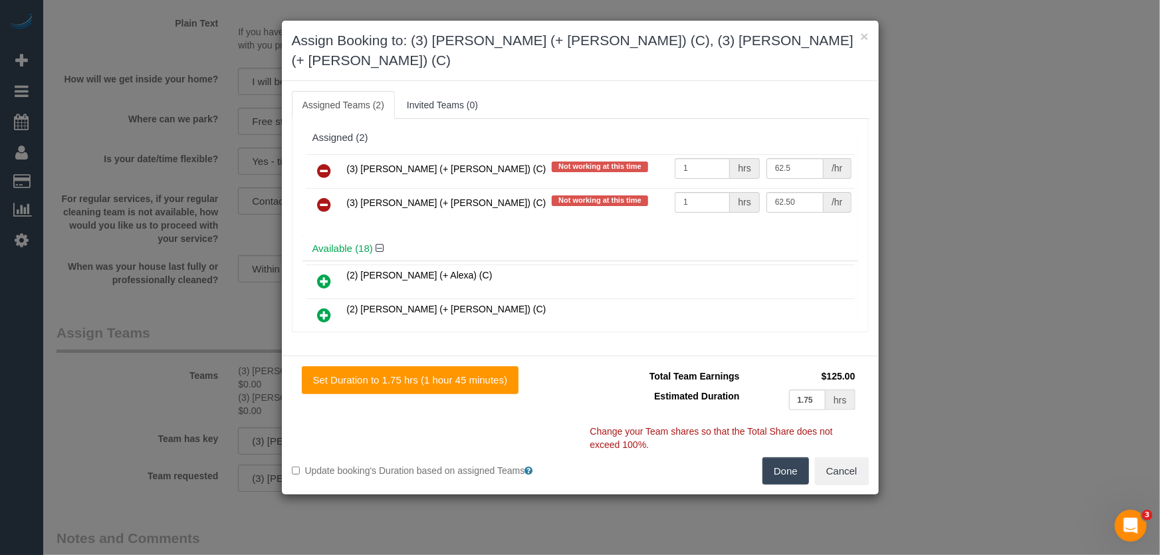
type input "62.5"
click at [790, 457] on button "Done" at bounding box center [785, 471] width 47 height 28
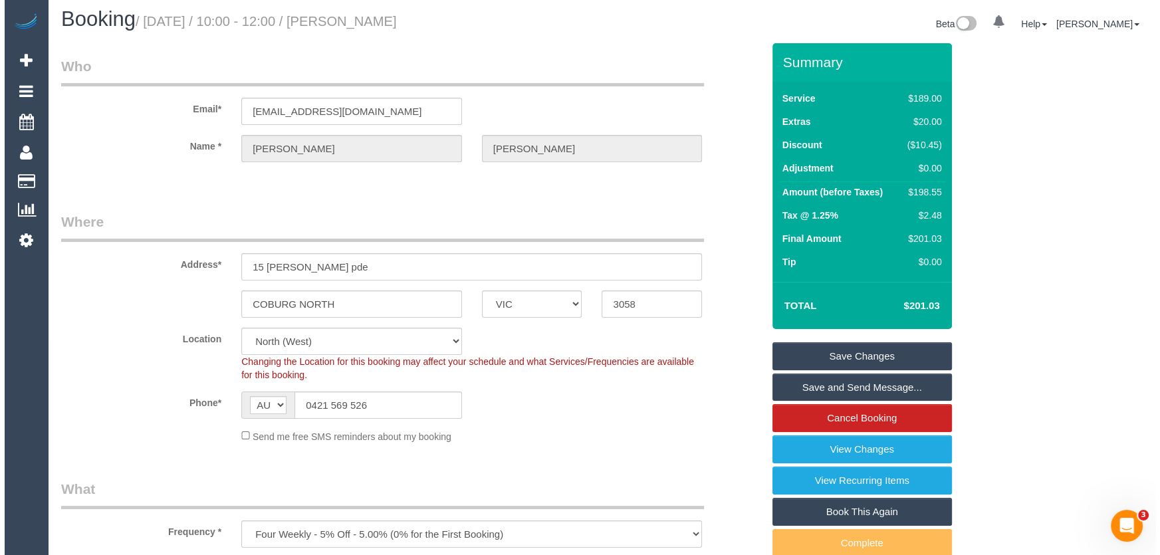
scroll to position [0, 0]
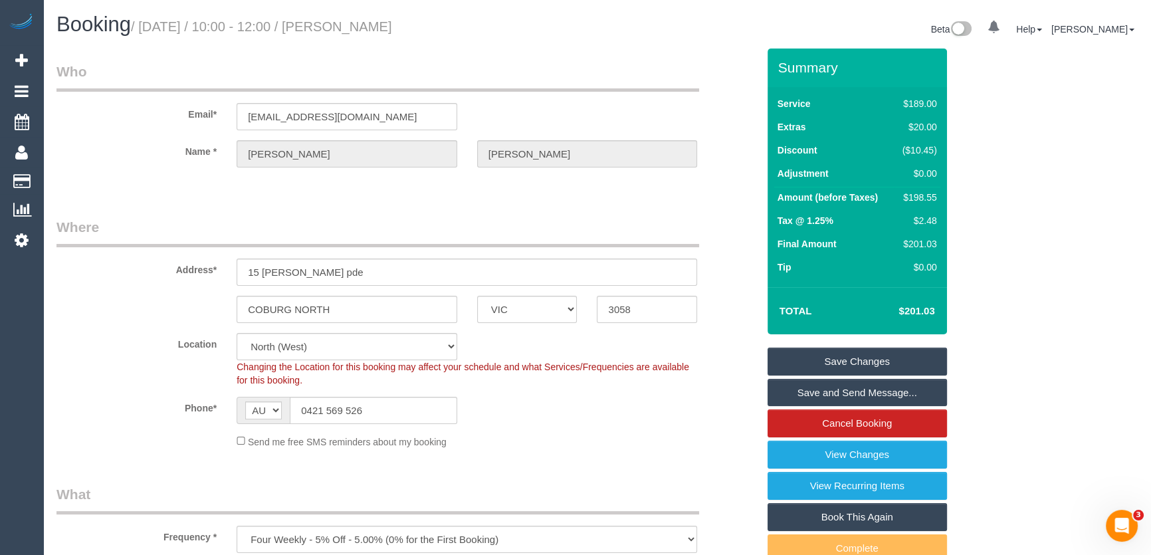
click at [379, 21] on small "/ September 12, 2025 / 10:00 - 12:00 / Marie Spyros" at bounding box center [261, 26] width 261 height 15
click at [385, 64] on legend "Who" at bounding box center [377, 77] width 643 height 30
click at [390, 27] on small "/ September 12, 2025 / 10:00 - 12:00 / Marie Spyros" at bounding box center [261, 26] width 261 height 15
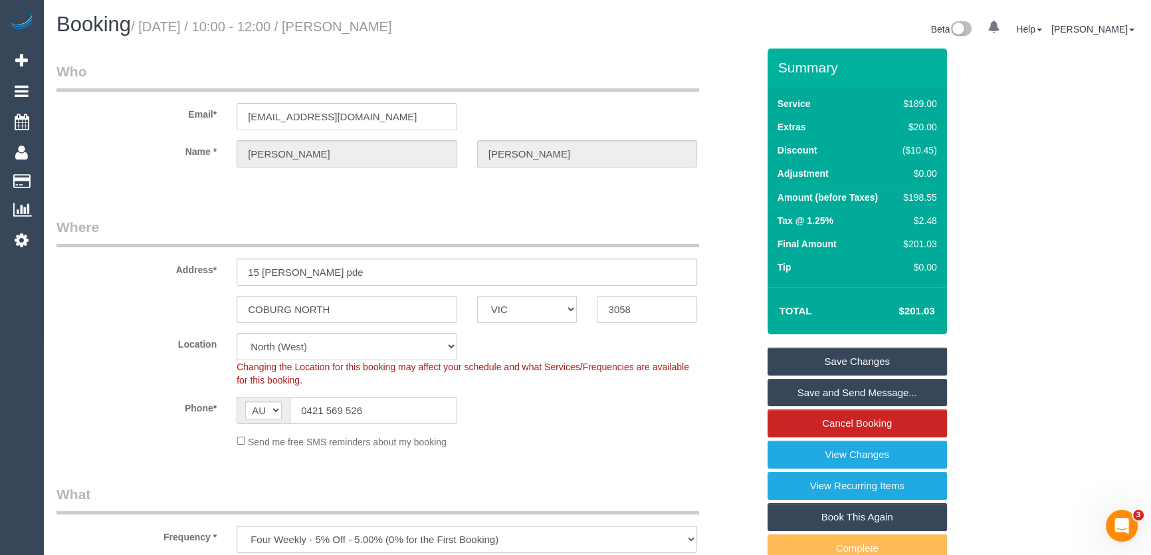
click at [390, 27] on small "/ September 12, 2025 / 10:00 - 12:00 / Marie Spyros" at bounding box center [261, 26] width 261 height 15
click at [388, 44] on div "Booking / September 12, 2025 / 10:00 - 12:00 / Marie Spyros Beta 0 Your Notific…" at bounding box center [597, 30] width 1101 height 35
click at [386, 28] on small "/ September 12, 2025 / 10:00 - 12:00 / Marie Spyros" at bounding box center [261, 26] width 261 height 15
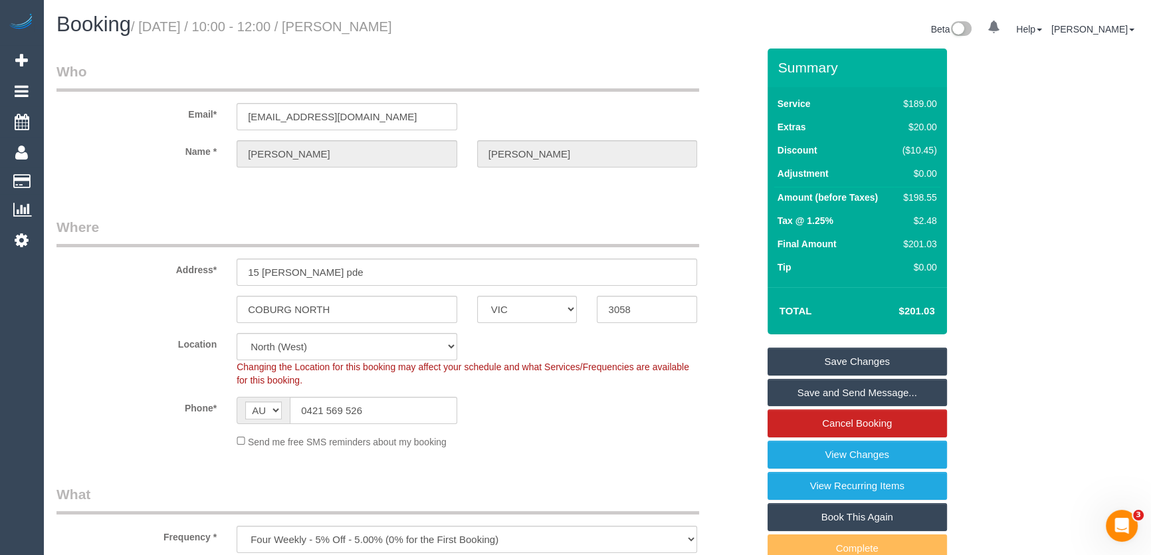
copy small "Marie Spyros"
click at [871, 356] on link "Save Changes" at bounding box center [857, 362] width 179 height 28
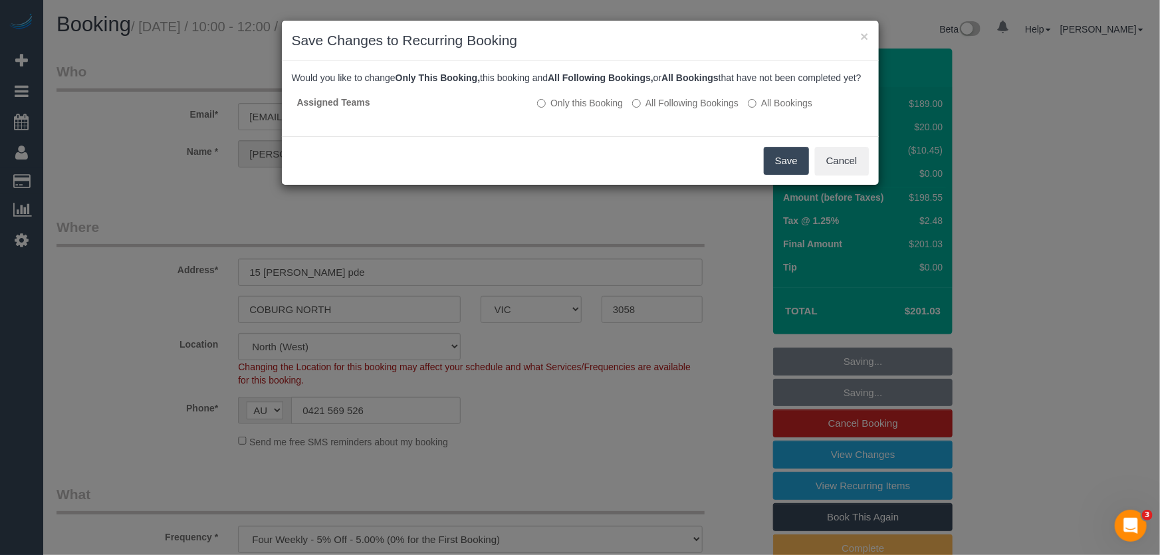
click at [779, 175] on button "Save" at bounding box center [786, 161] width 45 height 28
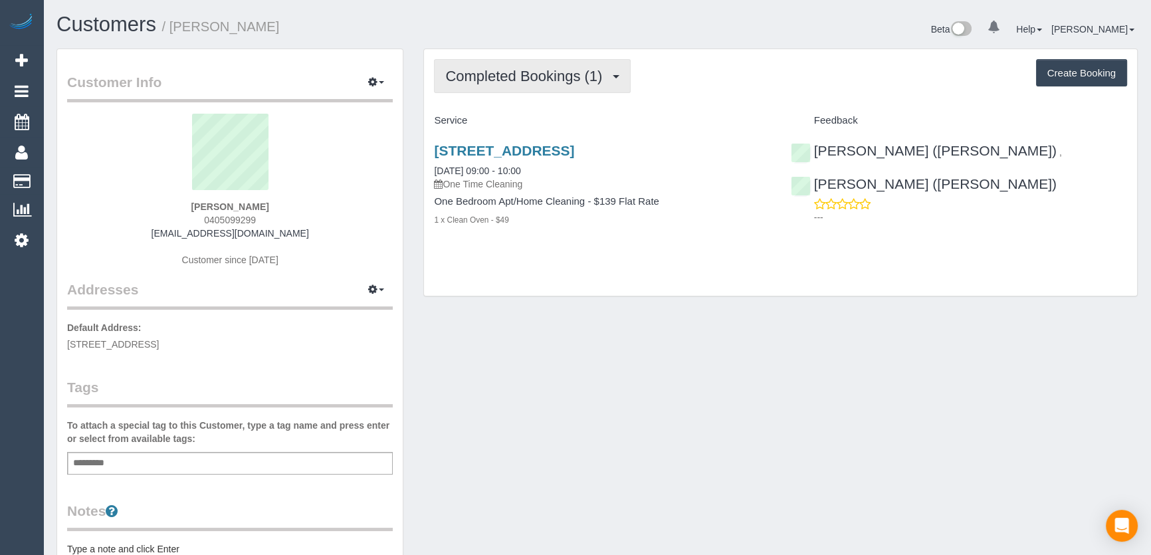
click at [611, 84] on button "Completed Bookings (1)" at bounding box center [532, 76] width 197 height 34
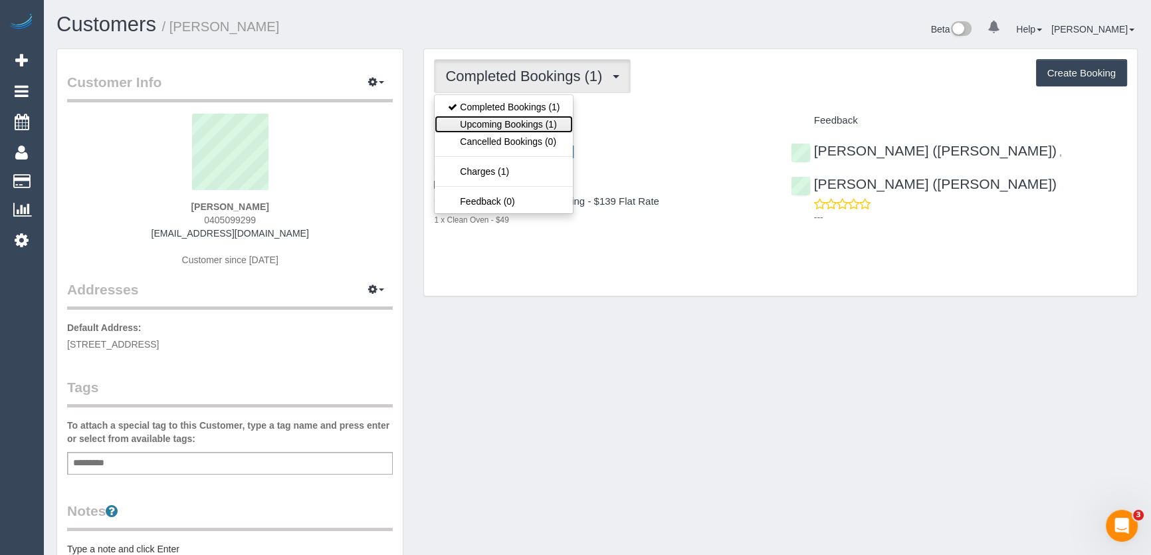
click at [545, 123] on link "Upcoming Bookings (1)" at bounding box center [504, 124] width 138 height 17
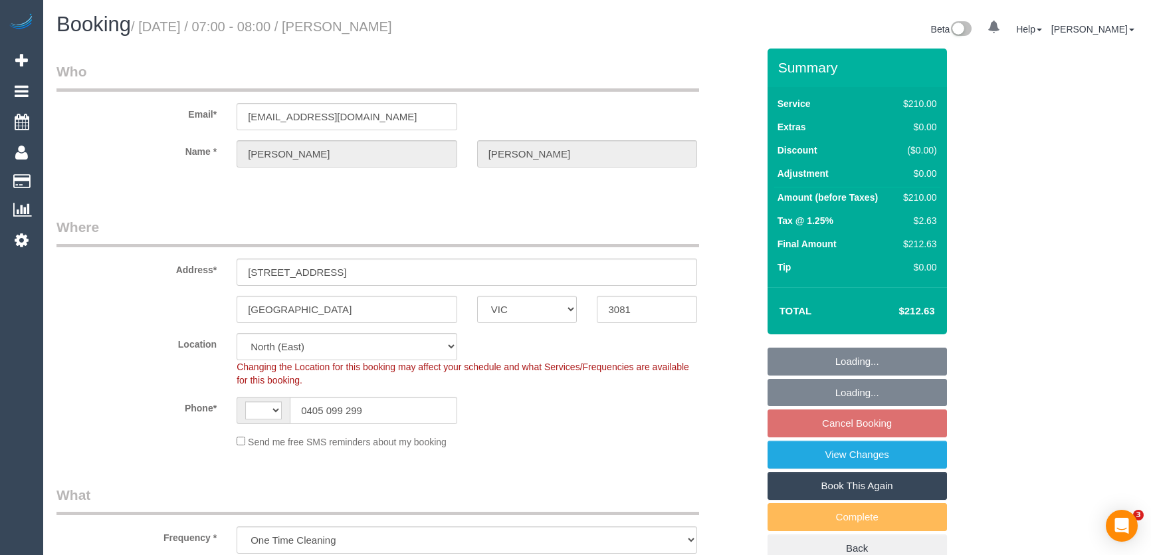
select select "VIC"
select select "object:1170"
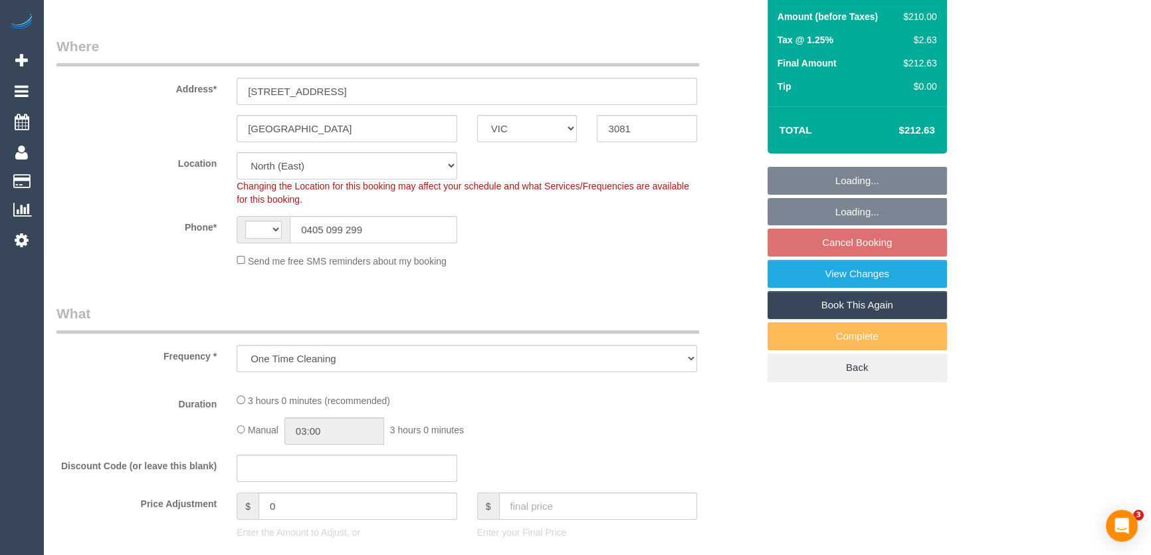
select select "string:AU"
select select "spot1"
select select "180"
select select "number:28"
select select "number:14"
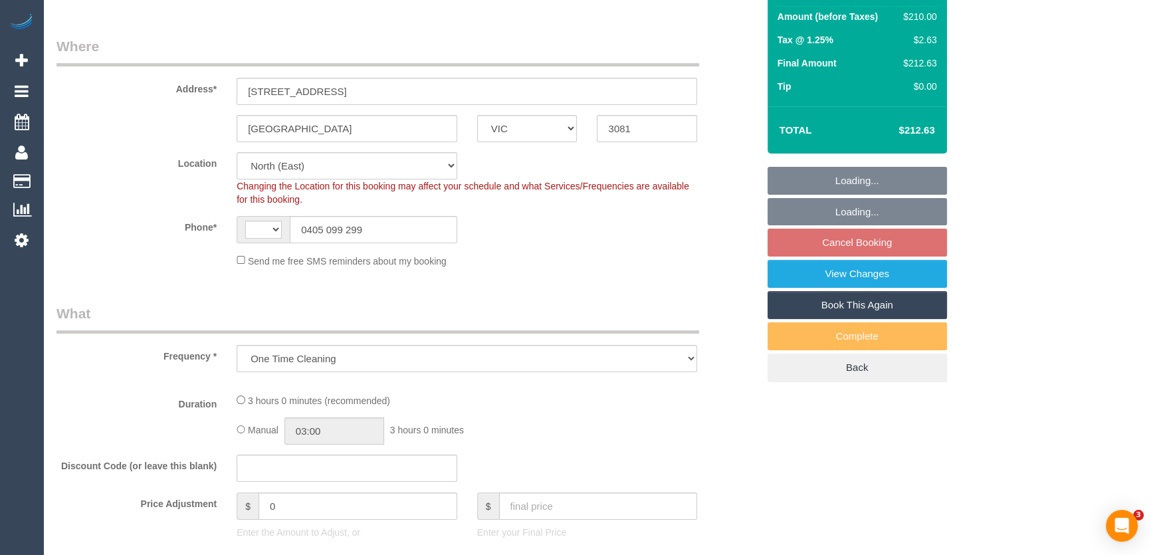
select select "number:19"
select select "number:36"
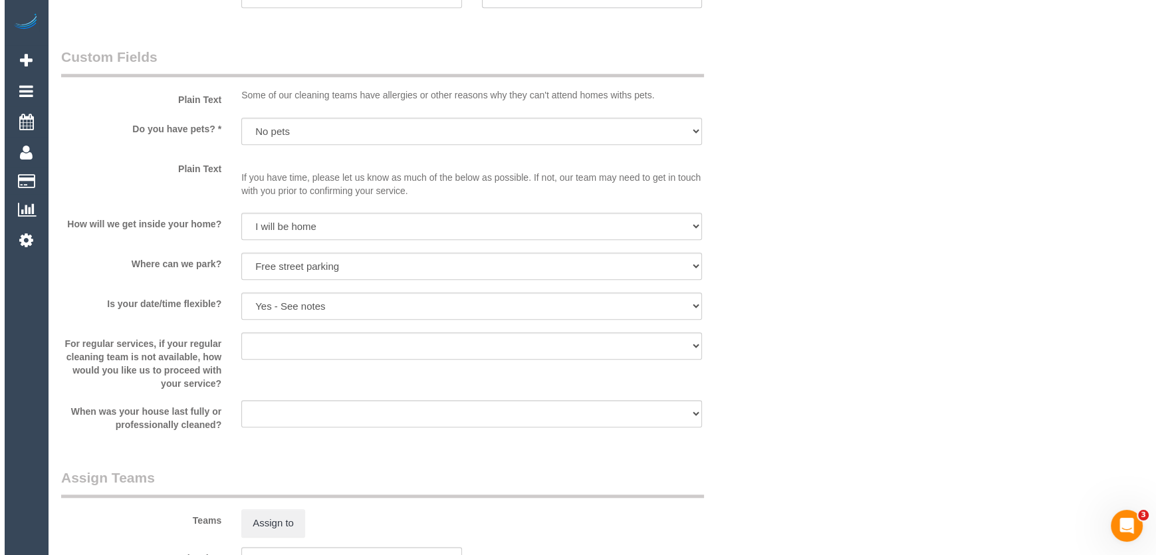
scroll to position [1692, 0]
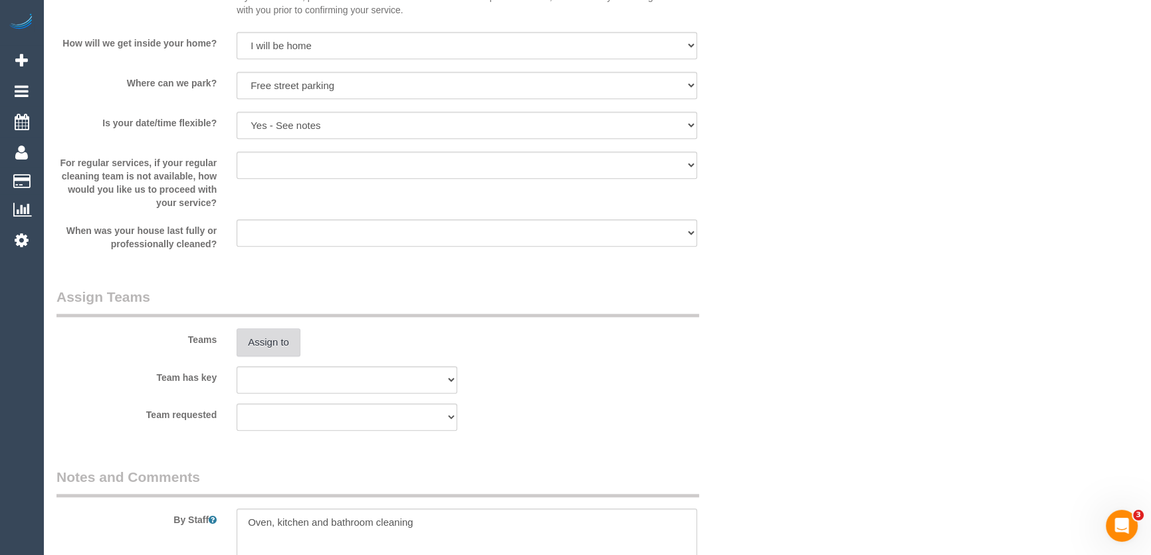
click at [273, 346] on button "Assign to" at bounding box center [269, 342] width 64 height 28
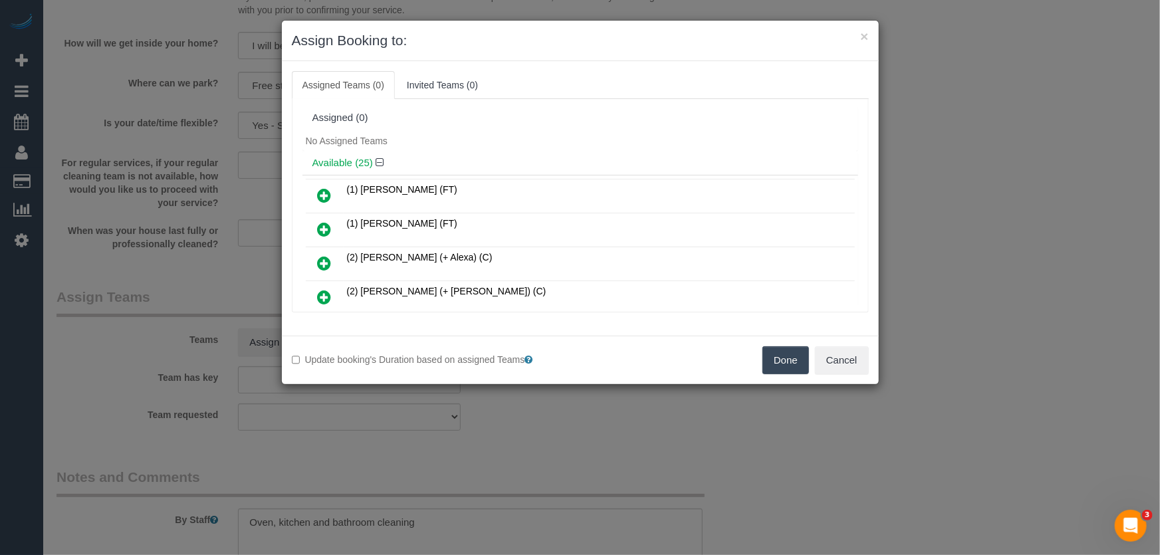
scroll to position [748, 0]
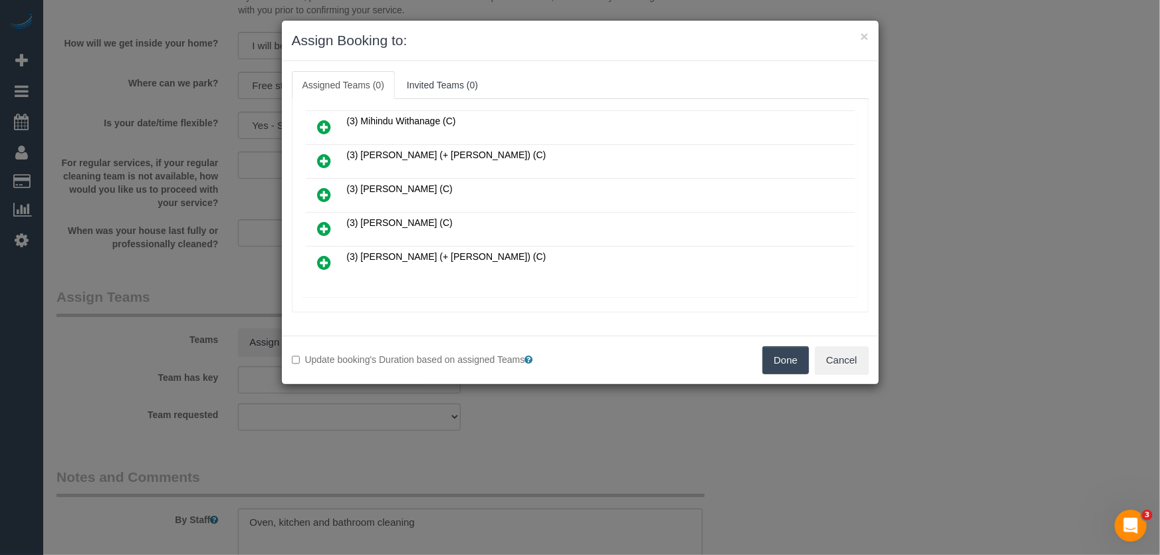
click at [323, 221] on icon at bounding box center [325, 229] width 14 height 16
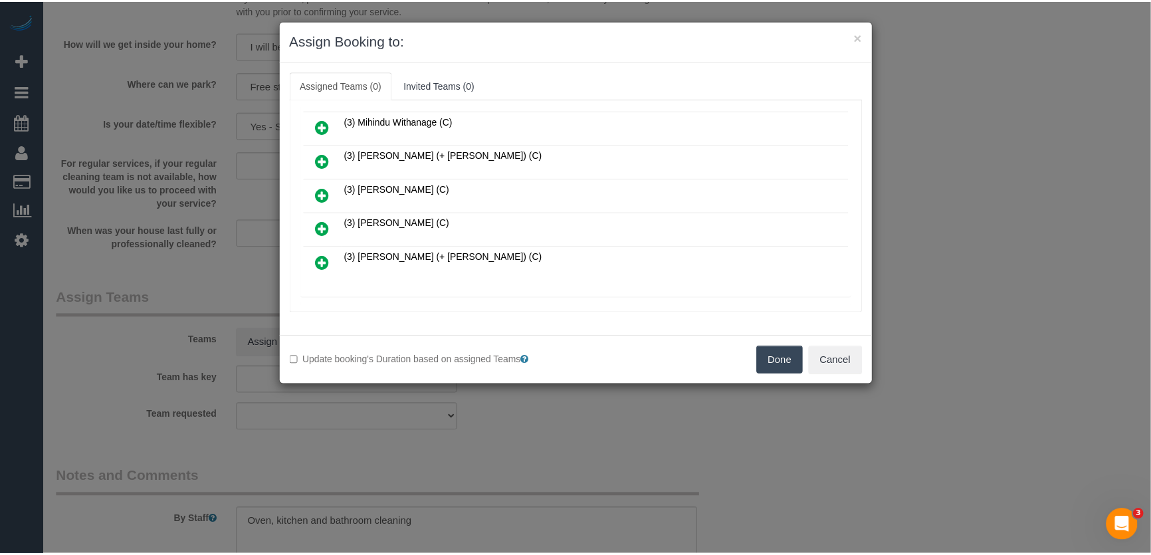
scroll to position [780, 0]
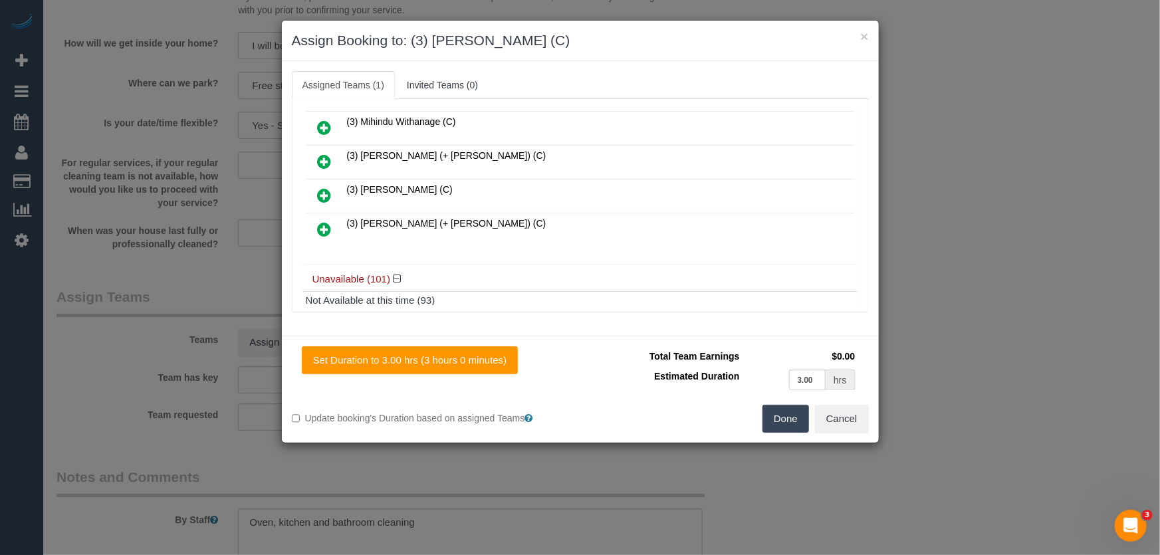
click at [789, 429] on button "Done" at bounding box center [785, 419] width 47 height 28
click at [789, 429] on div "Done Cancel" at bounding box center [729, 419] width 298 height 28
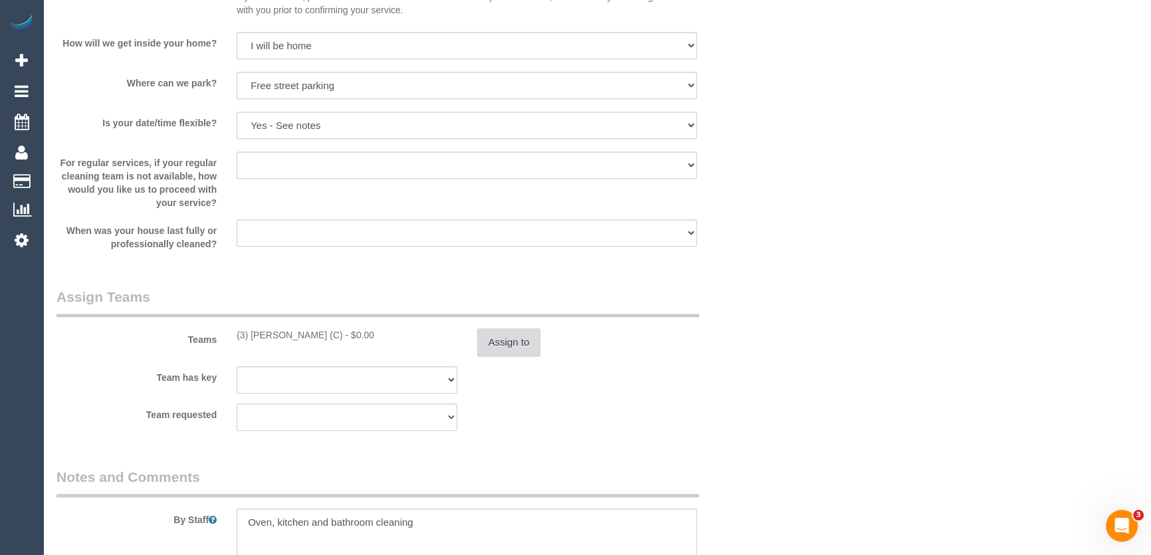
click at [512, 339] on button "Assign to" at bounding box center [509, 342] width 64 height 28
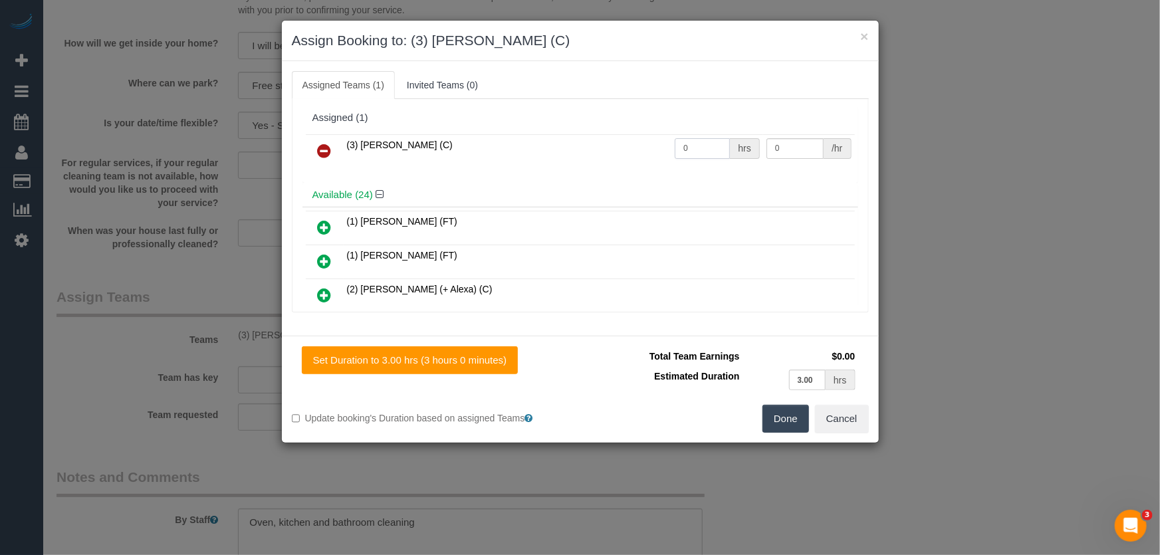
click at [703, 144] on input "0" at bounding box center [702, 148] width 55 height 21
type input "3"
type input "35"
click at [786, 420] on button "Done" at bounding box center [785, 419] width 47 height 28
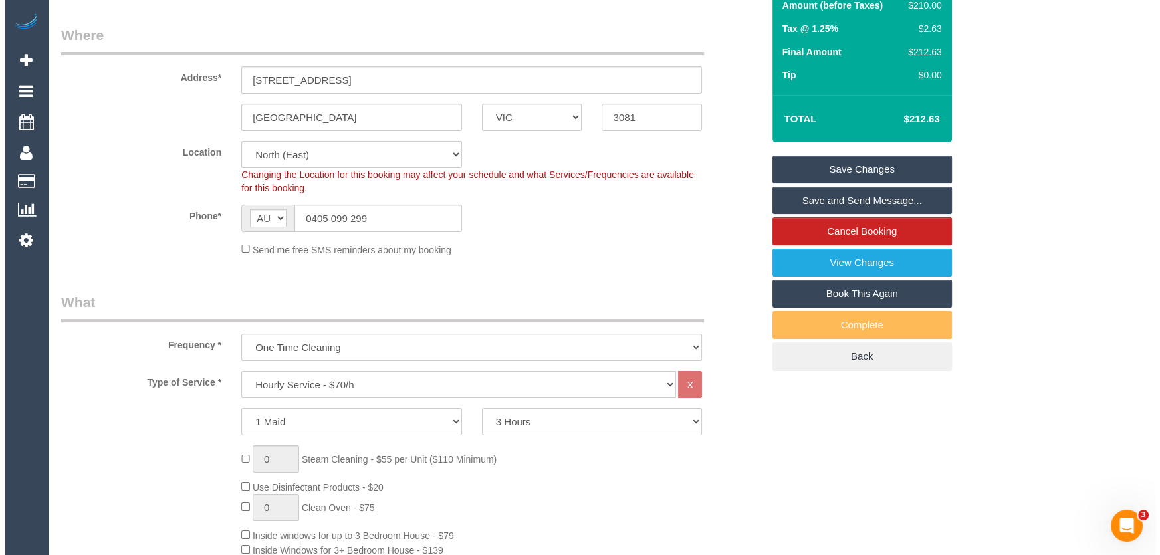
scroll to position [0, 0]
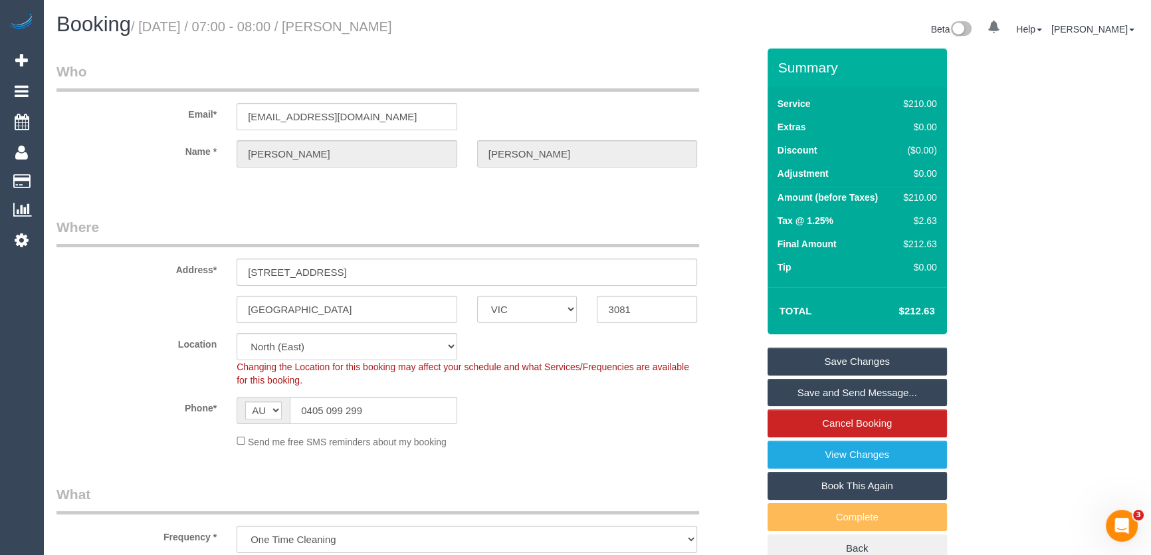
click at [385, 28] on small "/ [DATE] / 07:00 - 08:00 / [PERSON_NAME]" at bounding box center [261, 26] width 261 height 15
click at [383, 35] on h1 "Booking / [DATE] / 07:00 - 08:00 / [PERSON_NAME]" at bounding box center [321, 24] width 531 height 23
click at [384, 32] on small "/ [DATE] / 07:00 - 08:00 / [PERSON_NAME]" at bounding box center [261, 26] width 261 height 15
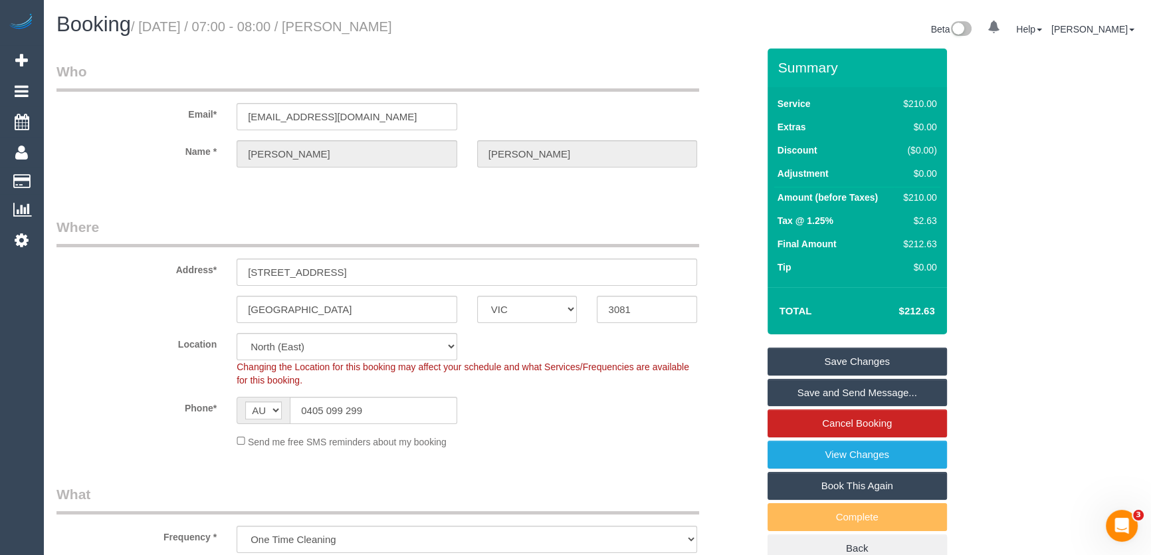
click at [384, 32] on small "/ [DATE] / 07:00 - 08:00 / [PERSON_NAME]" at bounding box center [261, 26] width 261 height 15
copy small "[PERSON_NAME]"
click at [850, 394] on link "Save and Send Message..." at bounding box center [857, 393] width 179 height 28
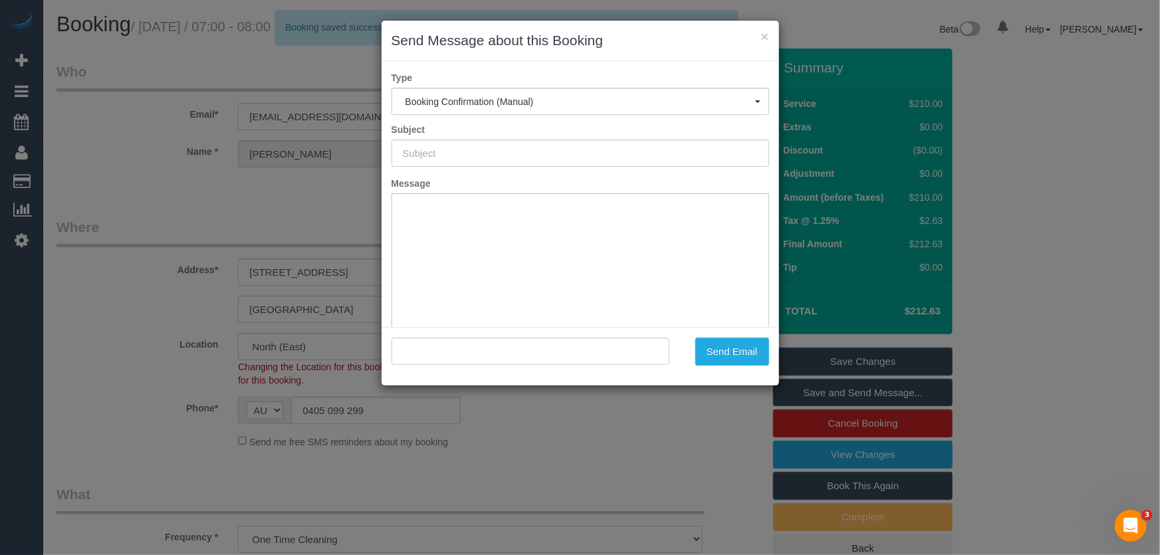
type input "Booking Confirmed"
type input ""[PERSON_NAME]" <[EMAIL_ADDRESS][DOMAIN_NAME]>"
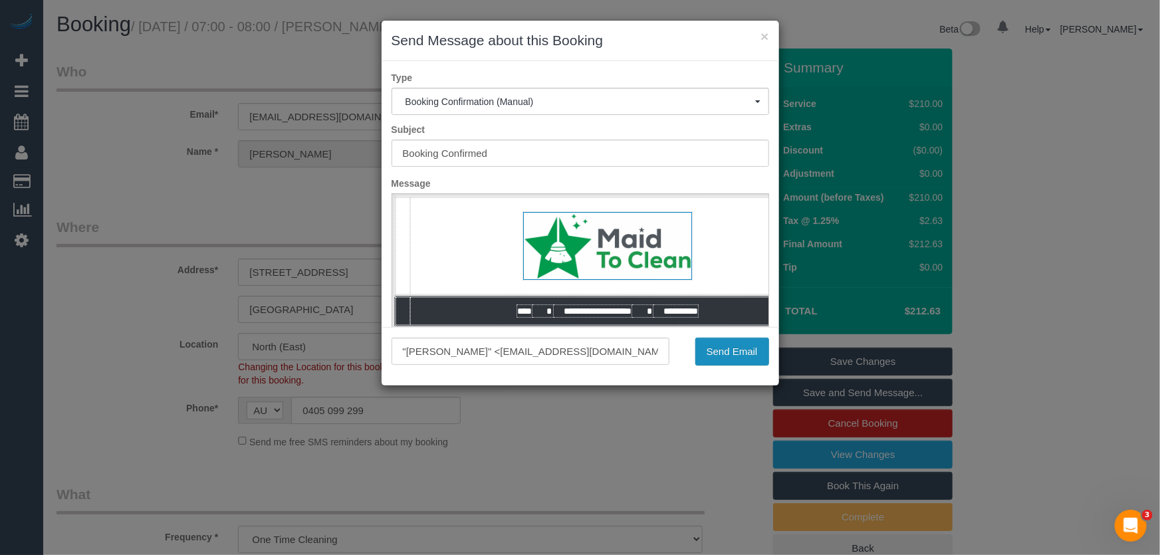
click at [732, 356] on button "Send Email" at bounding box center [732, 352] width 74 height 28
